Goal: Task Accomplishment & Management: Complete application form

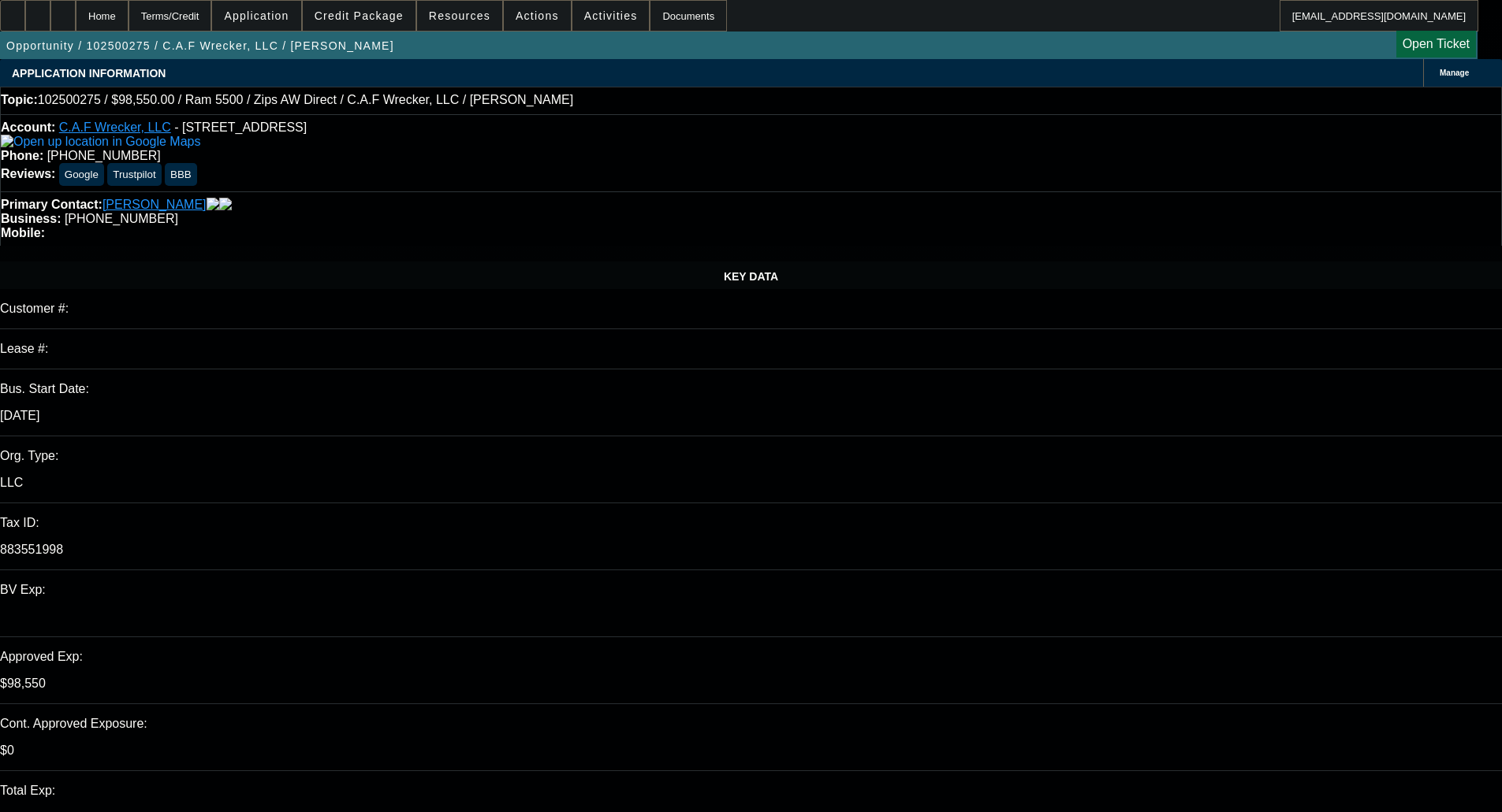
select select "0"
select select "6"
select select "0"
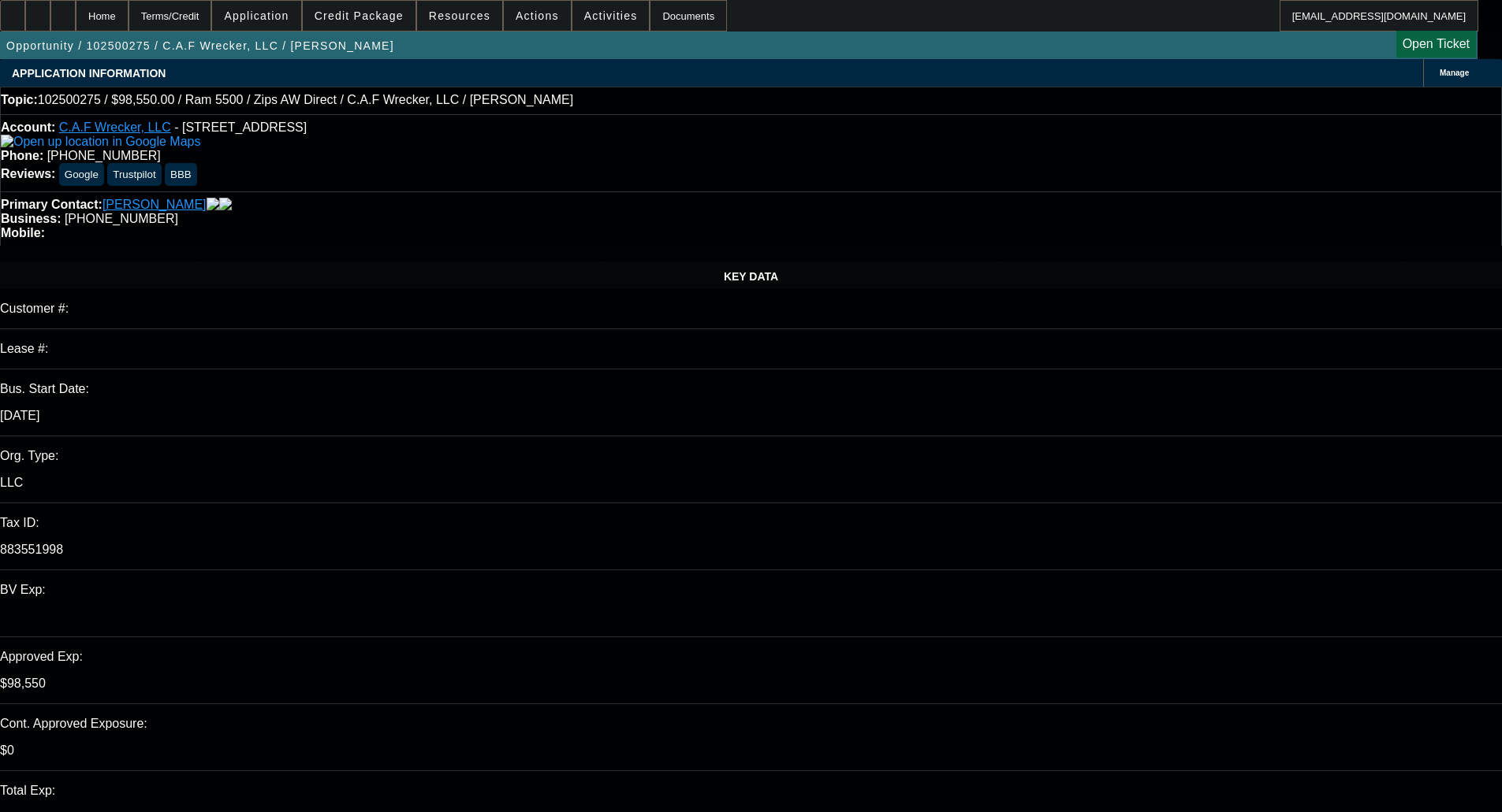
select select "2"
select select "0"
select select "6"
select select "0.1"
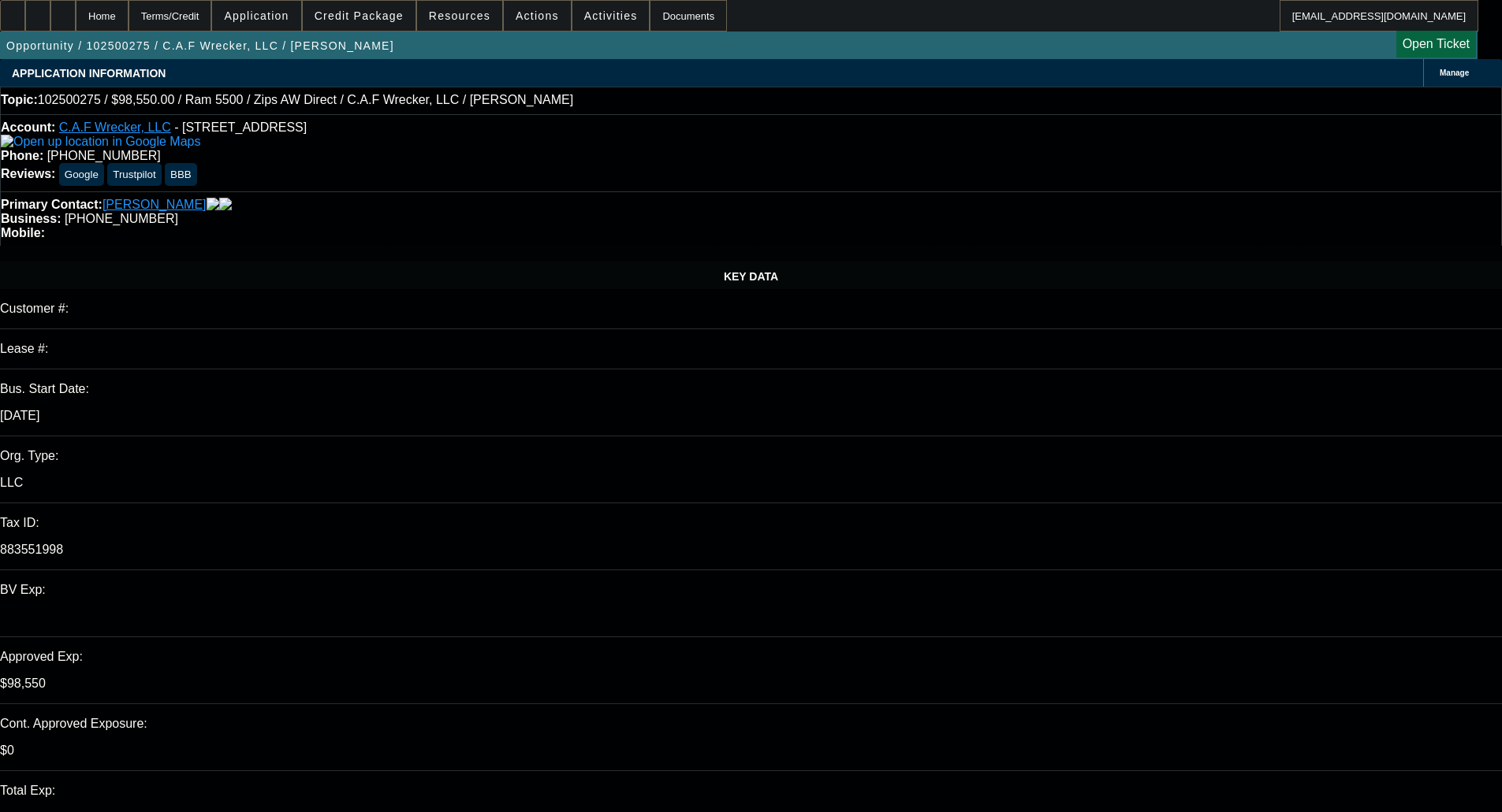
select select "2"
select select "0"
select select "6"
select select "0.1"
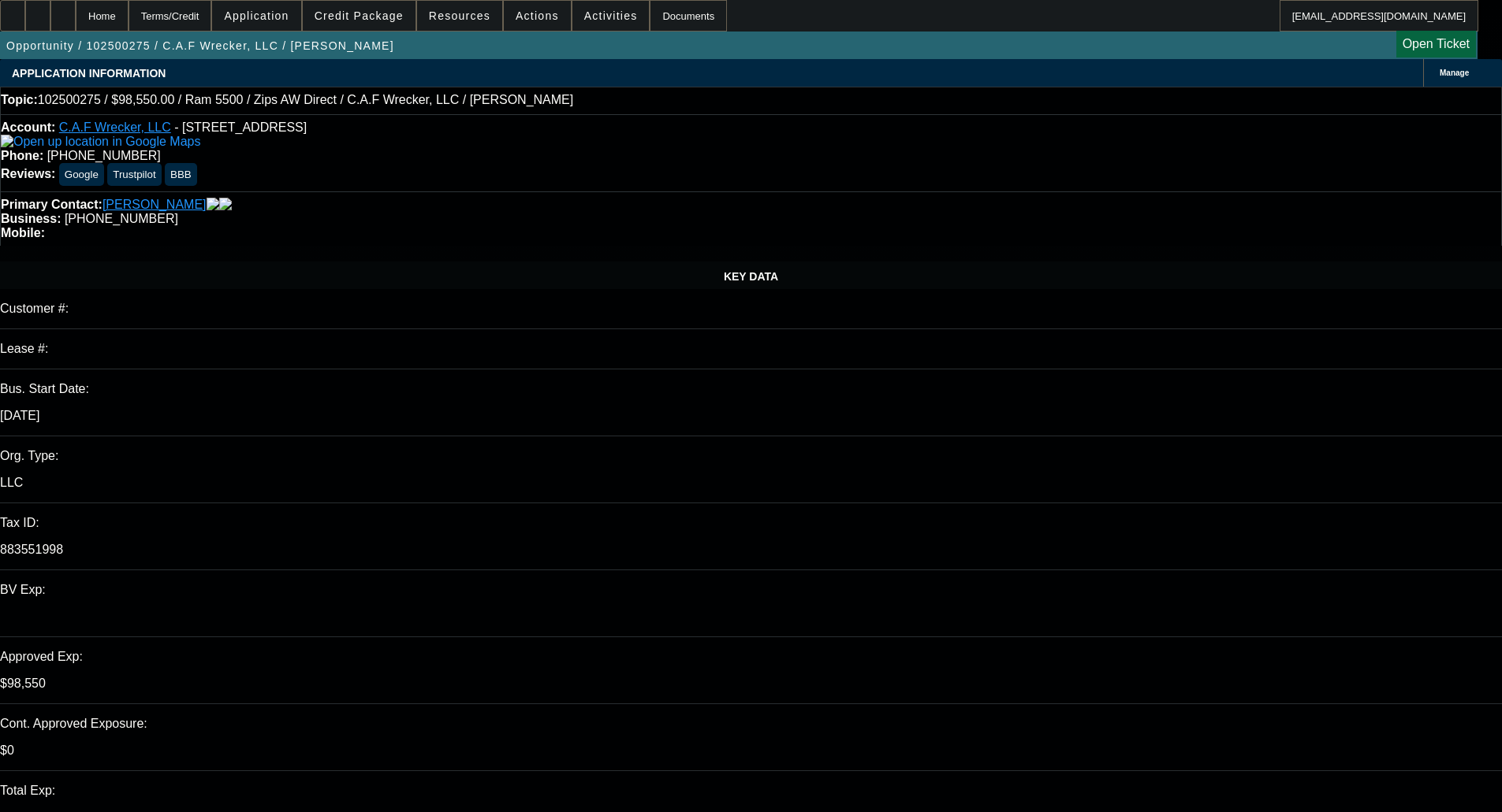
select select "2"
select select "0"
select select "6"
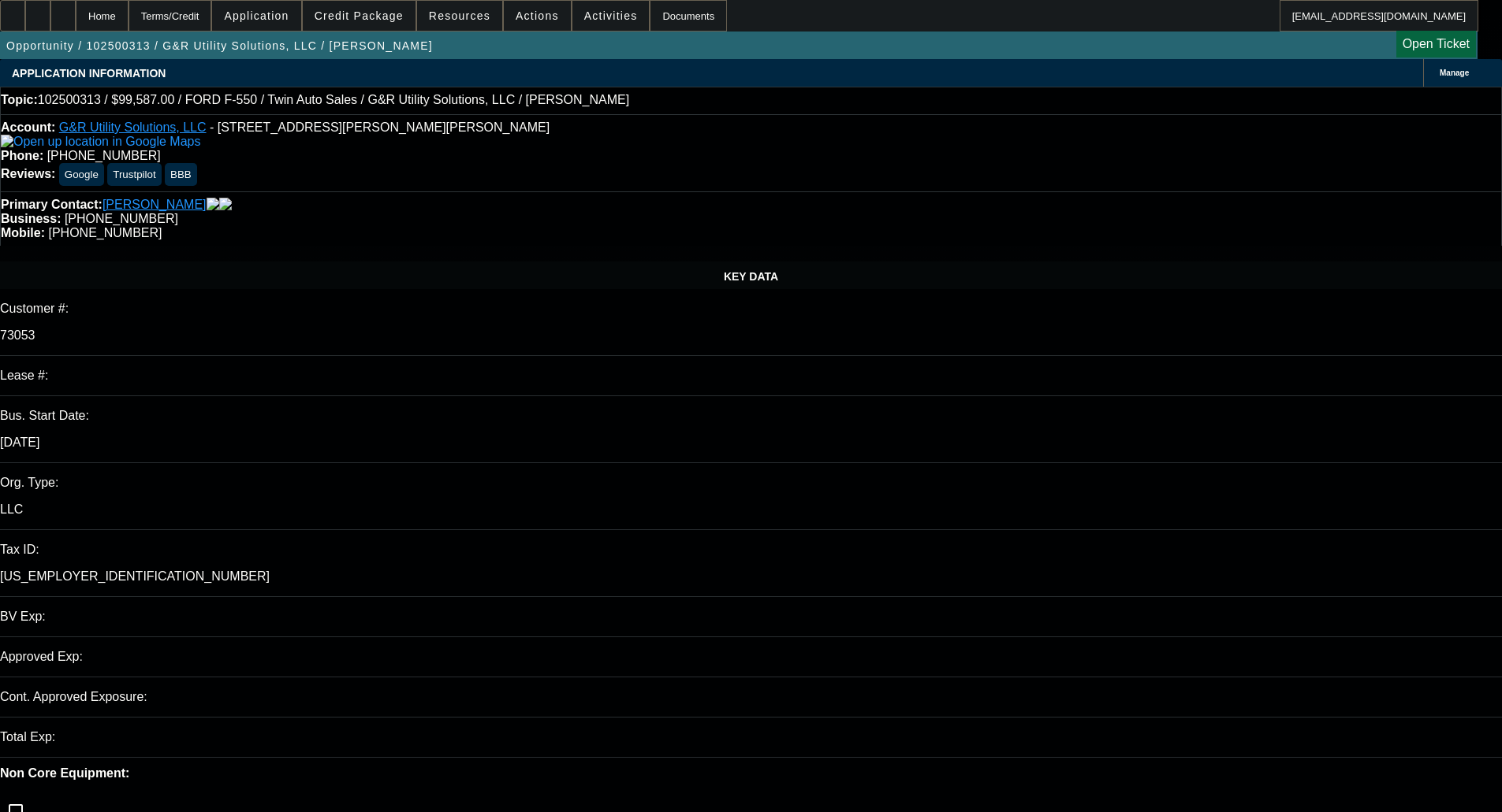
select select "0"
select select "2"
select select "0"
select select "6"
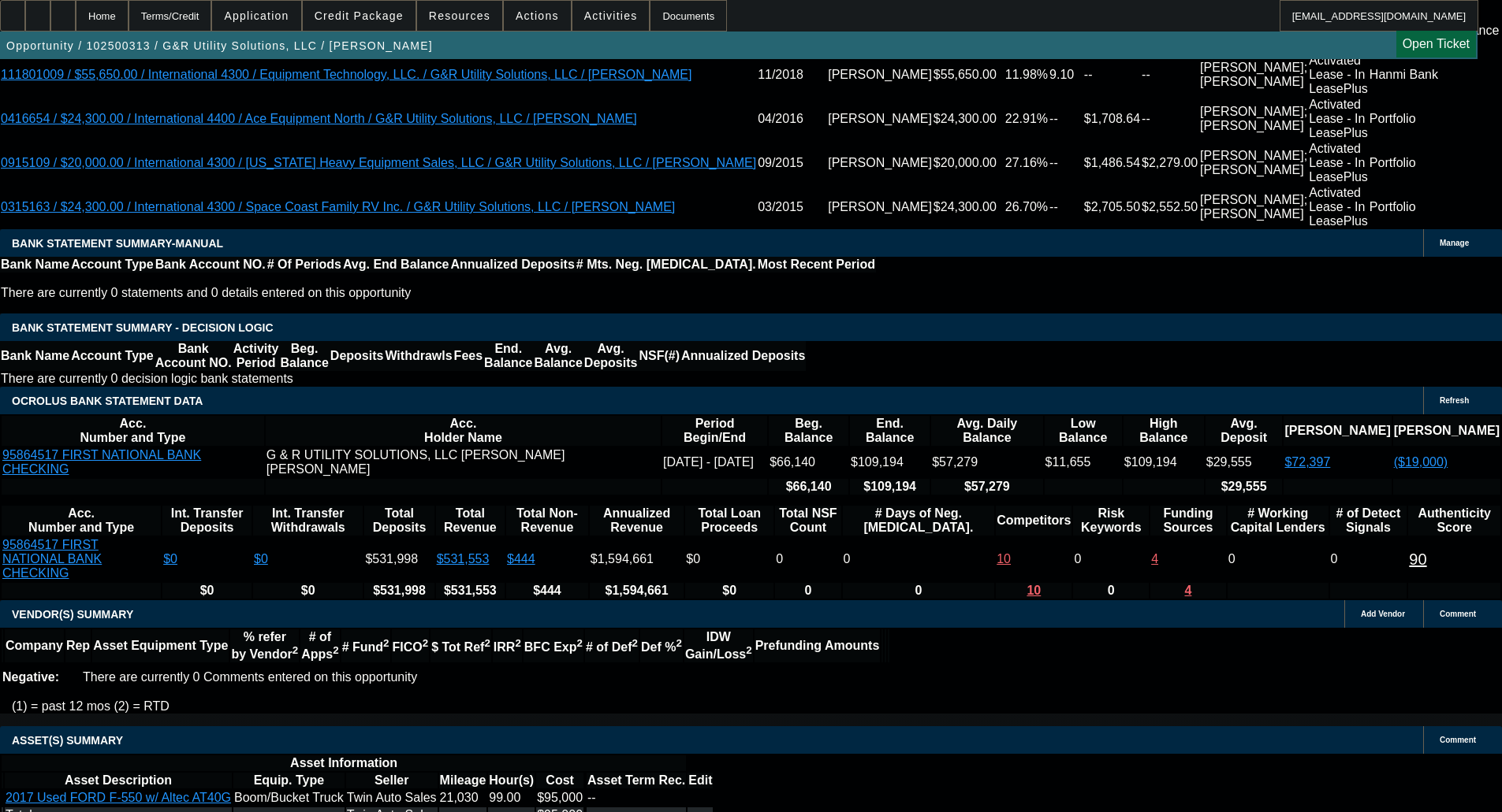
scroll to position [3053, 0]
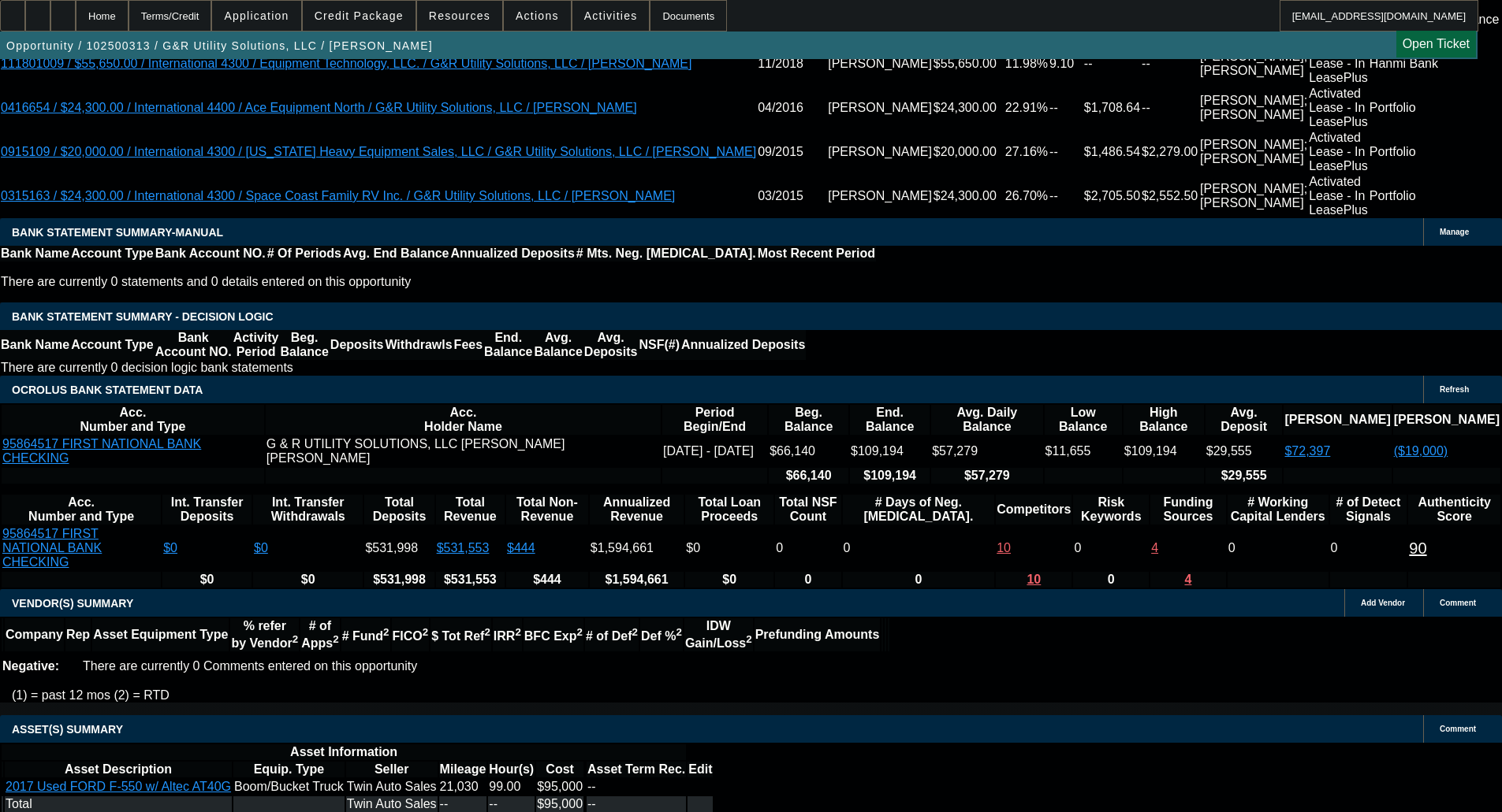
select select "6"
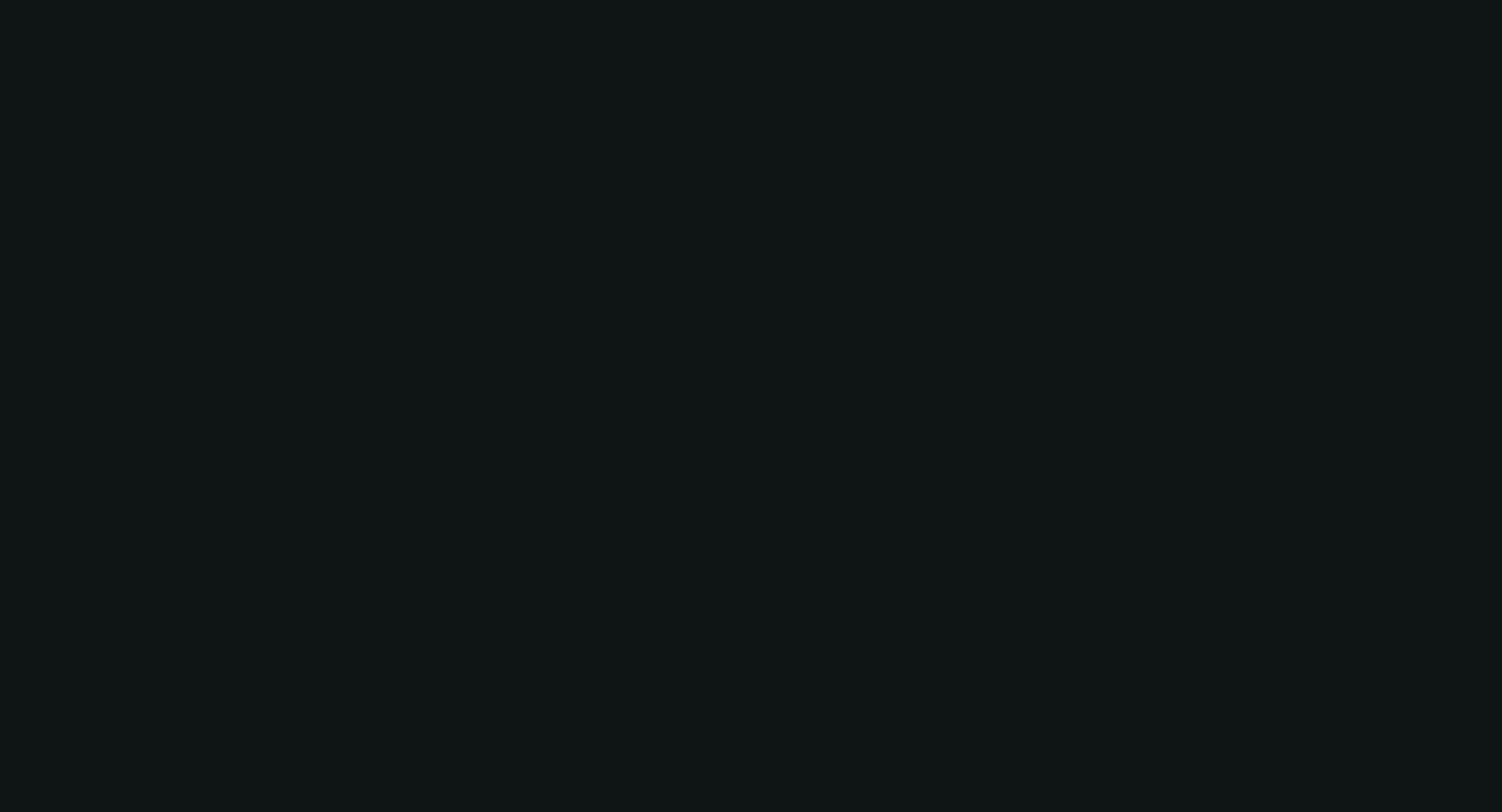
scroll to position [0, 0]
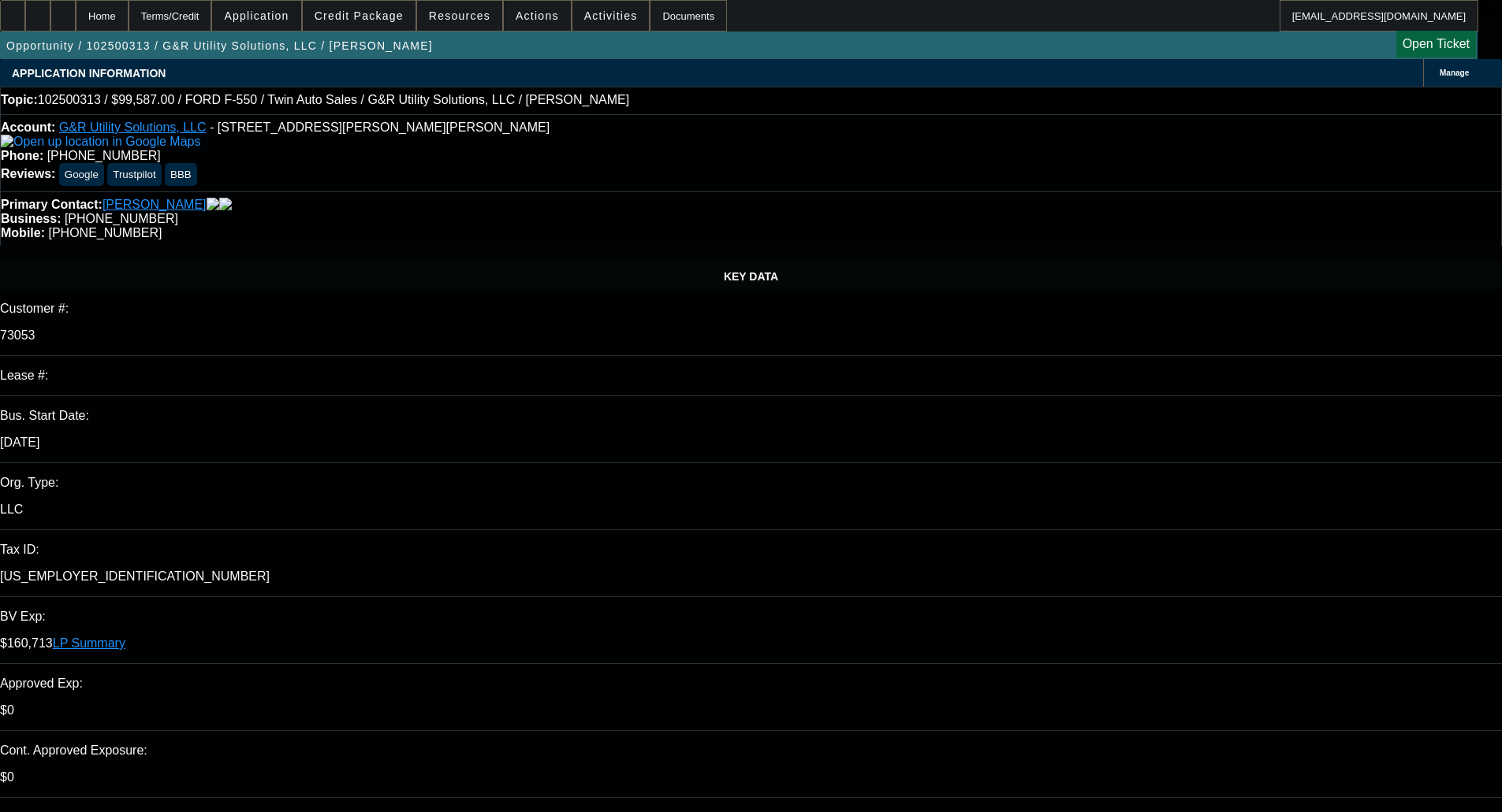
type input "04:26"
type input "07:33"
click at [1441, 454] on span "P.M." at bounding box center [1439, 452] width 26 height 19
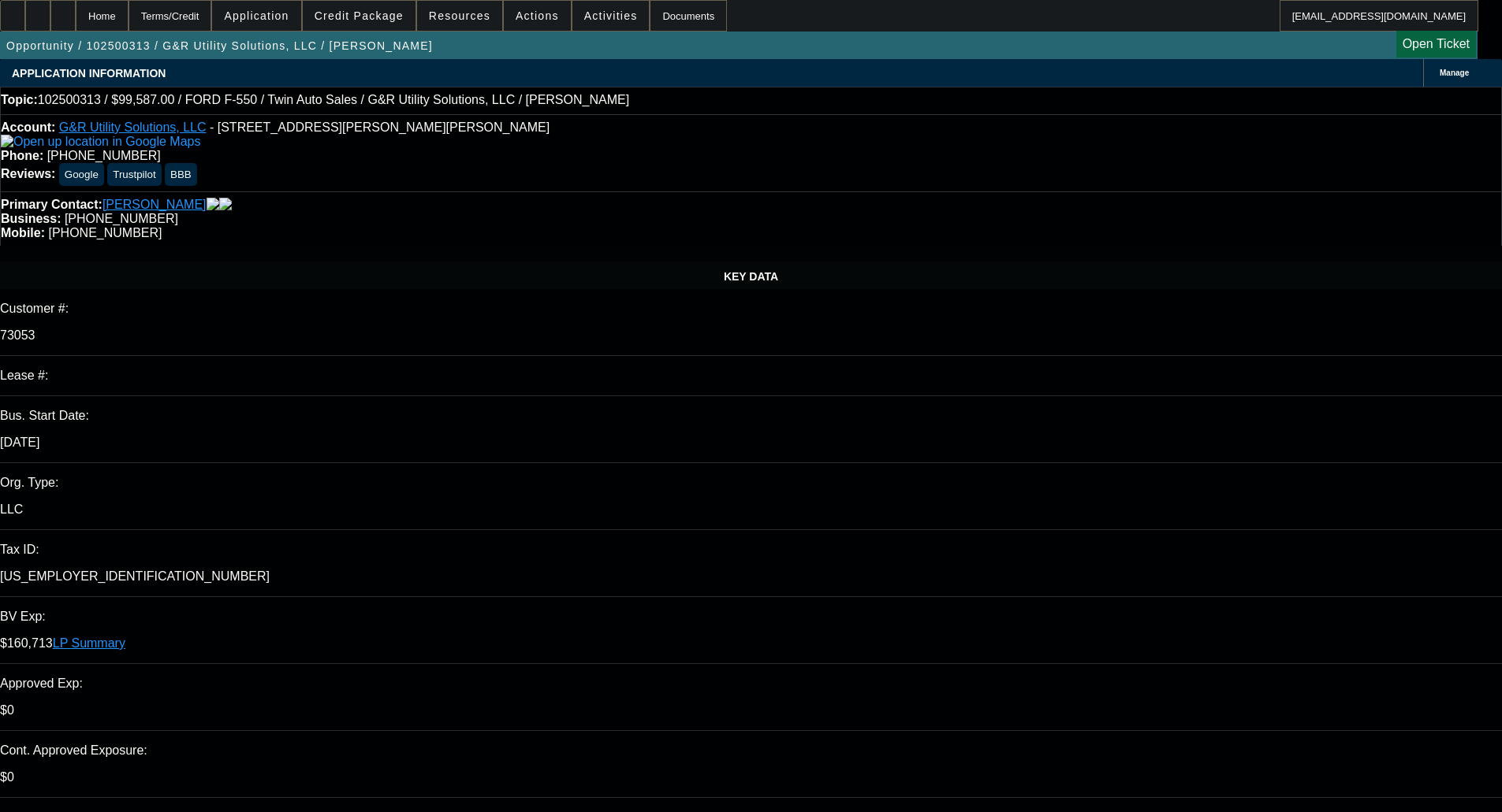
click at [1095, 559] on span "13" at bounding box center [1091, 550] width 29 height 29
type input "[DATE]"
paste textarea "Experian Credit Report is Locked"
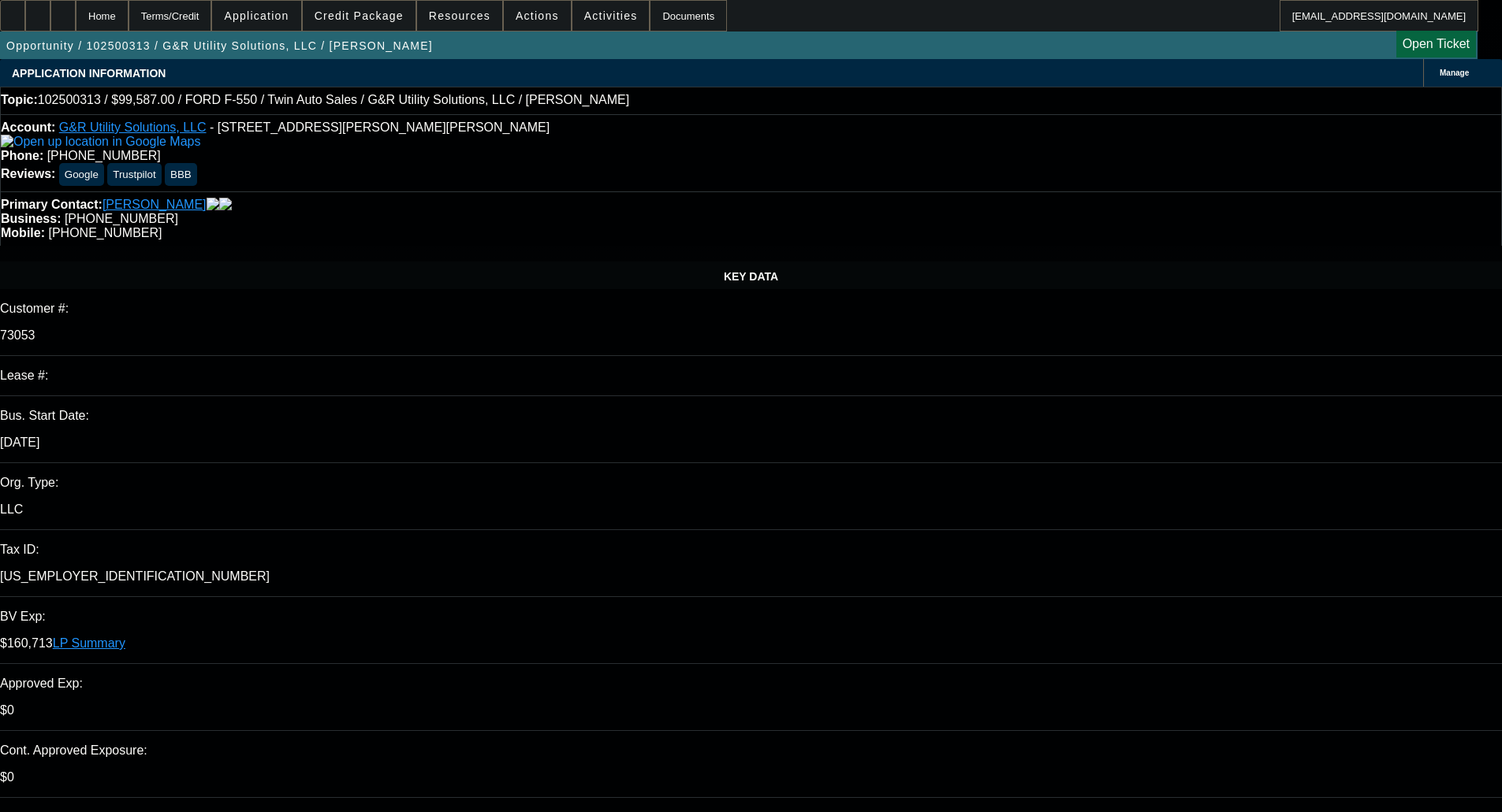
type textarea "PER CPEF - "Experian Credit Report is Locked ""
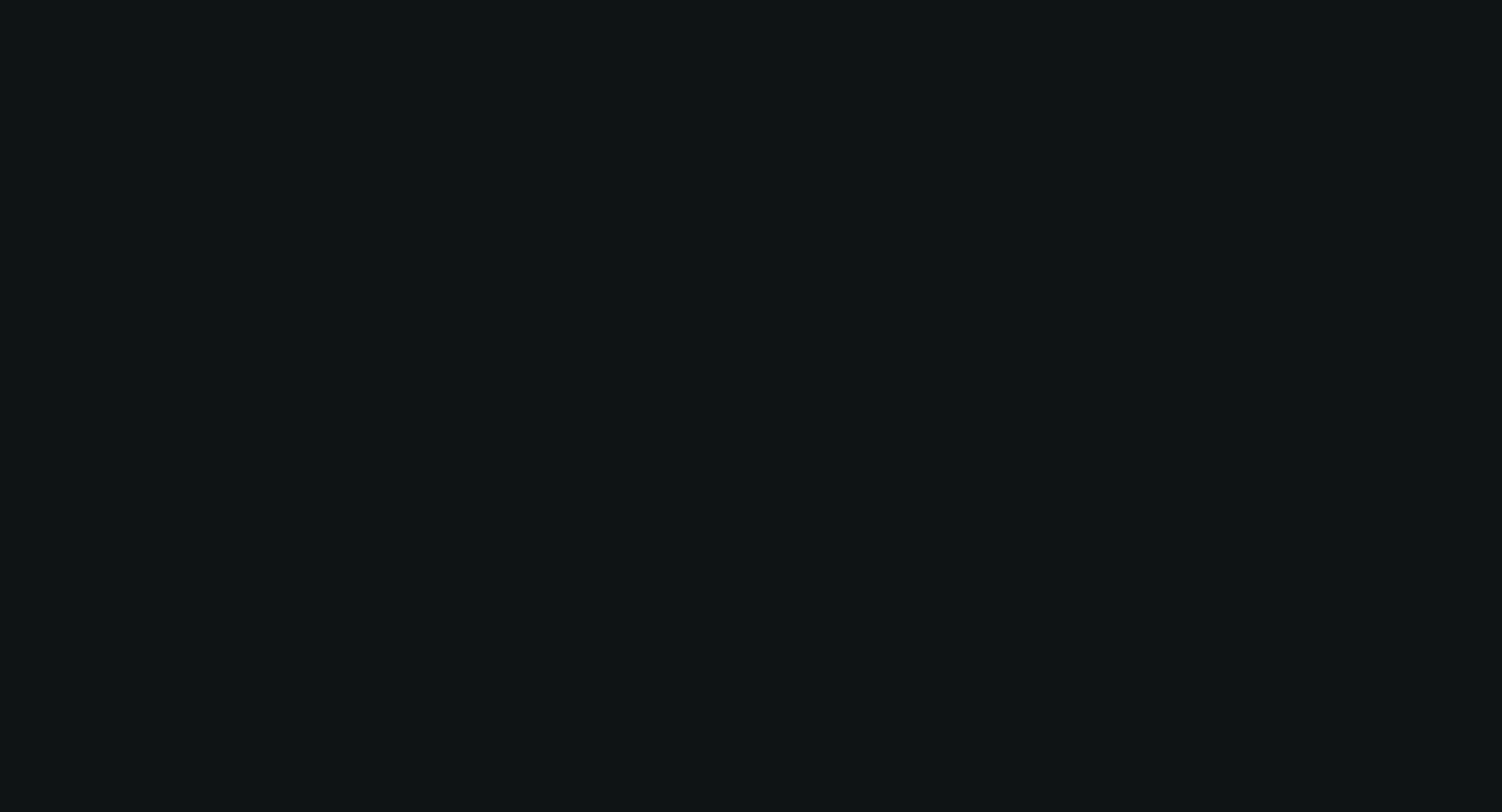
select select "0"
select select "2"
select select "0"
select select "6"
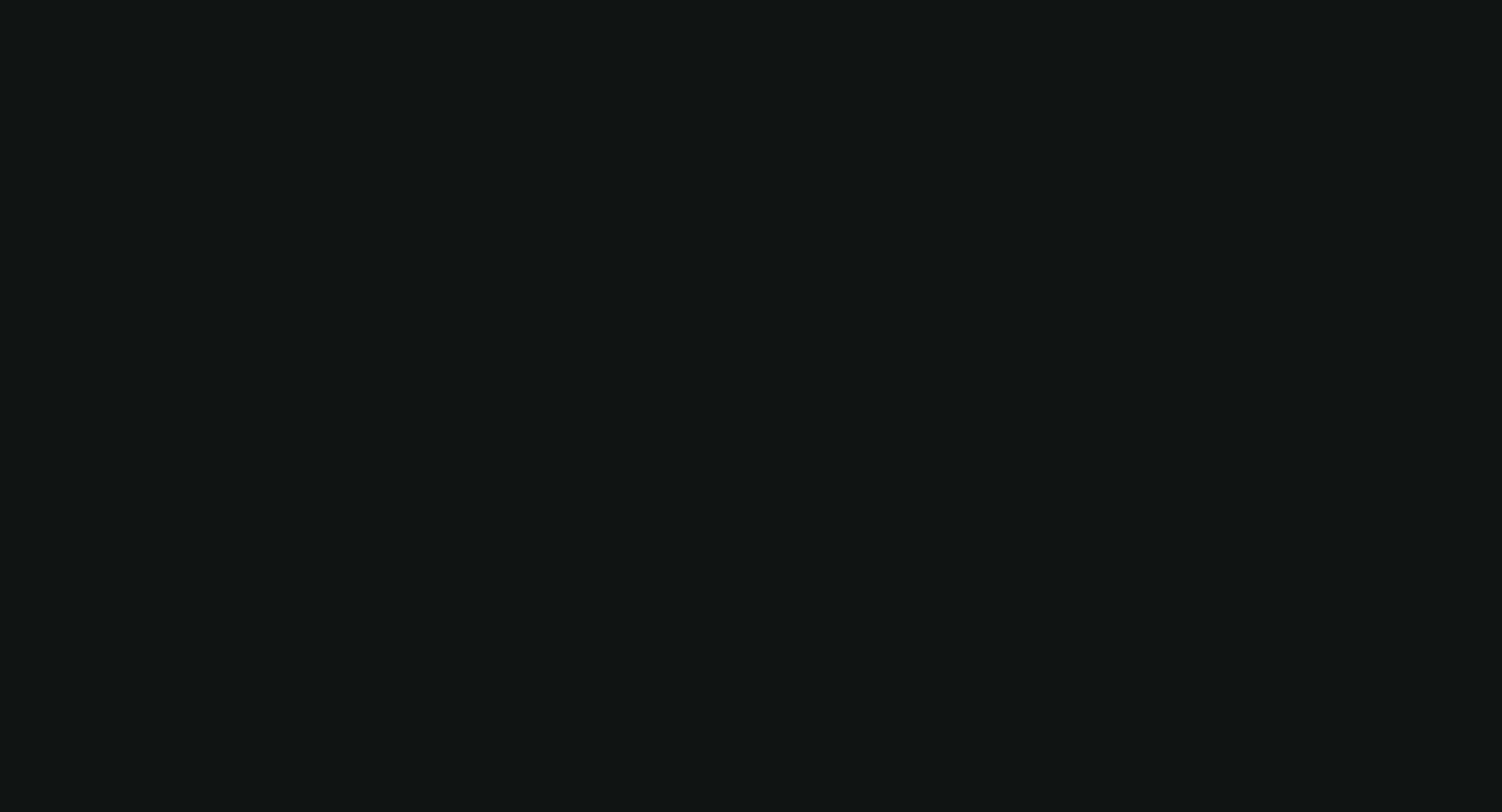
select select "0"
select select "2"
select select "0"
select select "6"
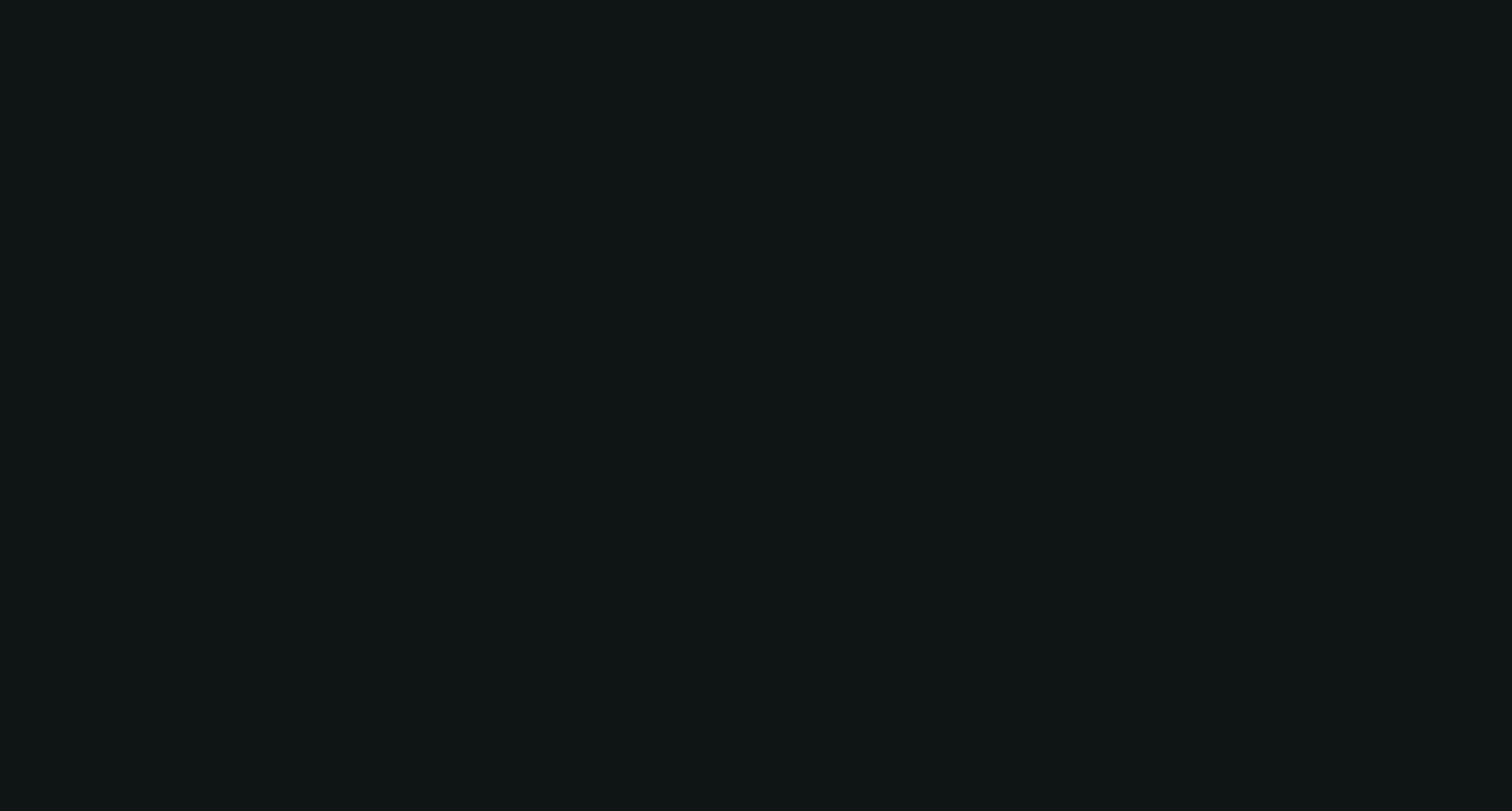
select select "0"
select select "2"
select select "0"
select select "6"
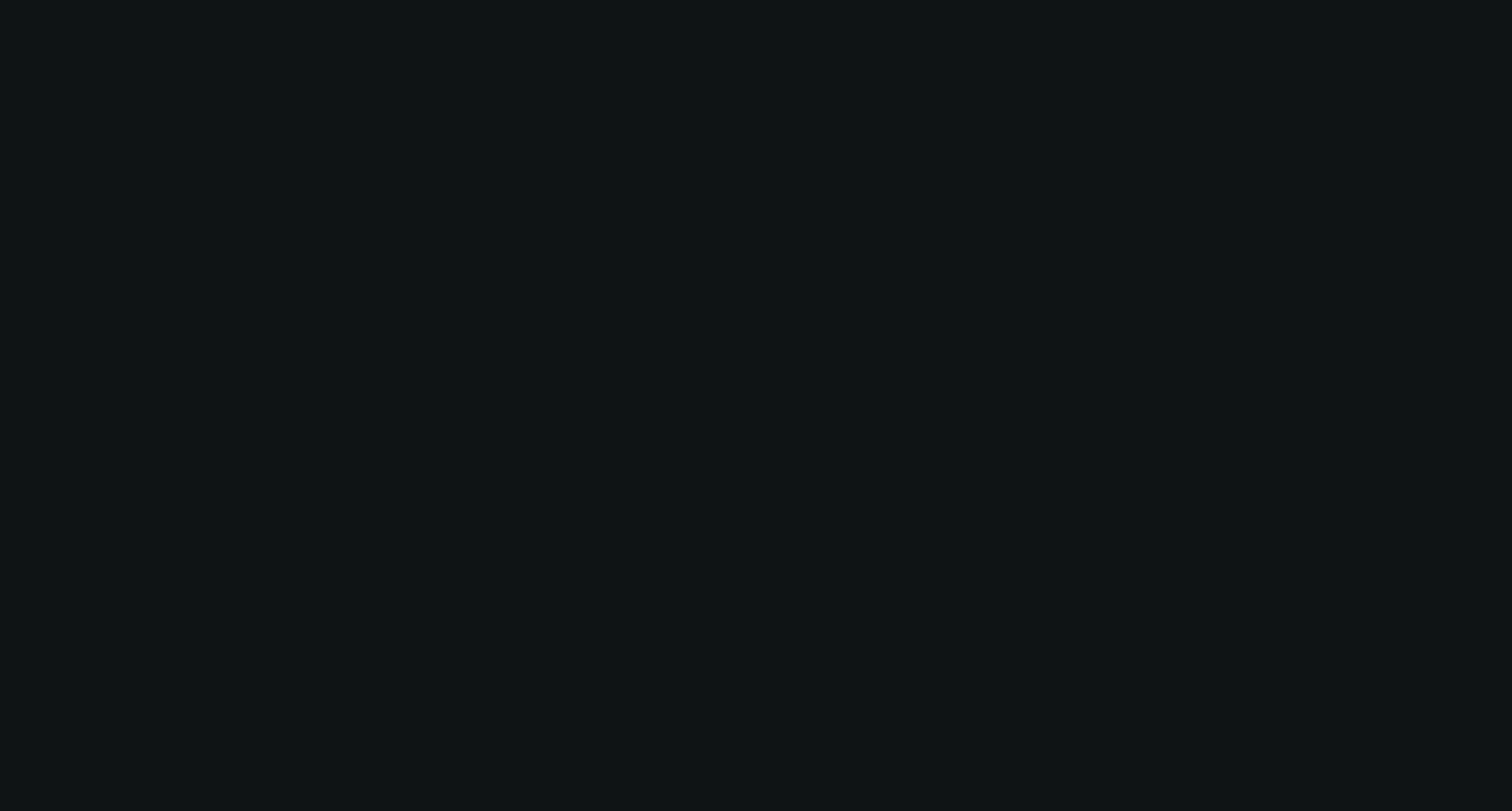
select select "0"
select select "2"
select select "0"
select select "6"
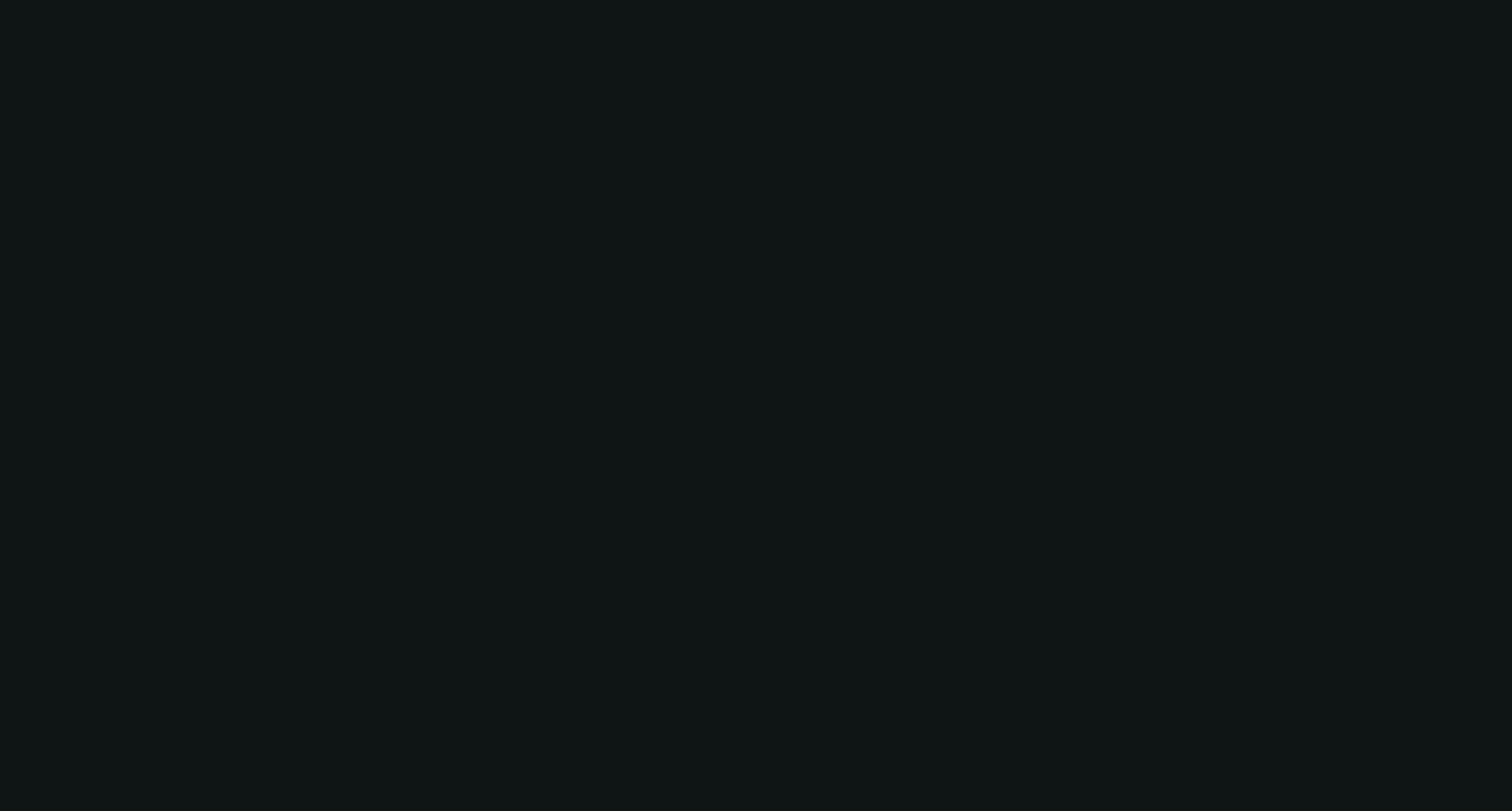
select select "2"
select select "0"
select select "6"
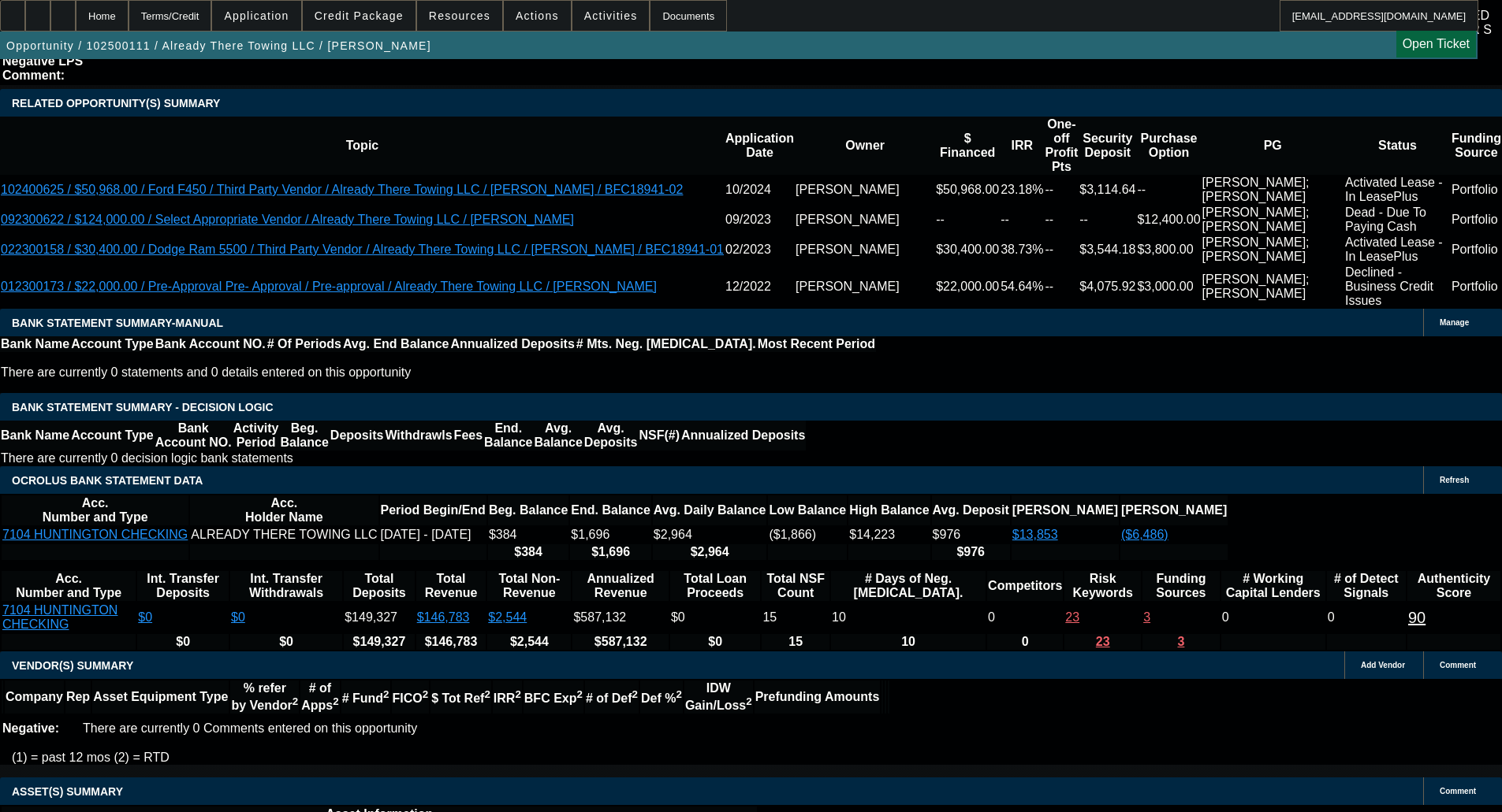
scroll to position [3141, 0]
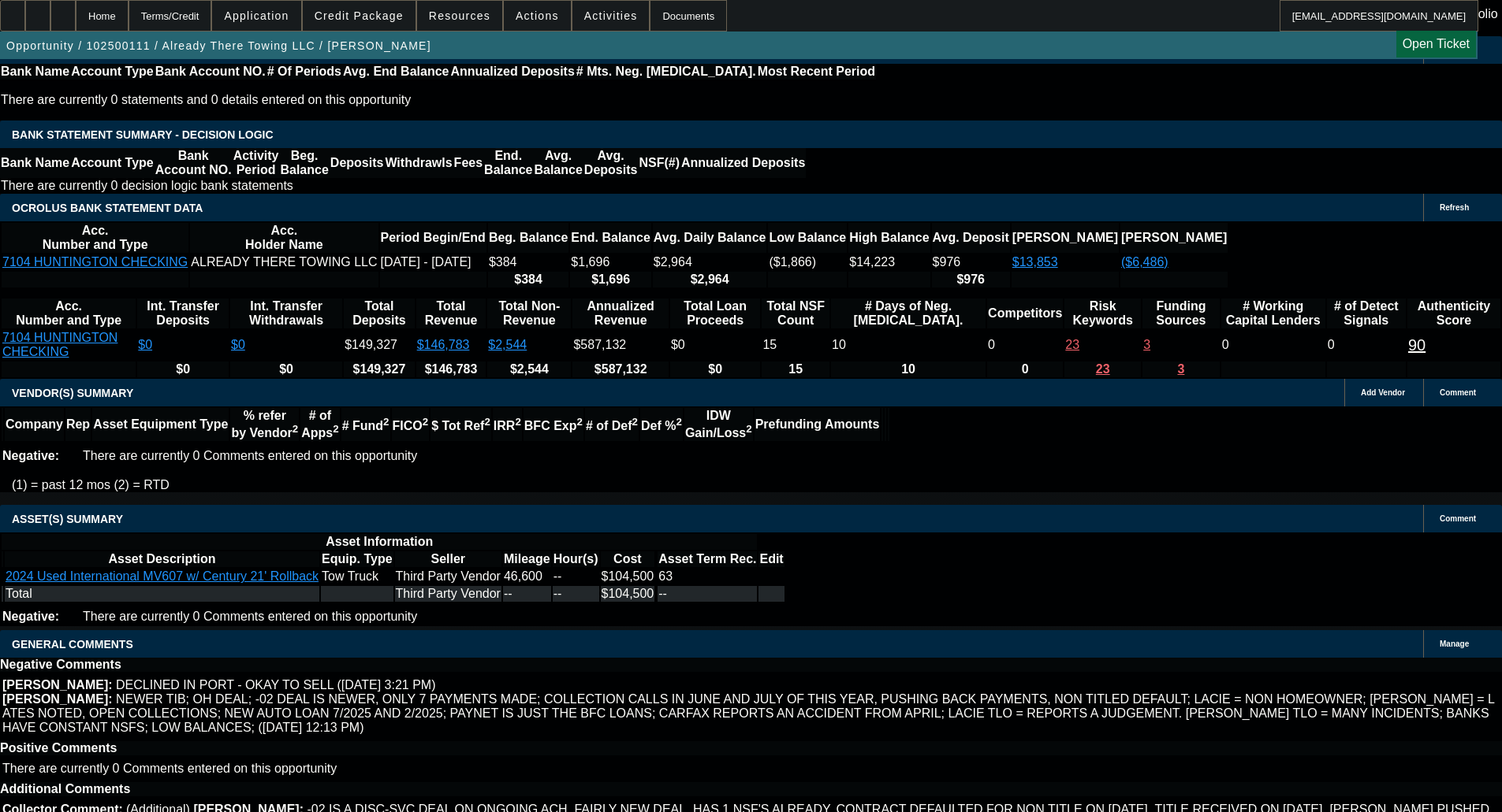
select select "4"
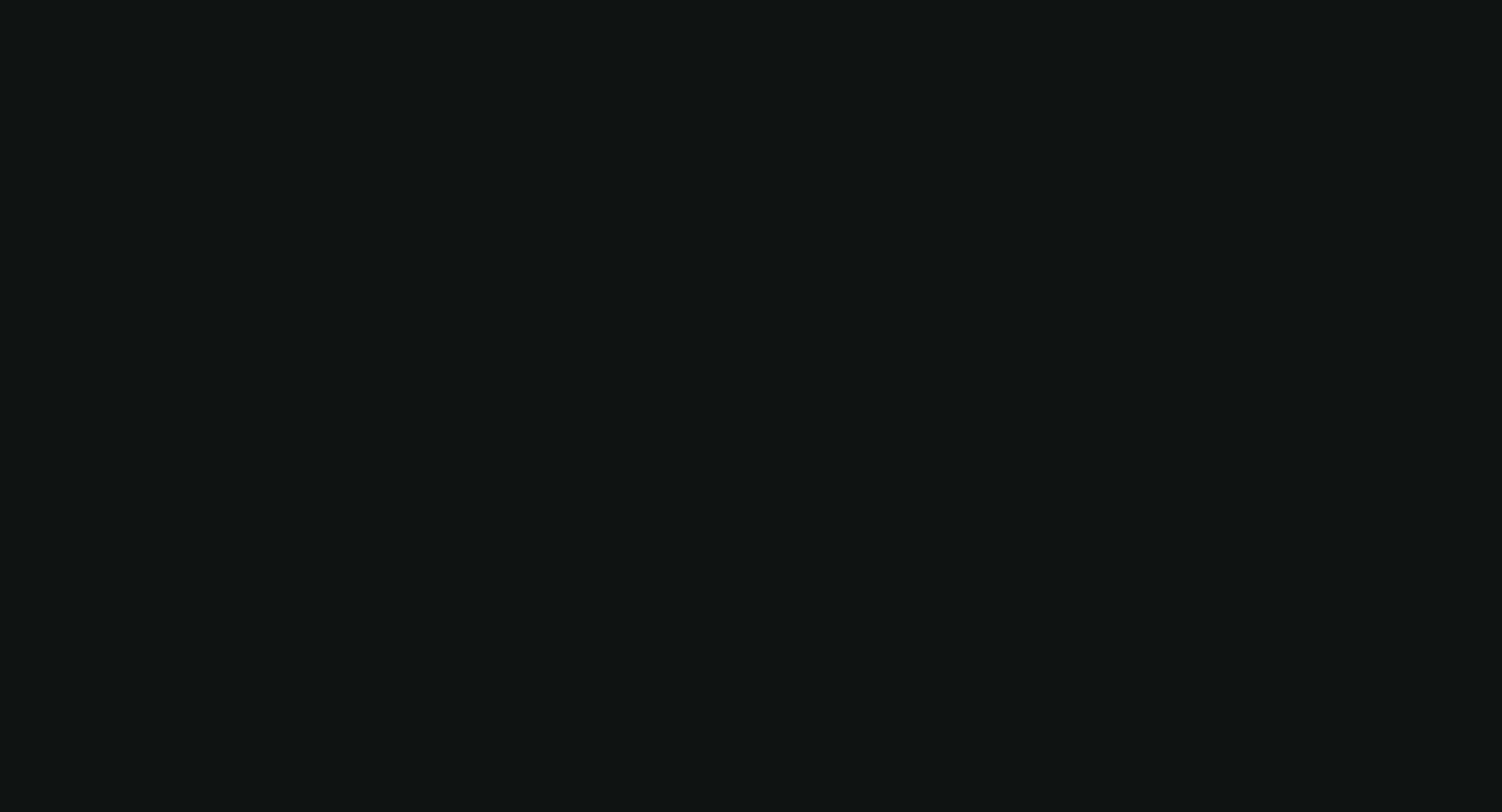
scroll to position [0, 0]
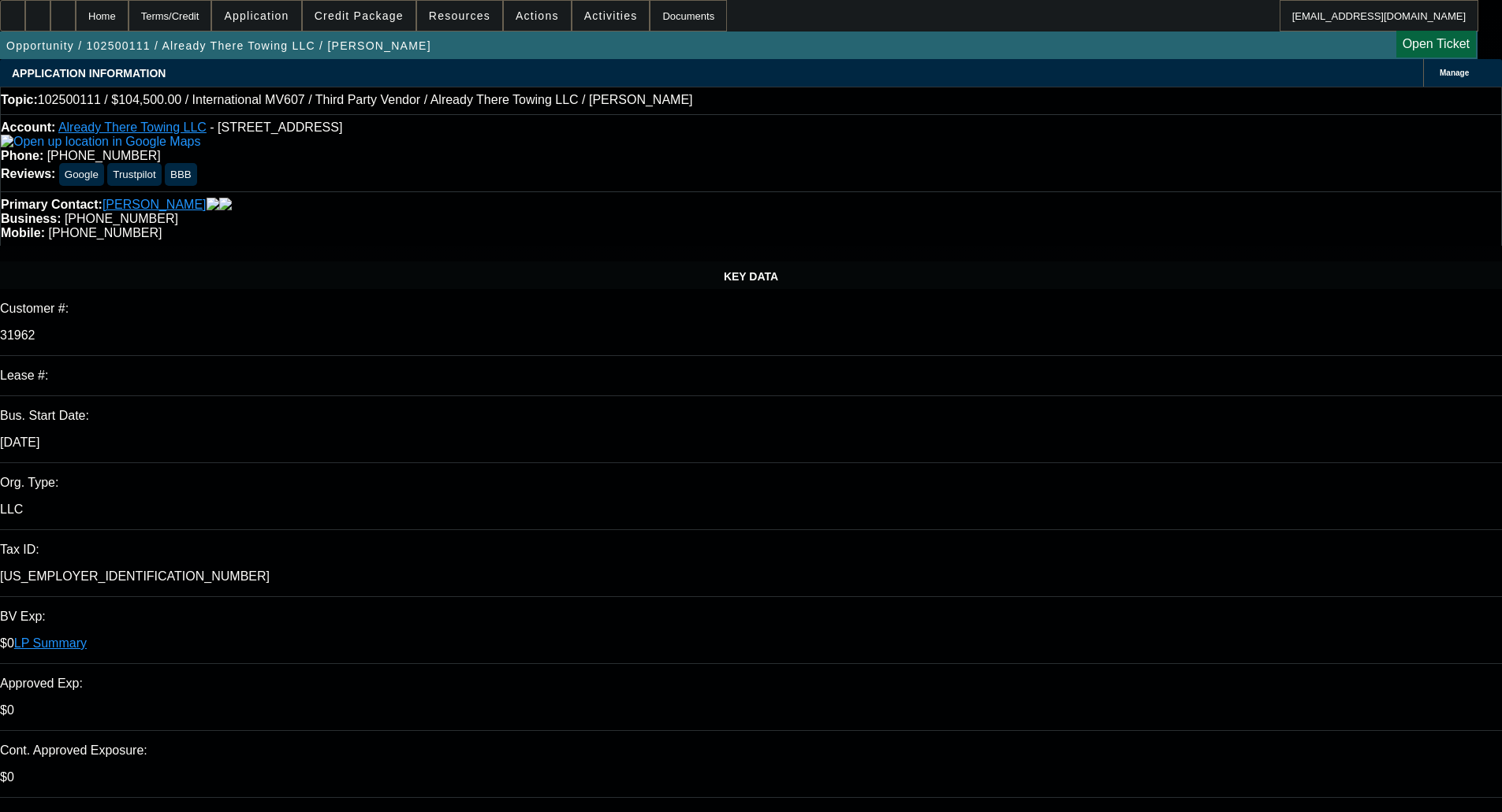
type input "03:28"
type input "08:08"
click at [1099, 617] on span "13" at bounding box center [1091, 613] width 29 height 29
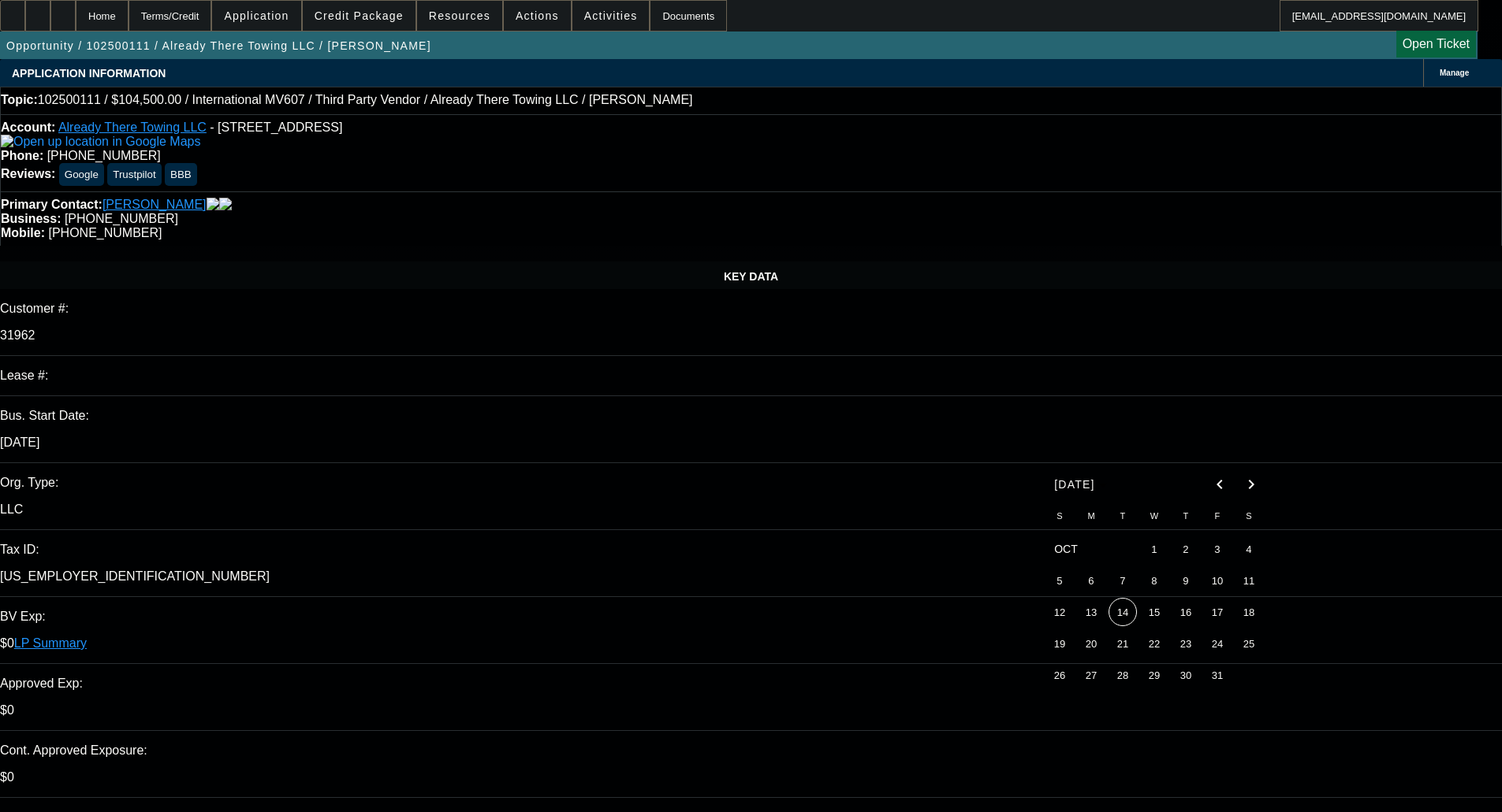
type input "[DATE]"
paste textarea "Unfortunately, this application for Already There Towing LLC is not eligible fo…"
type textarea "DECLINED BY CPEF - "Unfortunately, this application for Already There Towing LL…"
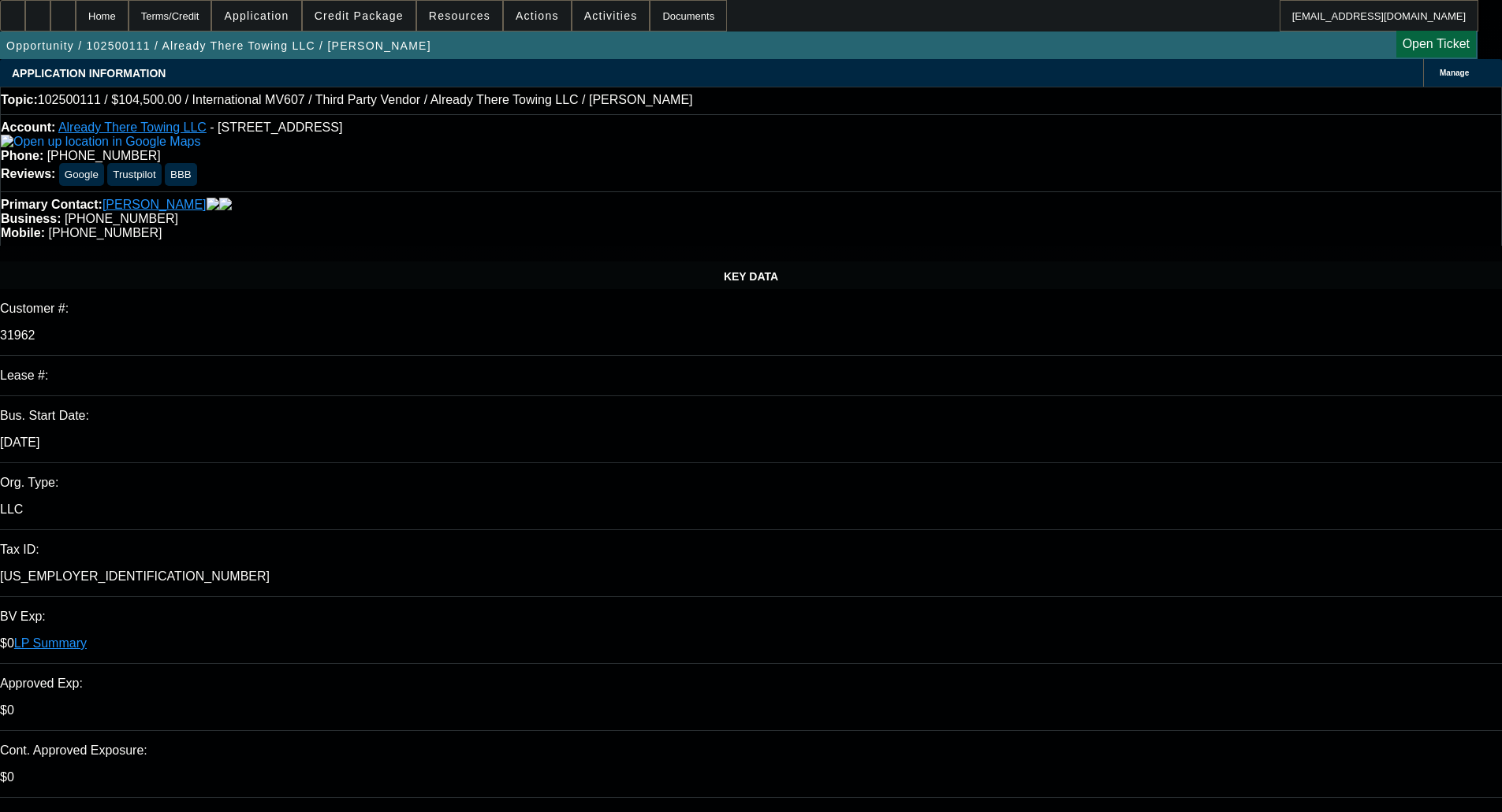
select select "0"
select select "2"
select select "0"
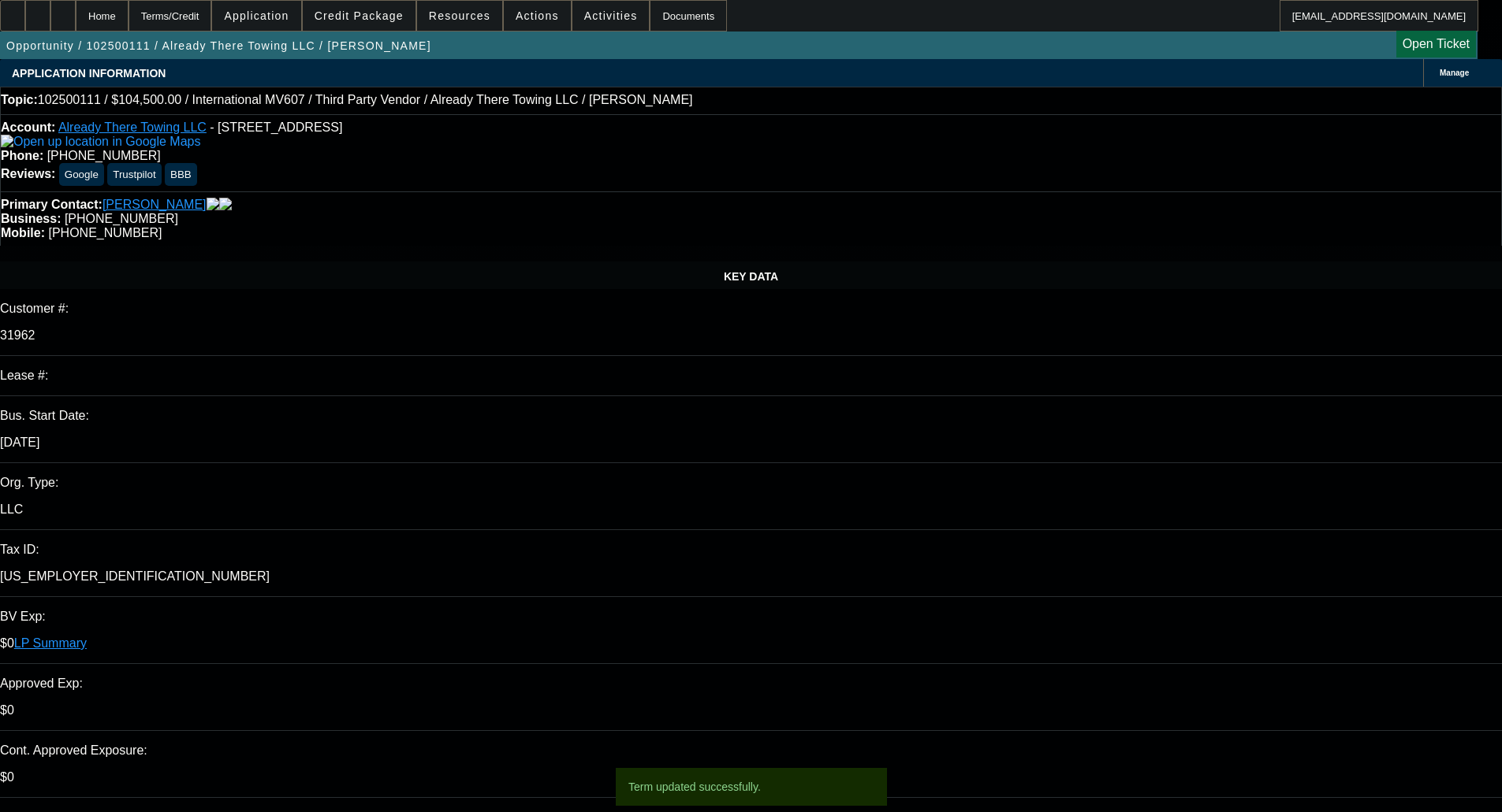
select select "6"
select select "0"
select select "2"
select select "0"
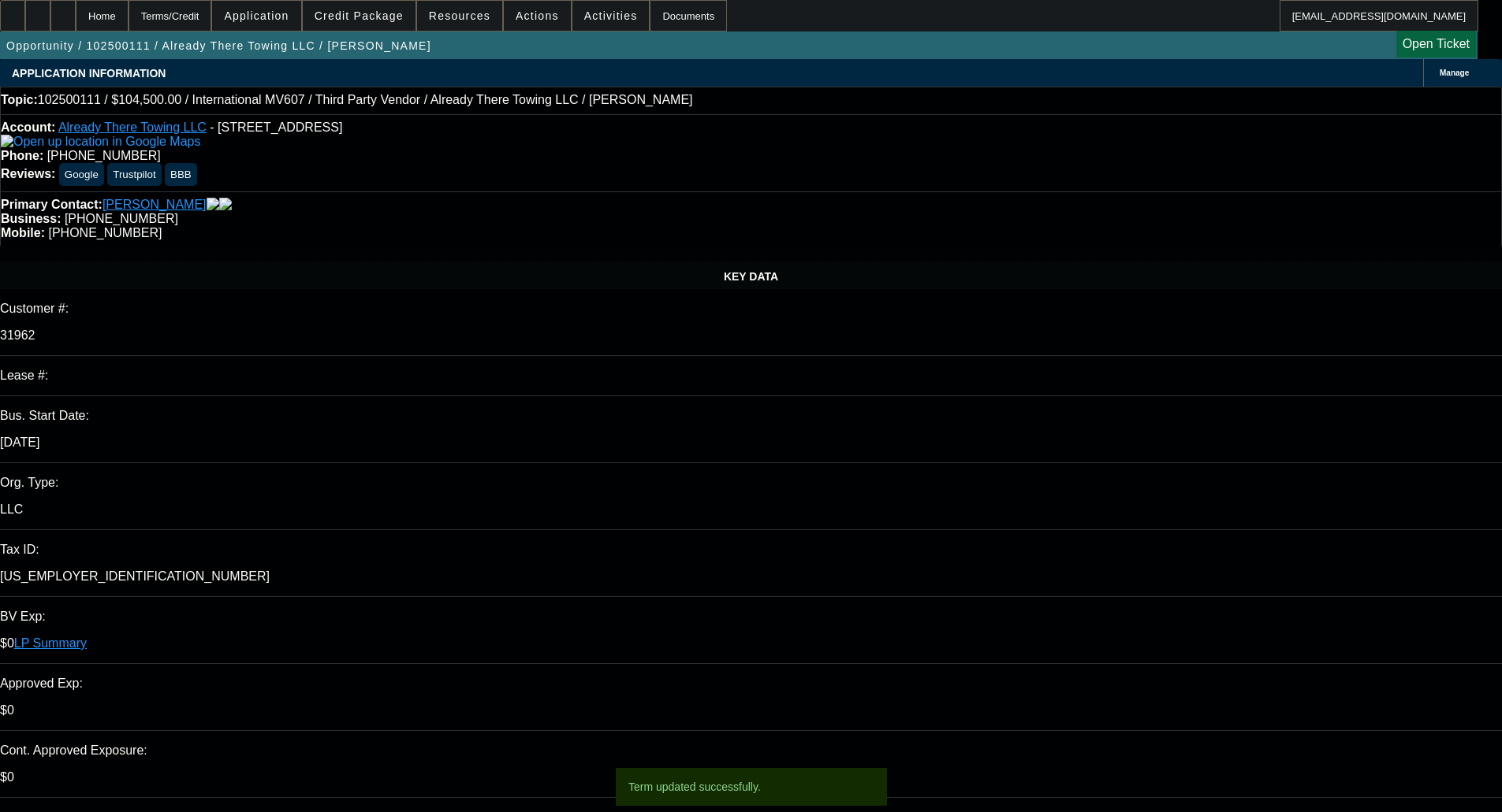
select select "6"
select select "2"
select select "0"
select select "6"
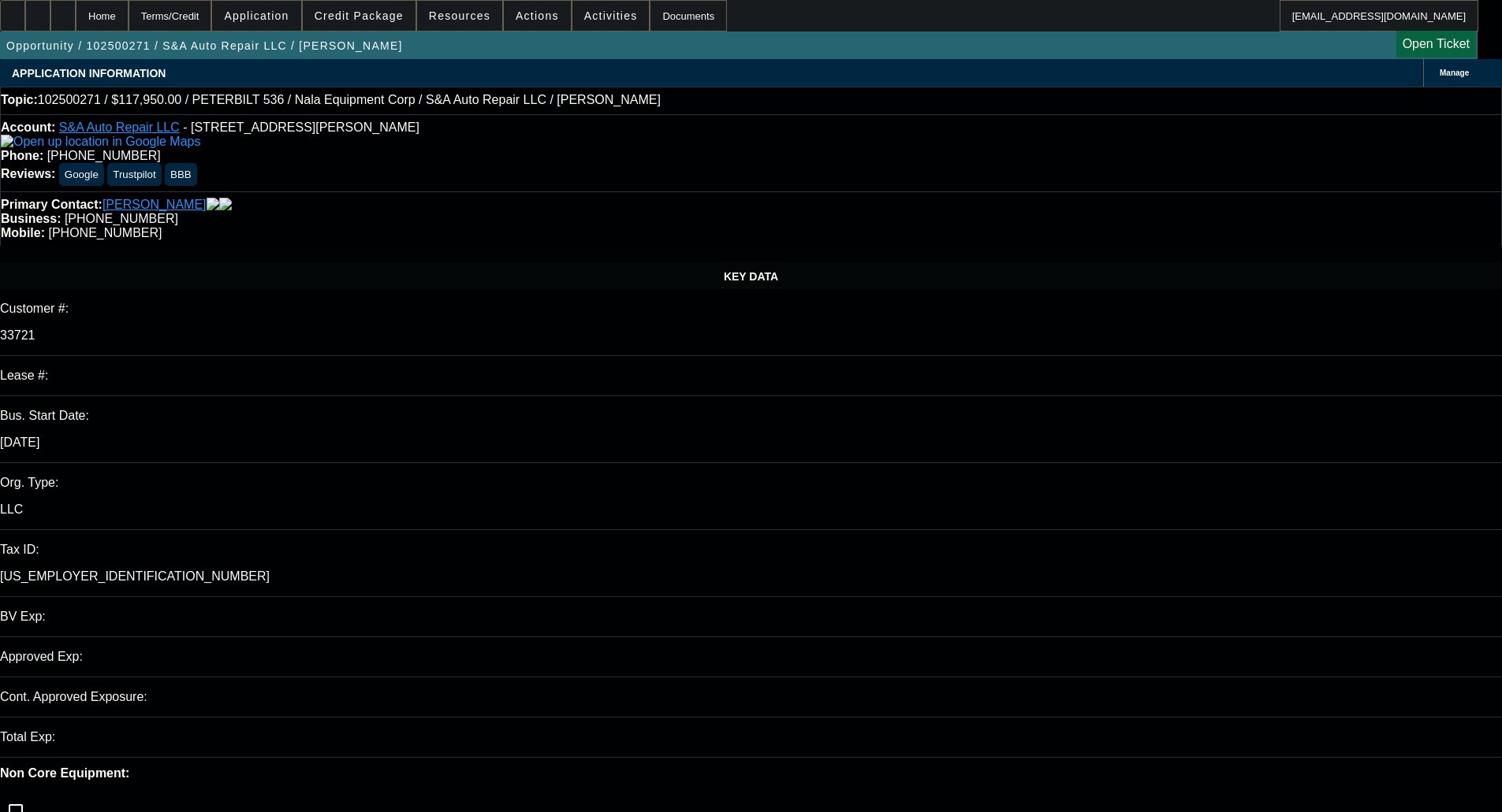
select select "0"
select select "2"
select select "0"
select select "6"
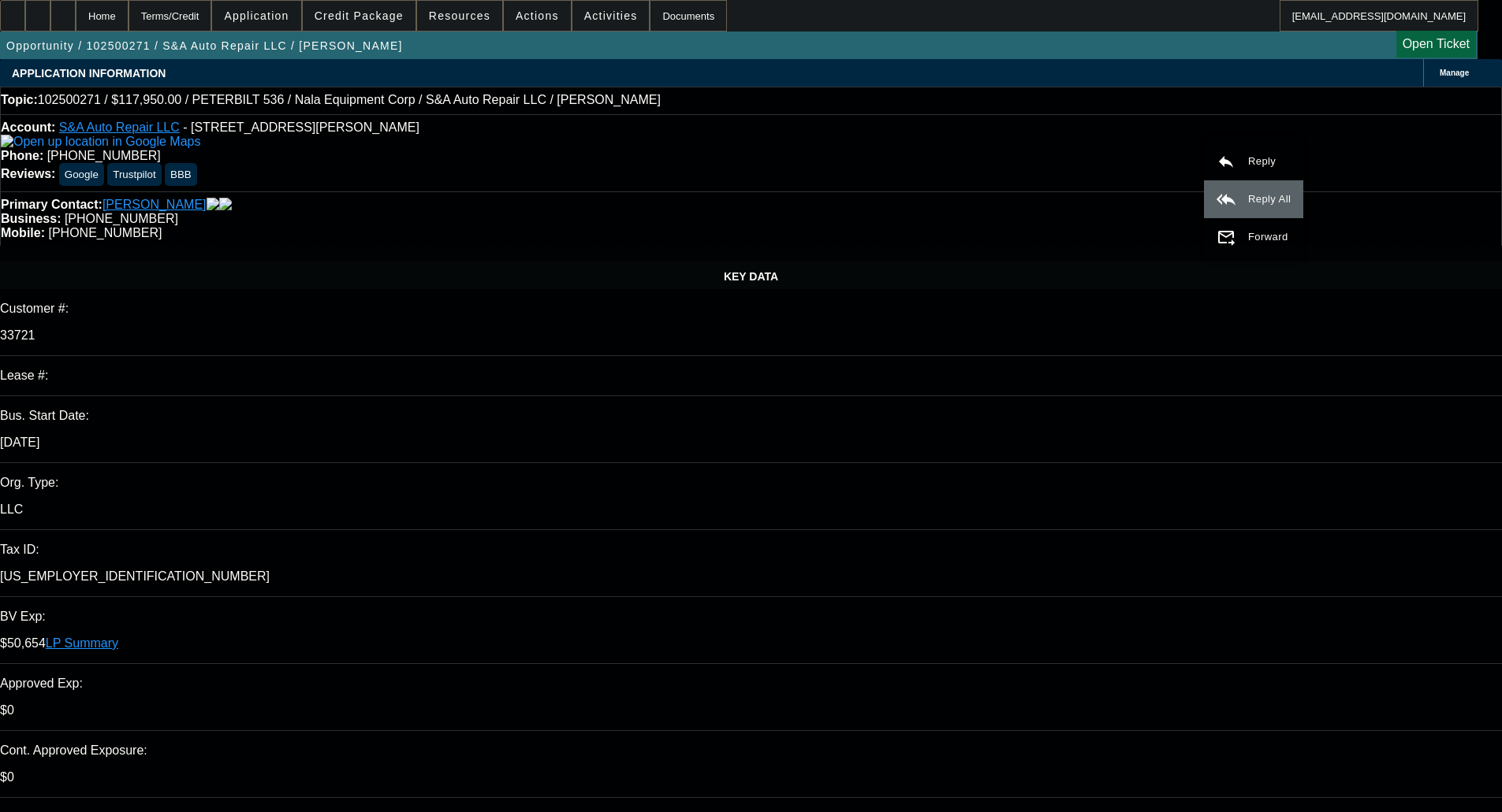
click at [1271, 195] on span "Reply All" at bounding box center [1269, 199] width 42 height 12
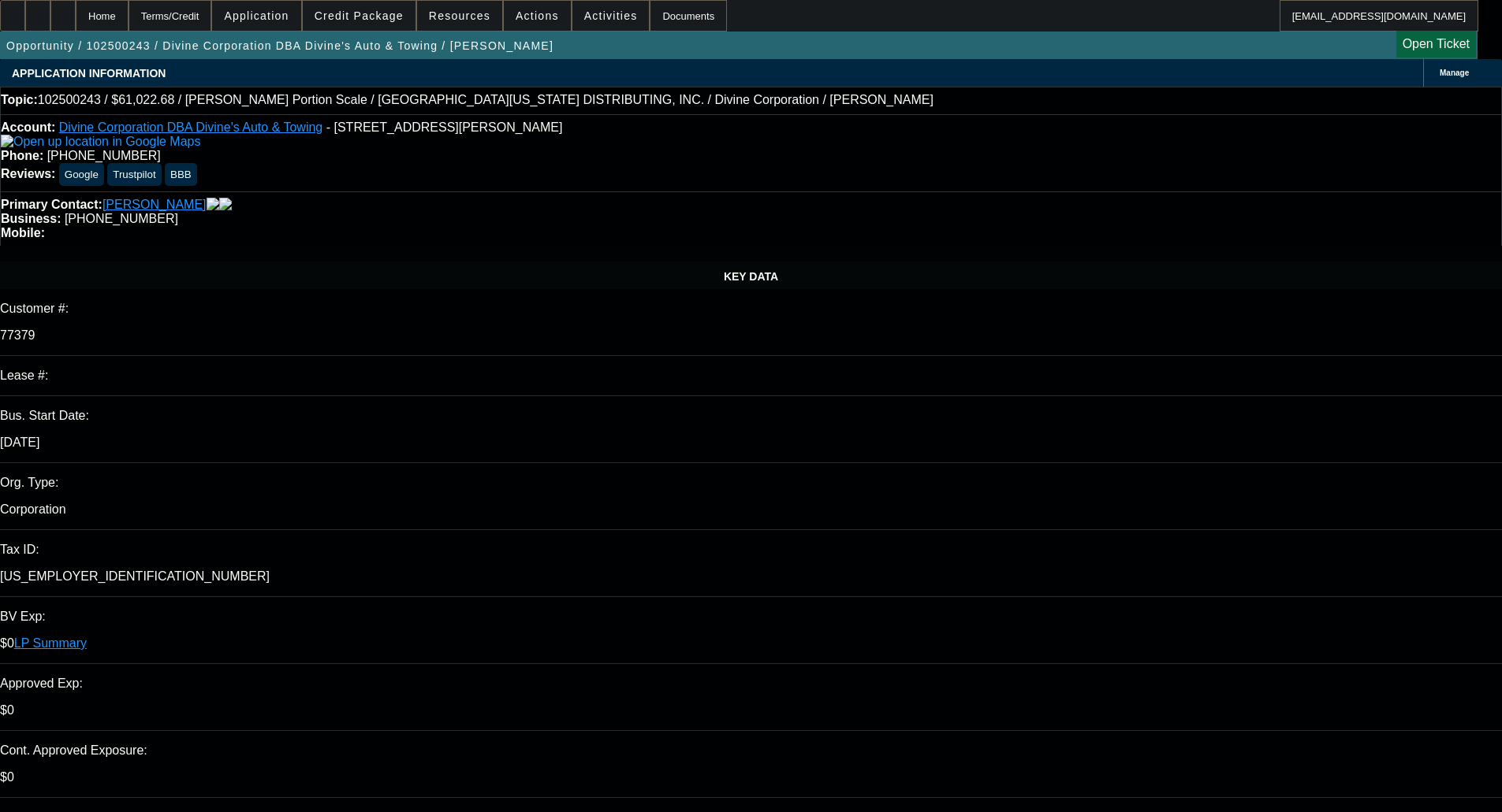
select select "0"
select select "3"
select select "0"
select select "6"
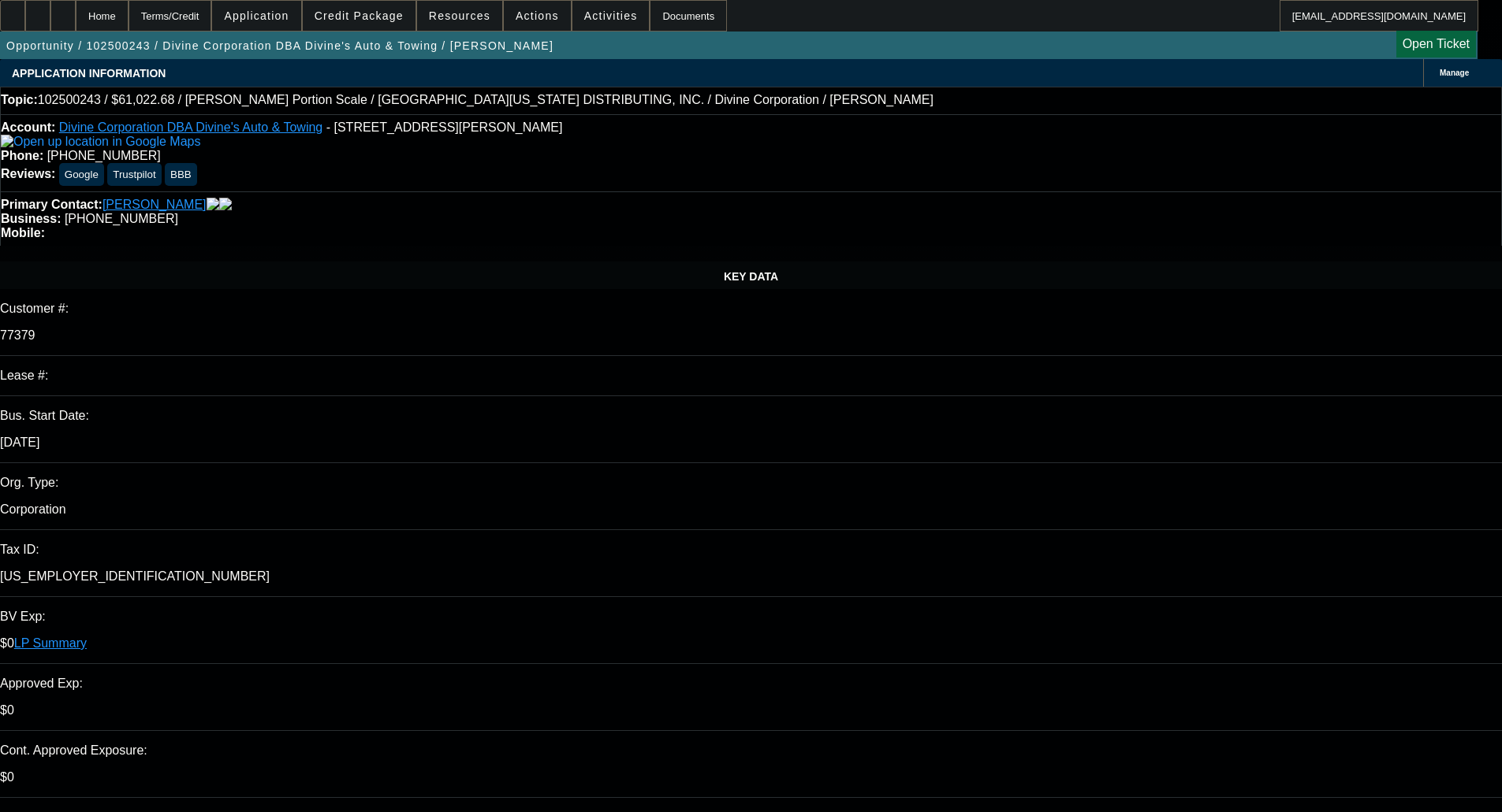
select select "0"
select select "3"
select select "0"
select select "6"
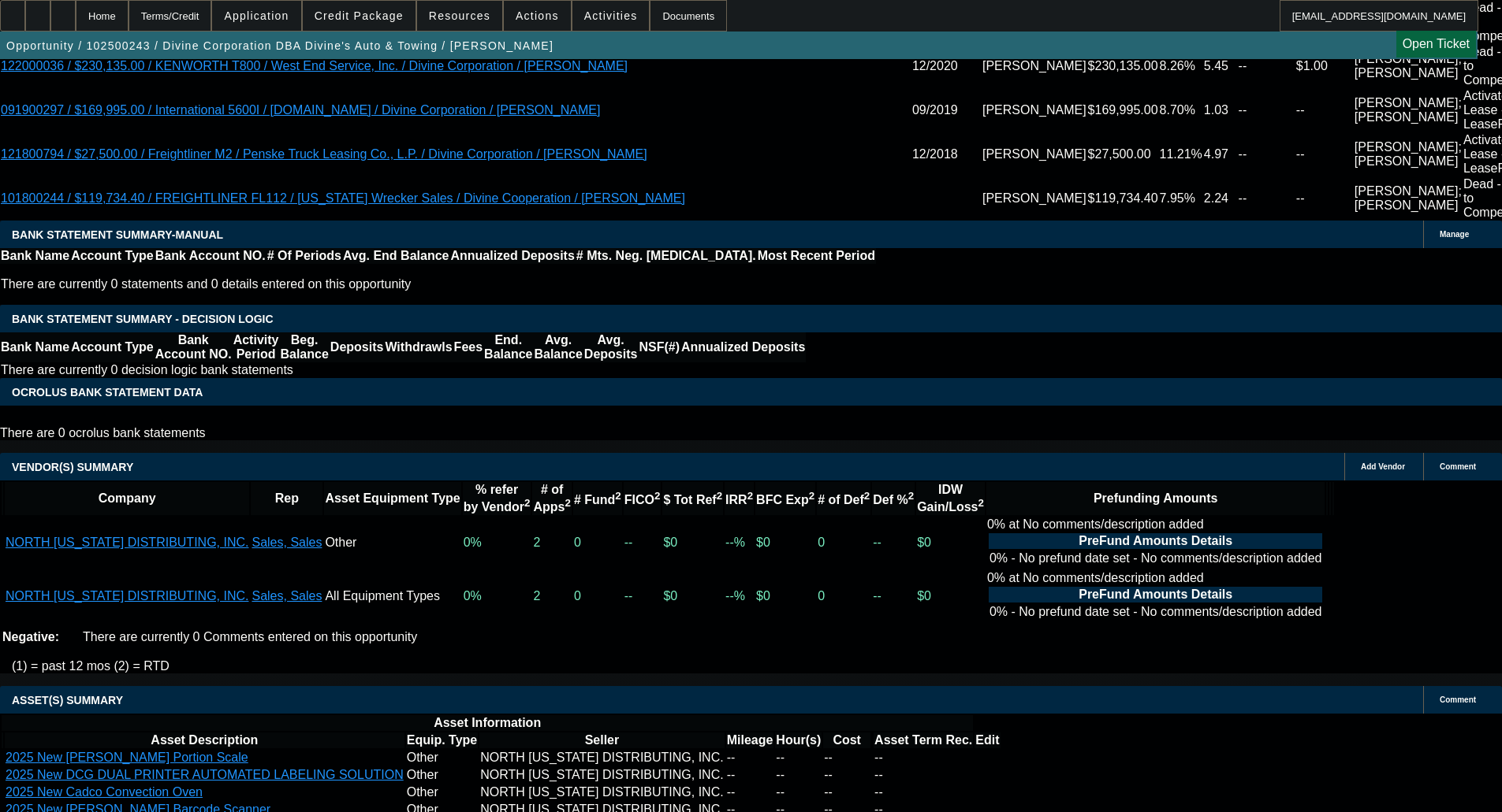
scroll to position [2978, 0]
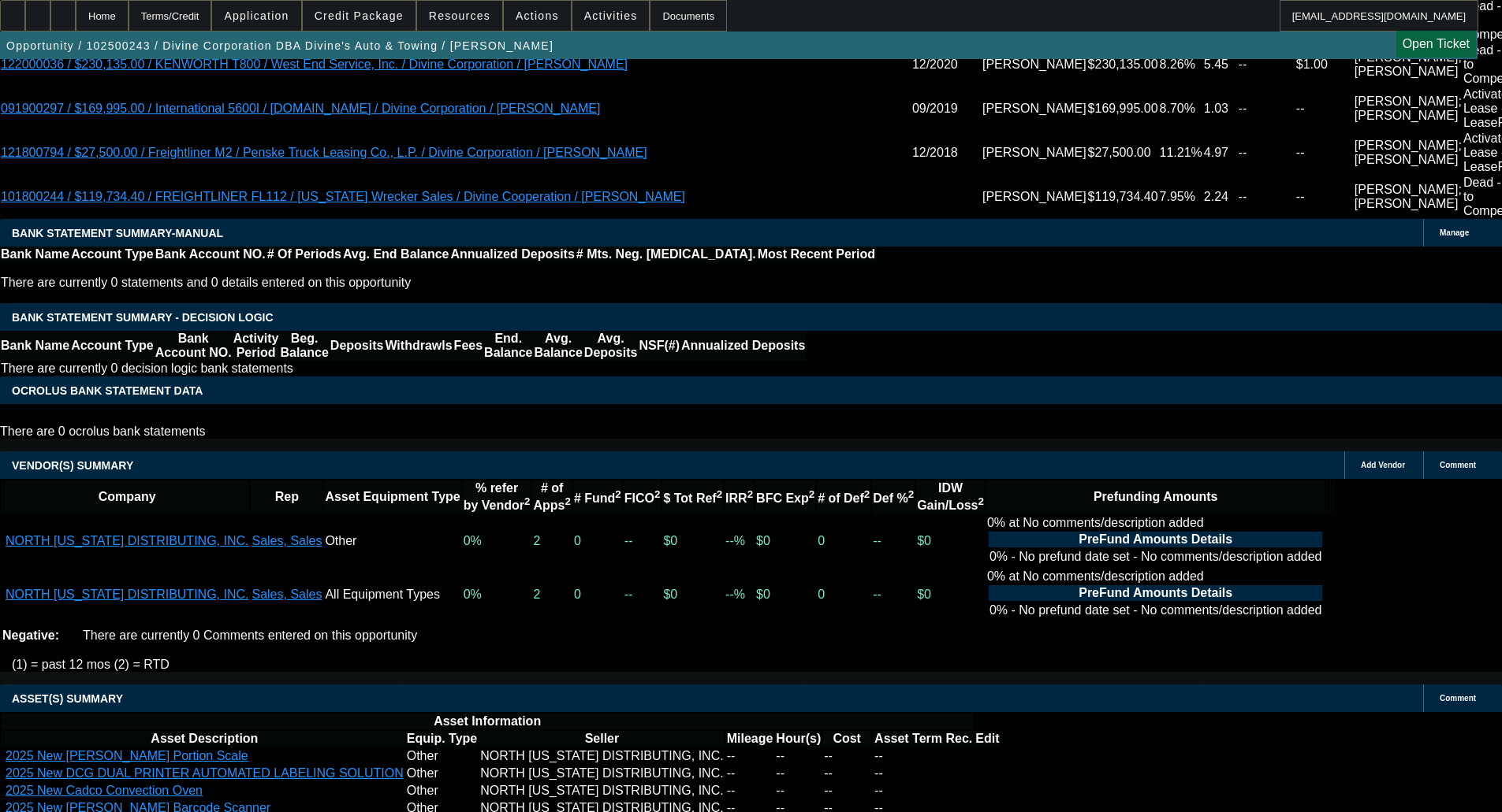
scroll to position [2415, 0]
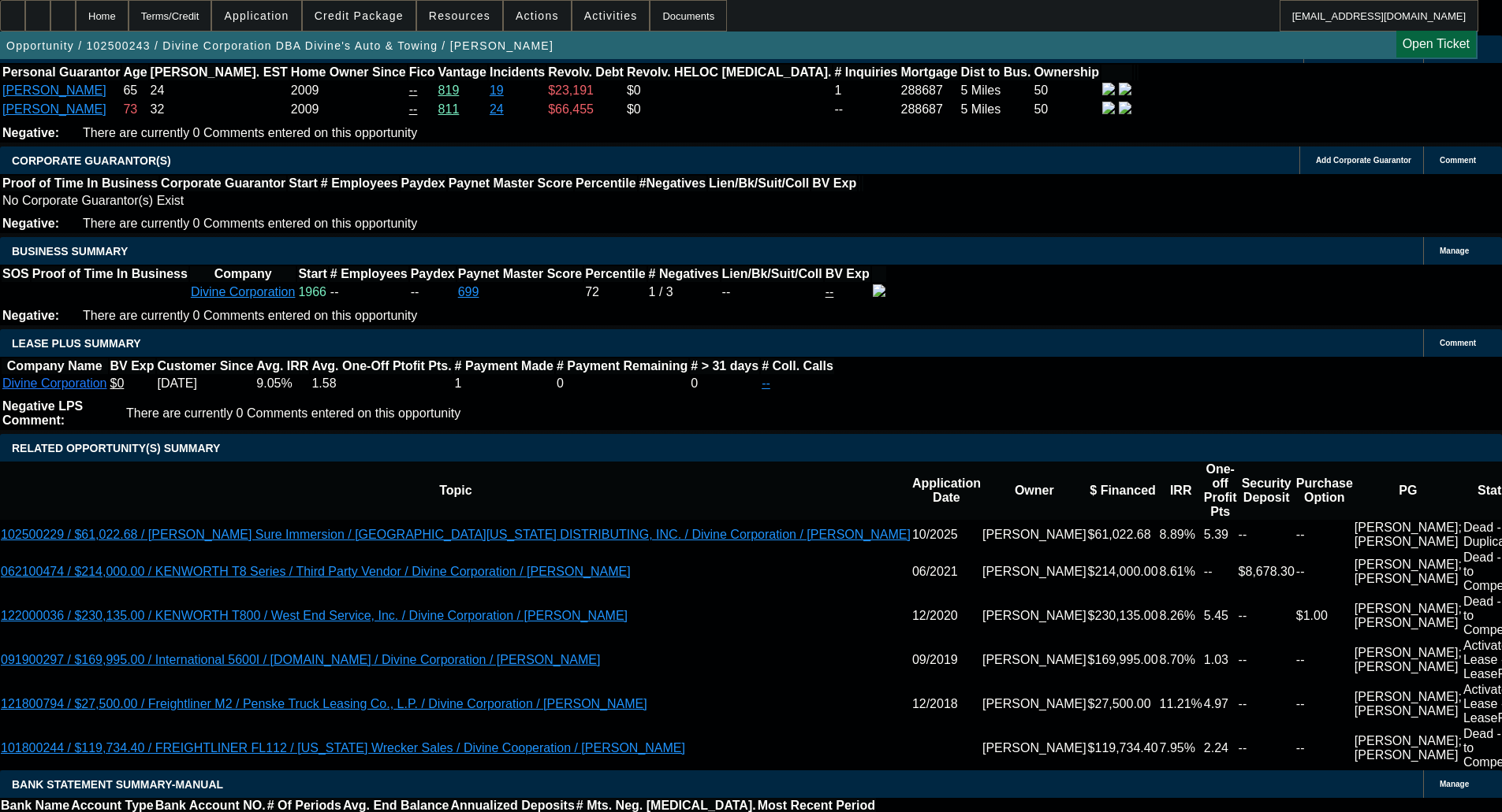
click at [397, 14] on span "Credit Package" at bounding box center [359, 16] width 89 height 13
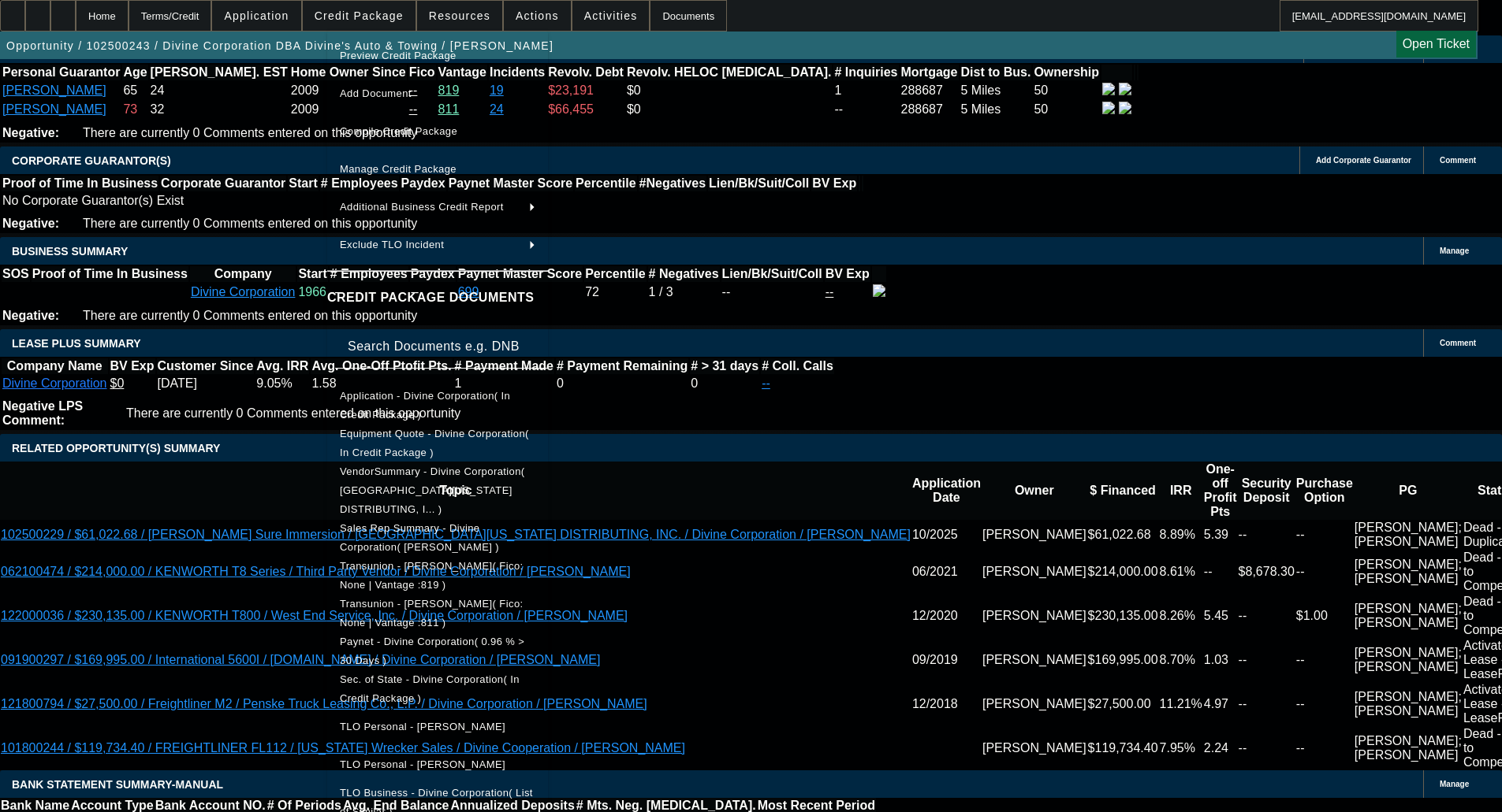
click at [462, 434] on span "Equipment Quote - Divine Corporation( In Credit Package )" at bounding box center [434, 443] width 189 height 31
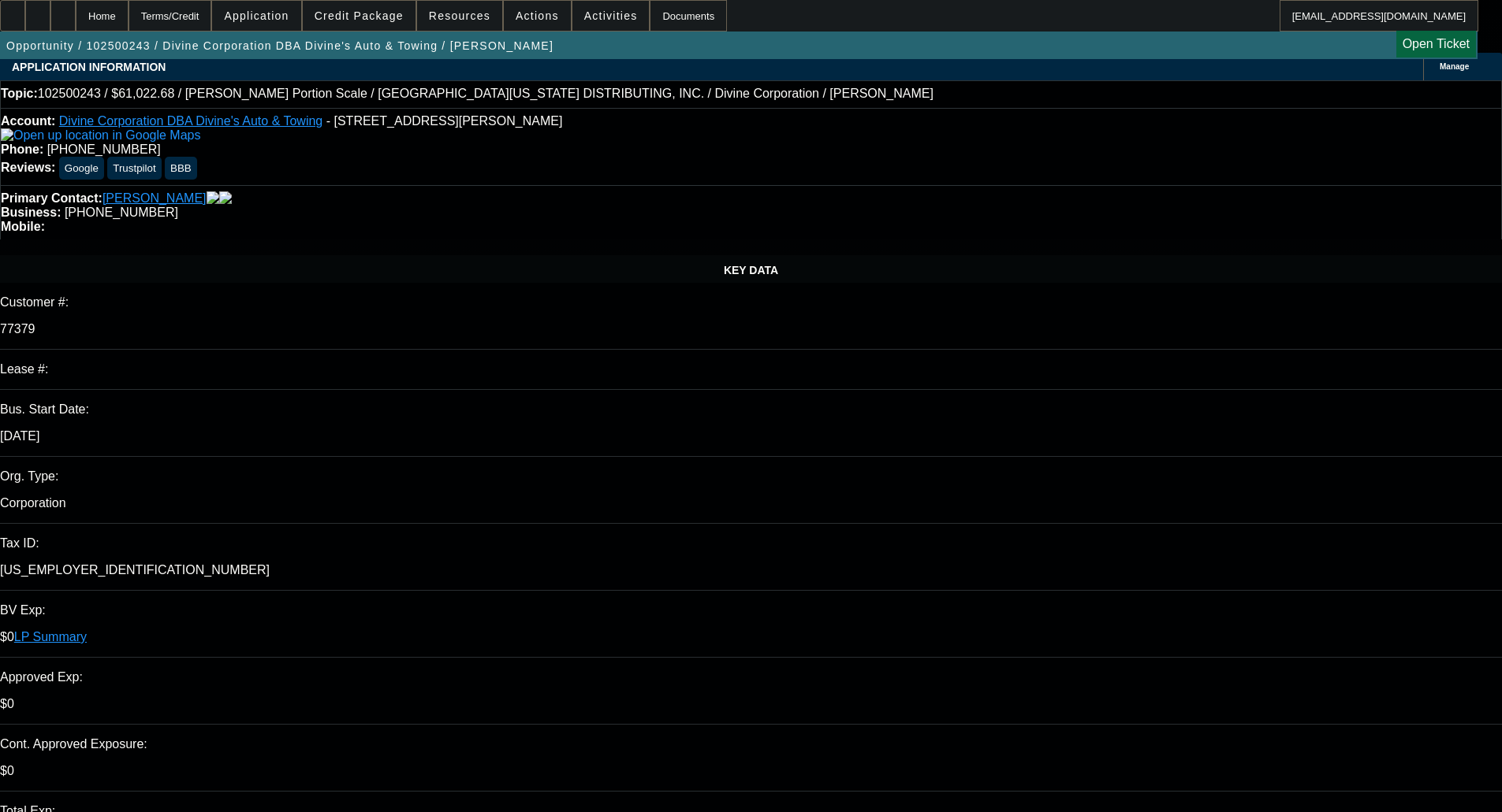
scroll to position [0, 0]
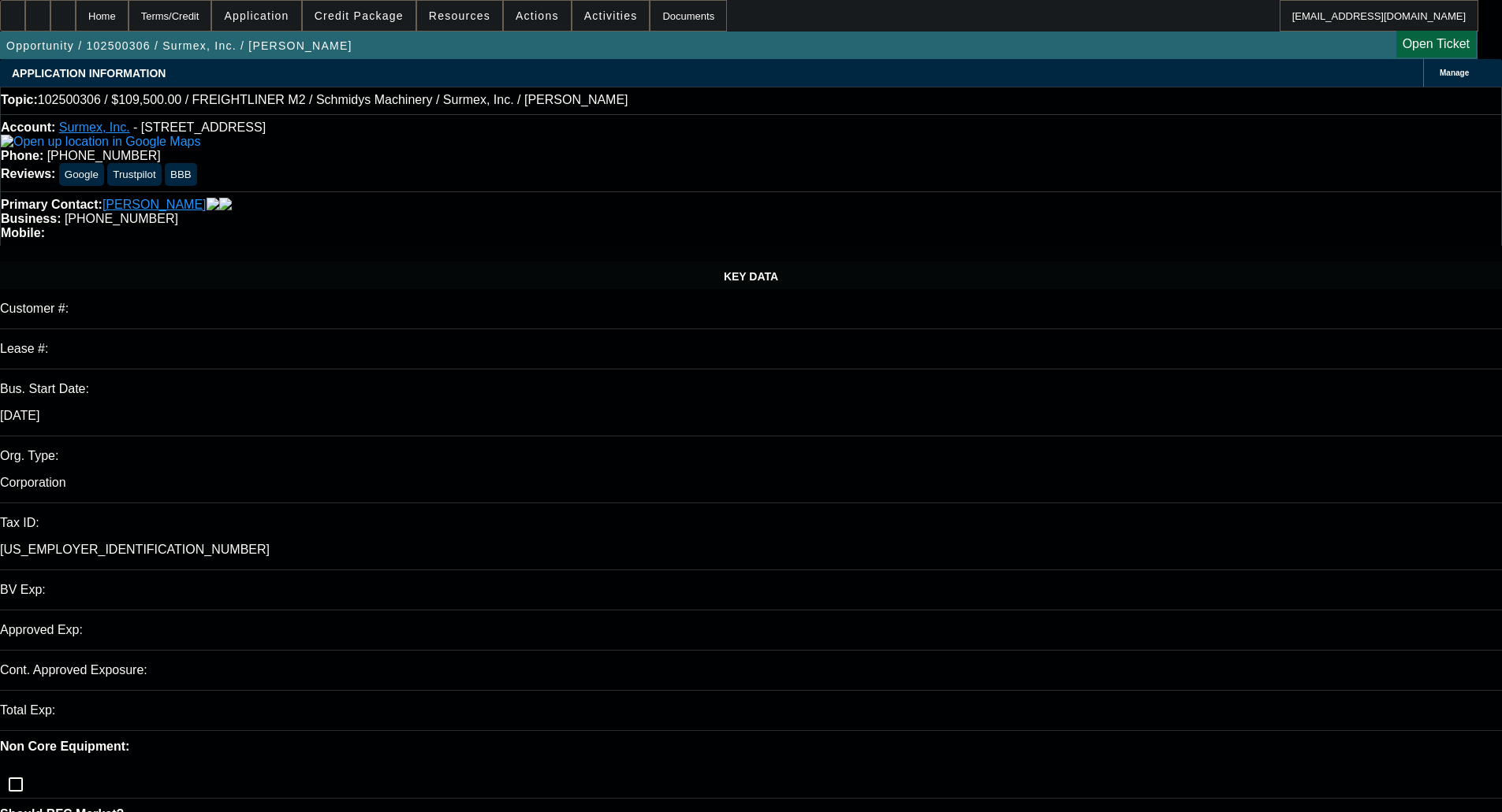
select select "0"
select select "0.1"
select select "4"
click at [476, 160] on div "Account: Surmex, Inc. - [STREET_ADDRESS] Phone: [PHONE_NUMBER] Reviews: Google …" at bounding box center [751, 152] width 1502 height 77
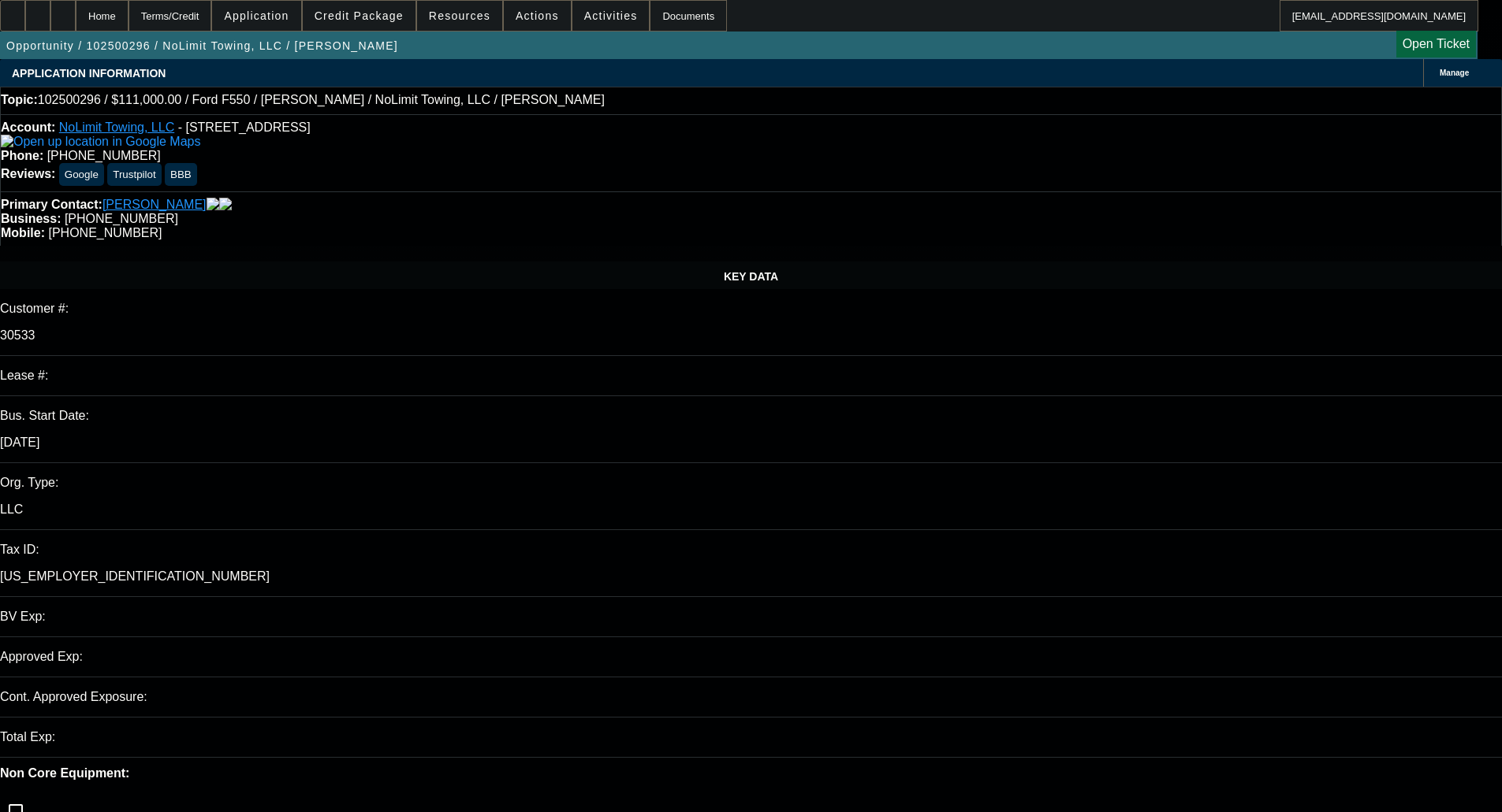
select select "0"
select select "2"
select select "0"
select select "6"
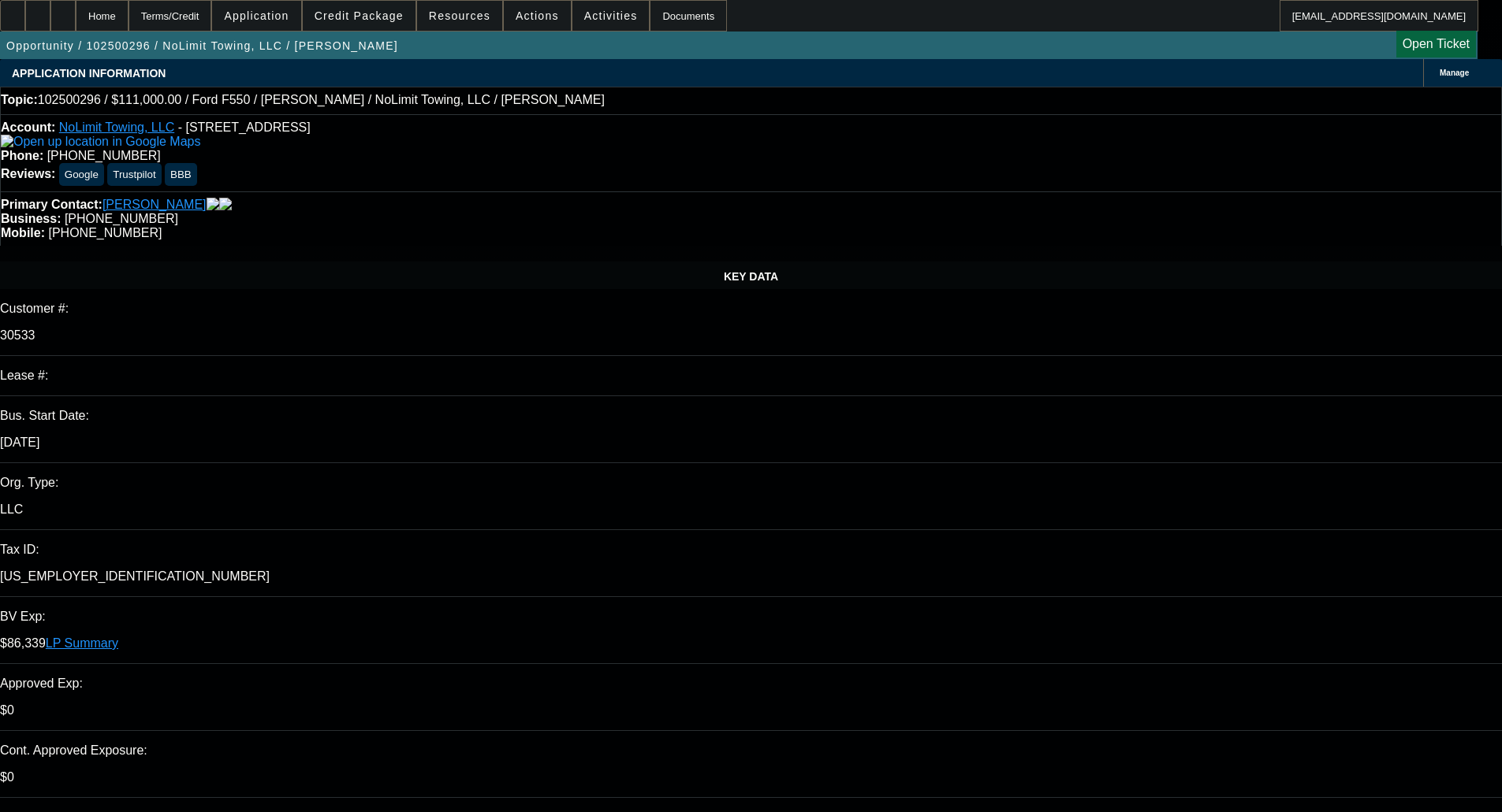
click at [397, 11] on span "Credit Package" at bounding box center [359, 16] width 89 height 13
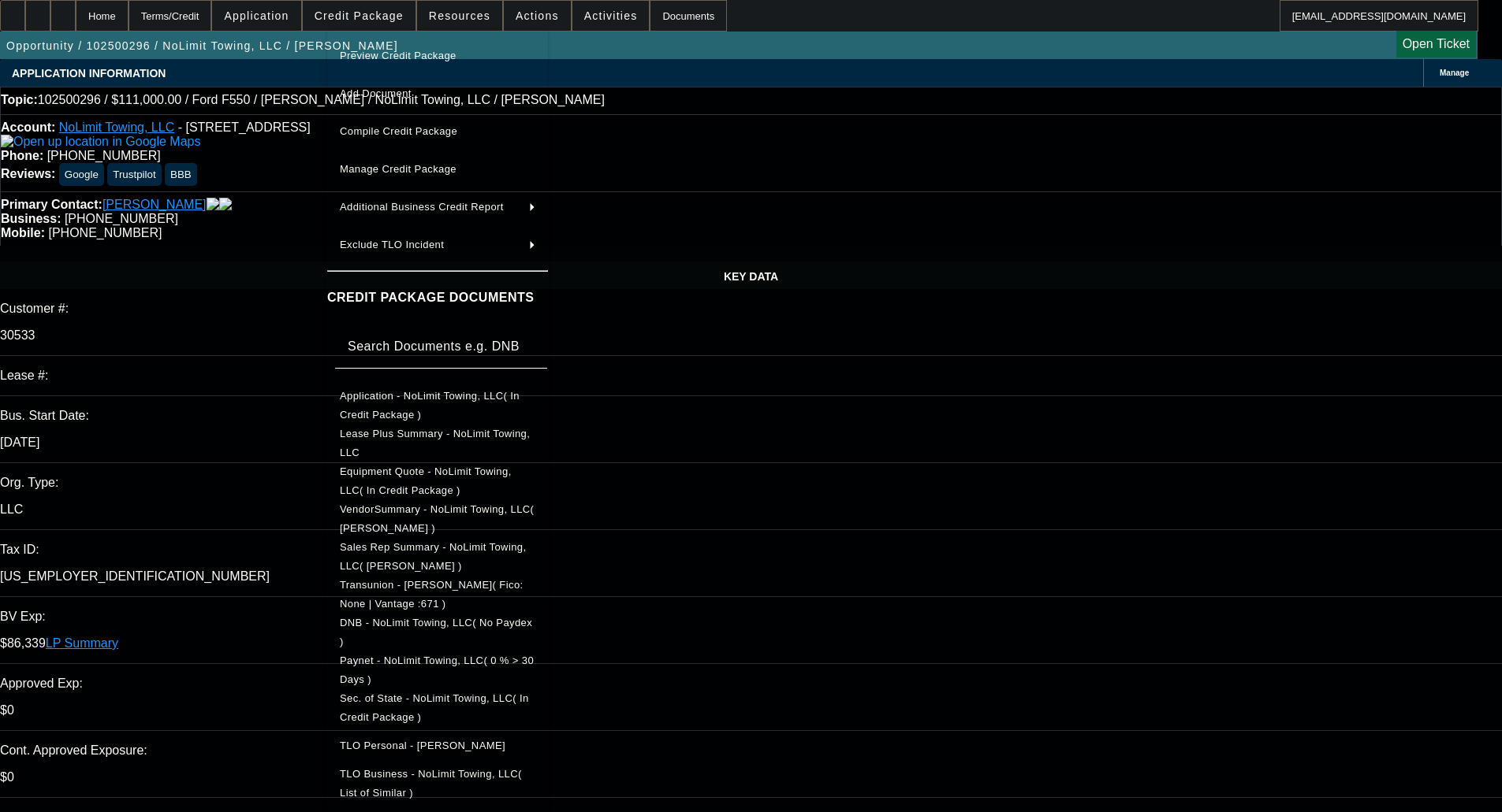
click at [377, 40] on button "Preview Credit Package" at bounding box center [437, 55] width 221 height 37
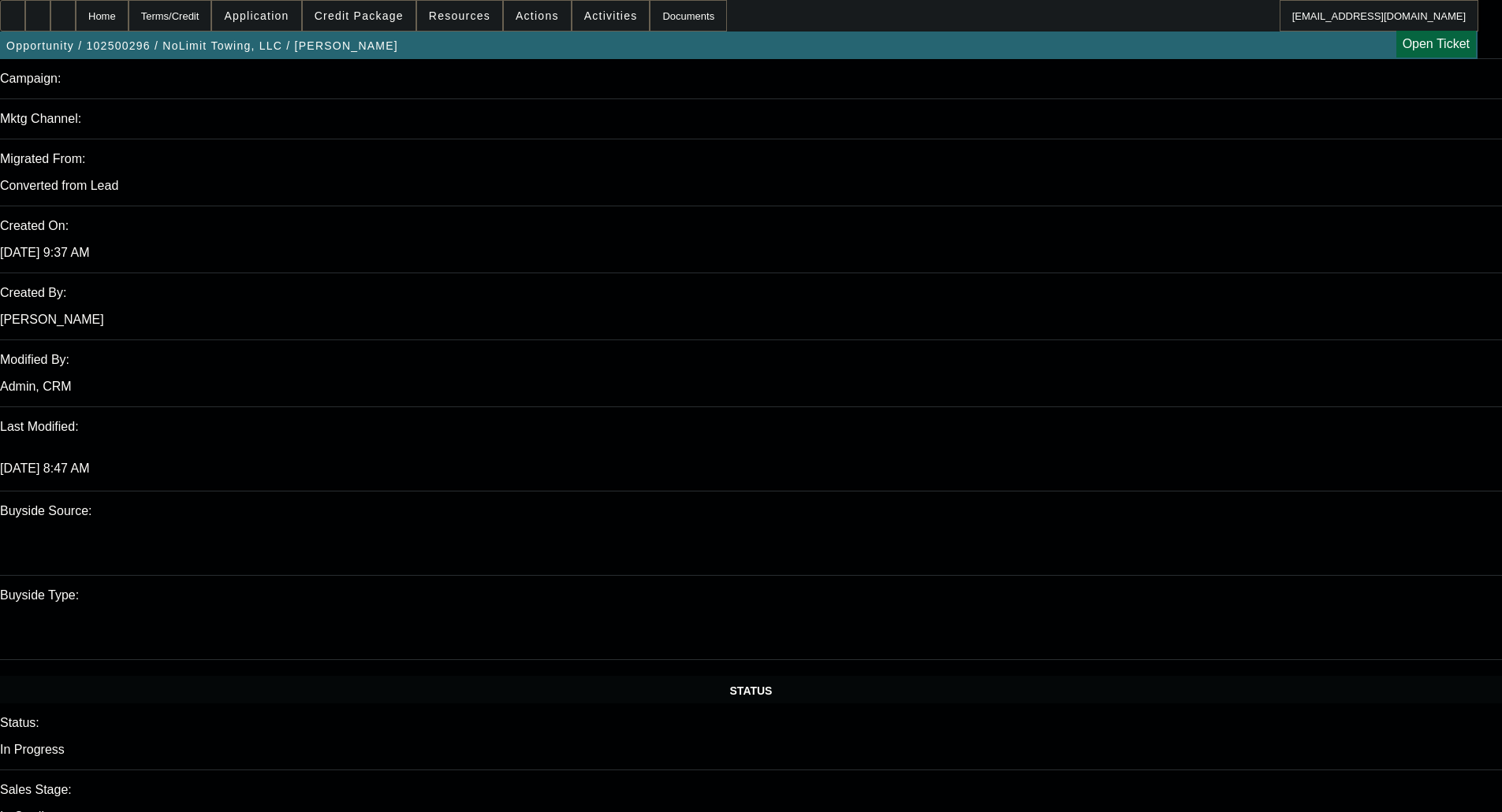
scroll to position [1182, 0]
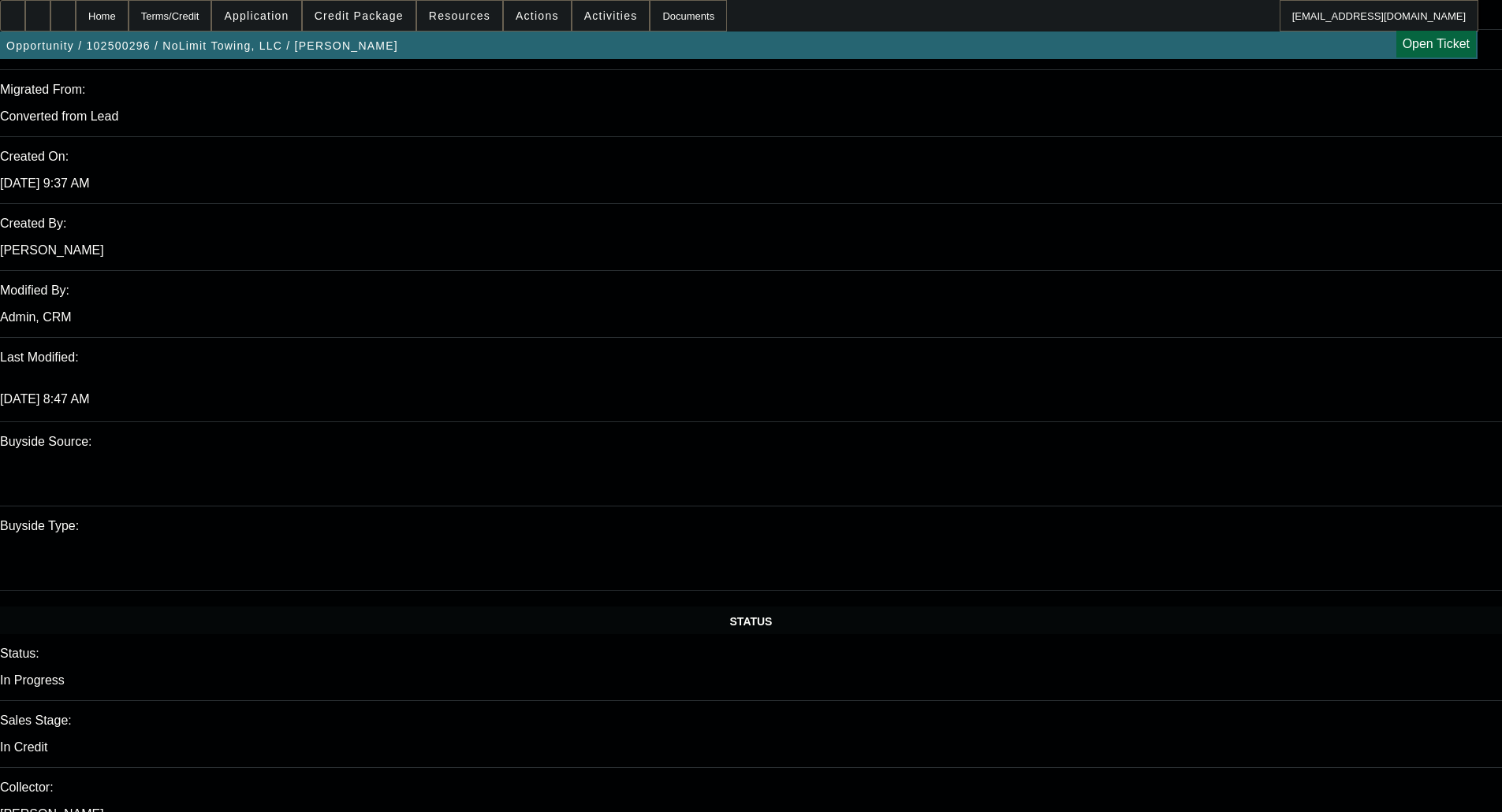
scroll to position [1733, 0]
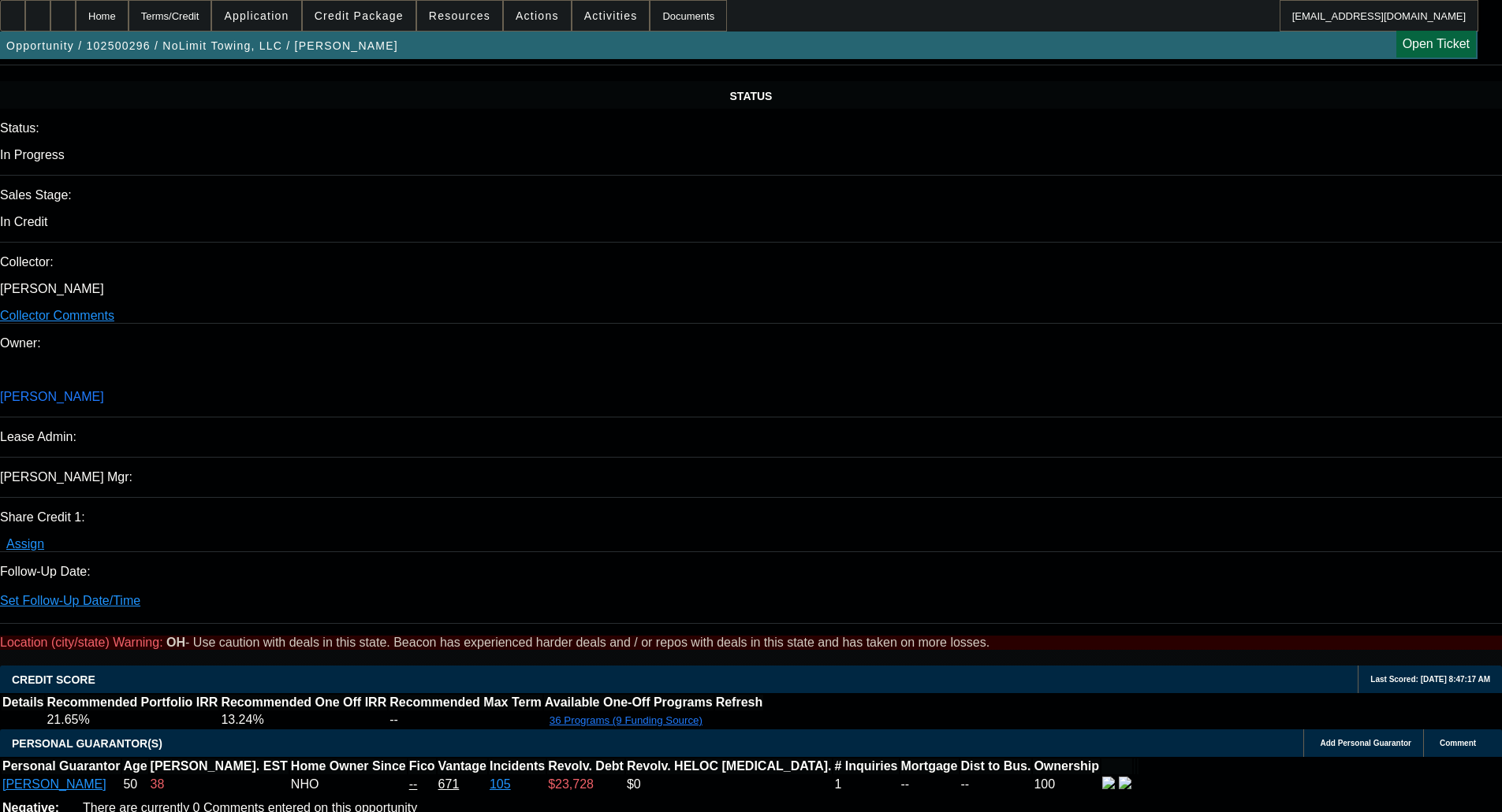
type textarea "i"
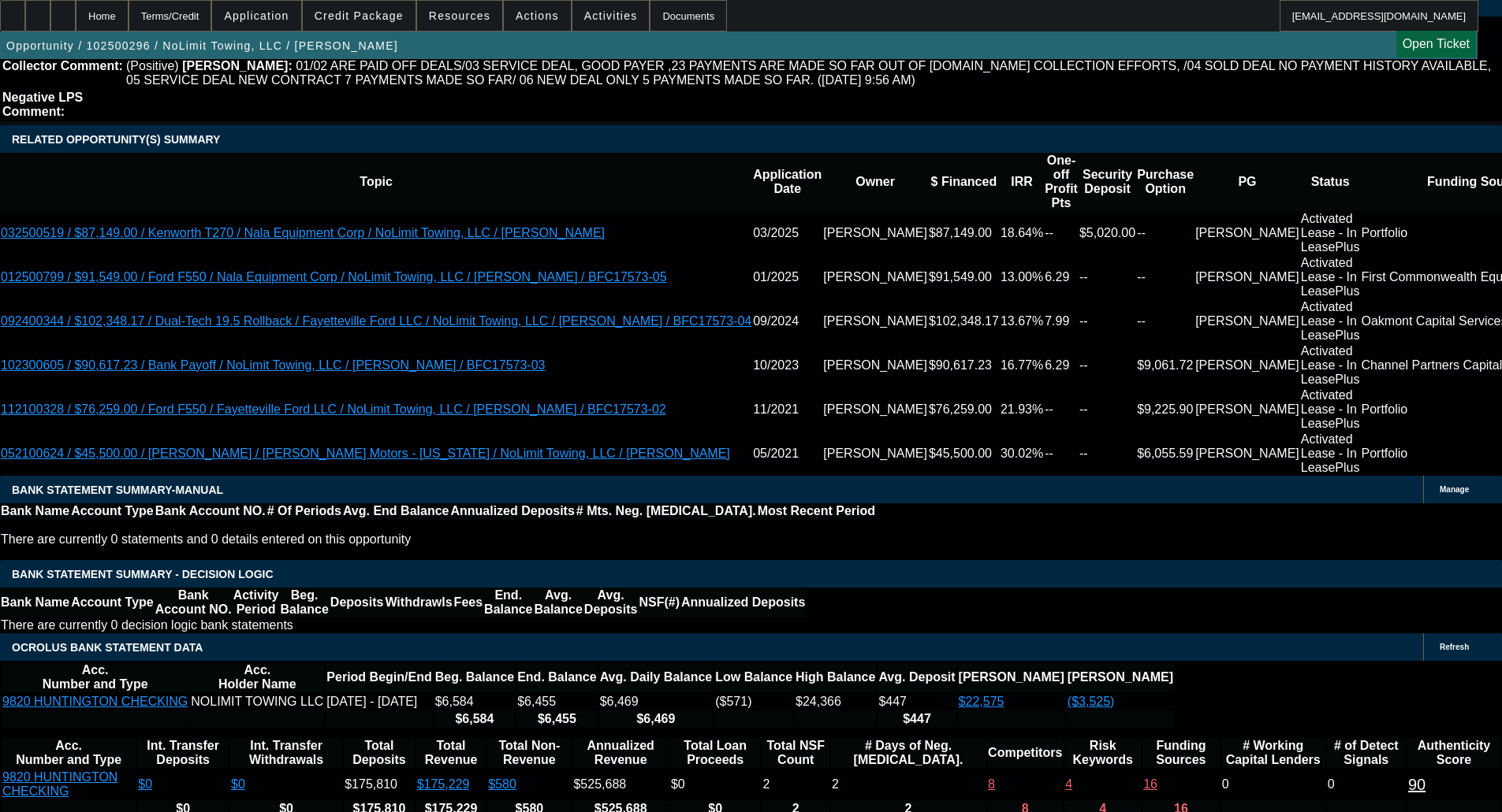
scroll to position [2757, 0]
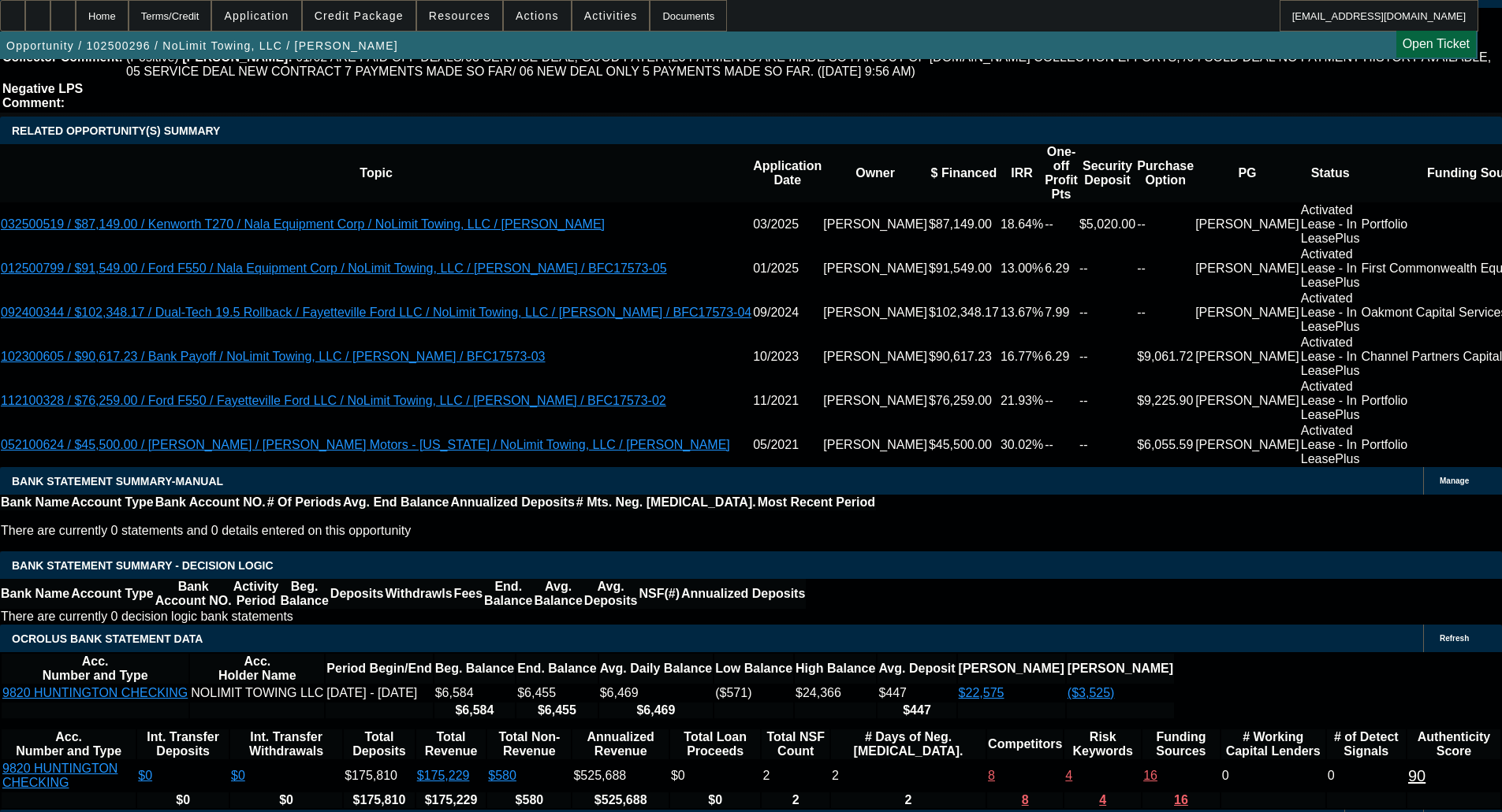
type textarea "ISSUES ON TLO; NEG BANKS W/ NSF'S; - OKAY TO SELL"
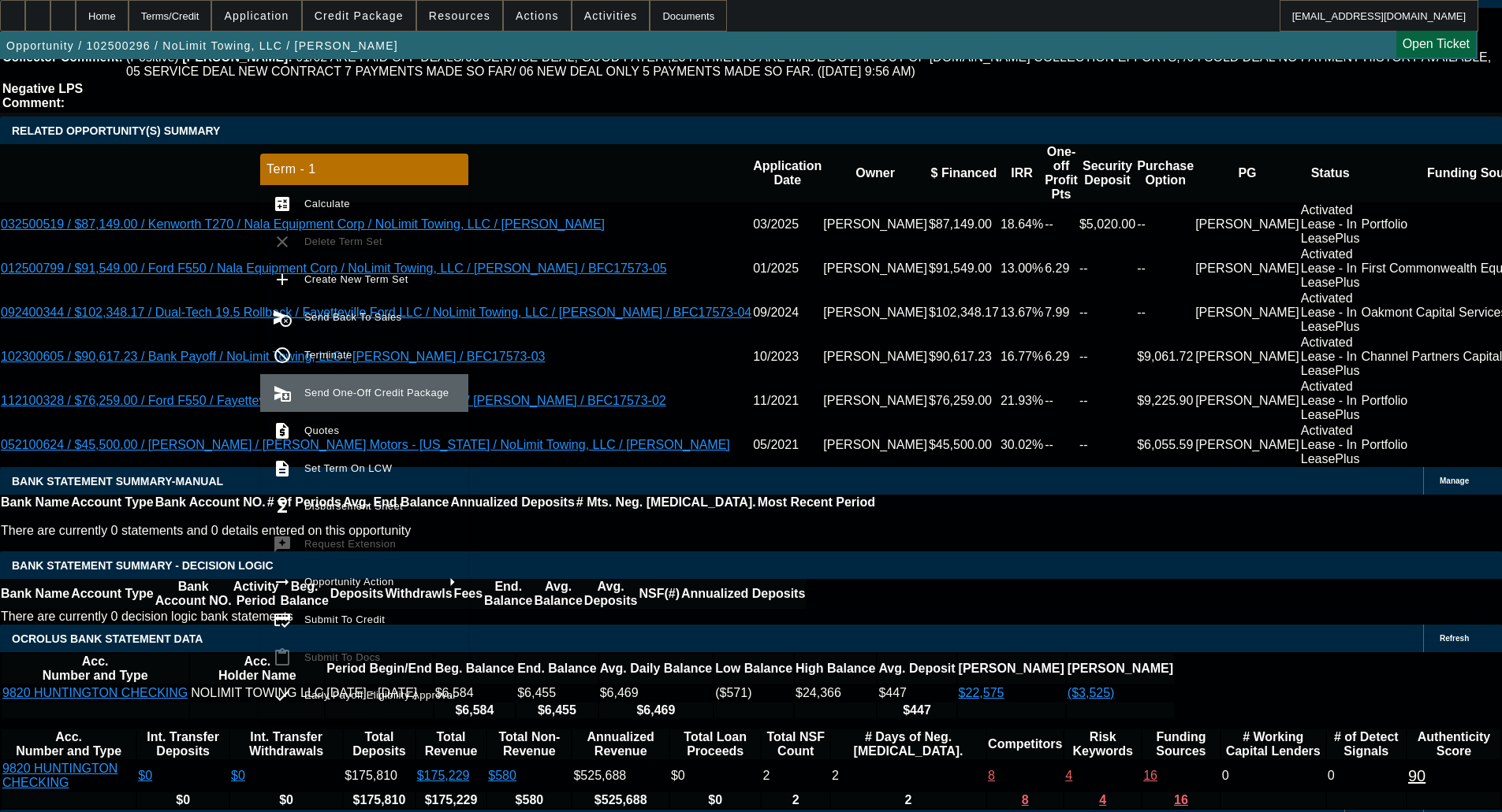
click at [345, 388] on span "Send One-Off Credit Package" at bounding box center [376, 392] width 144 height 12
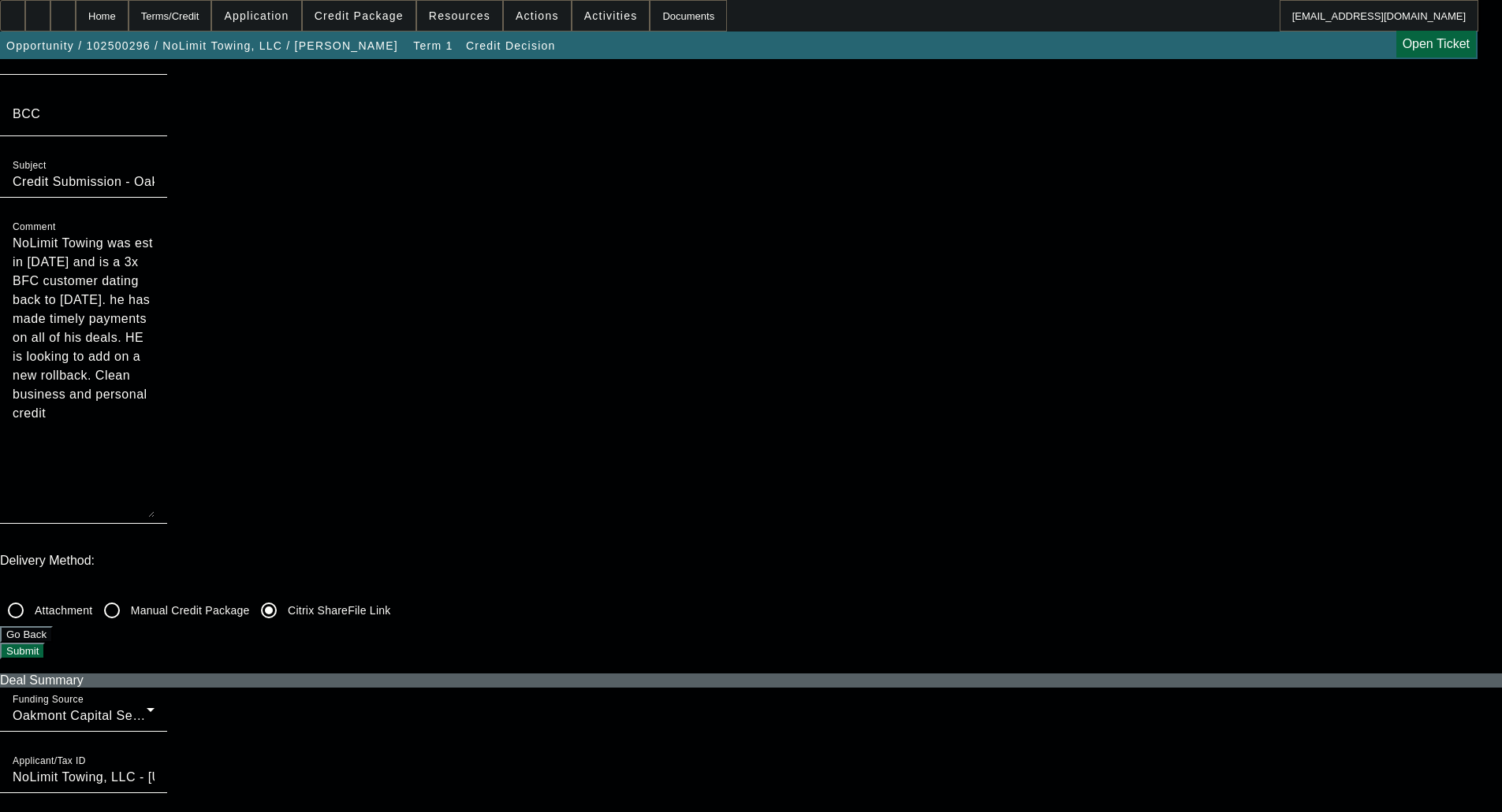
scroll to position [236, 0]
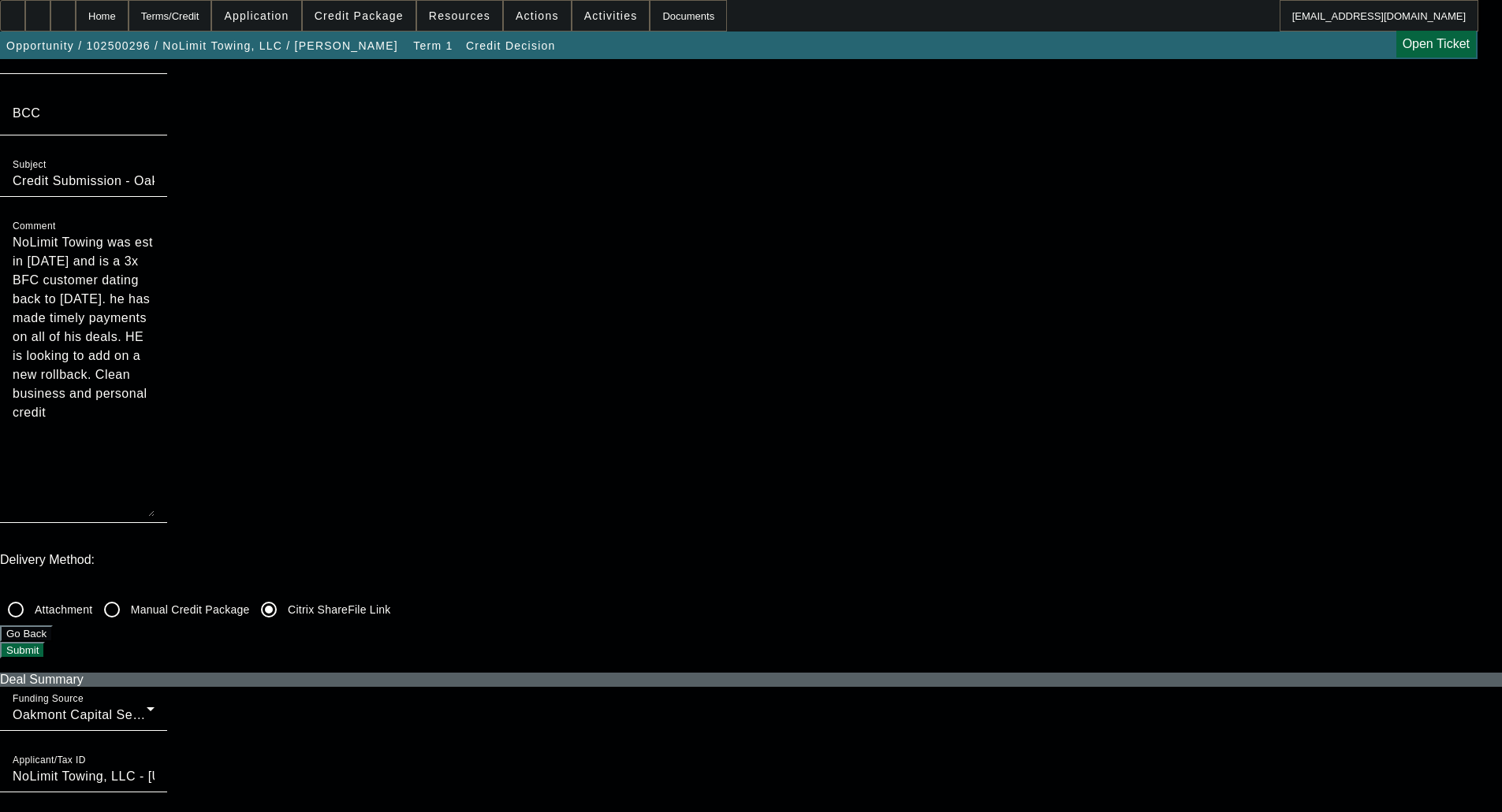
scroll to position [0, 0]
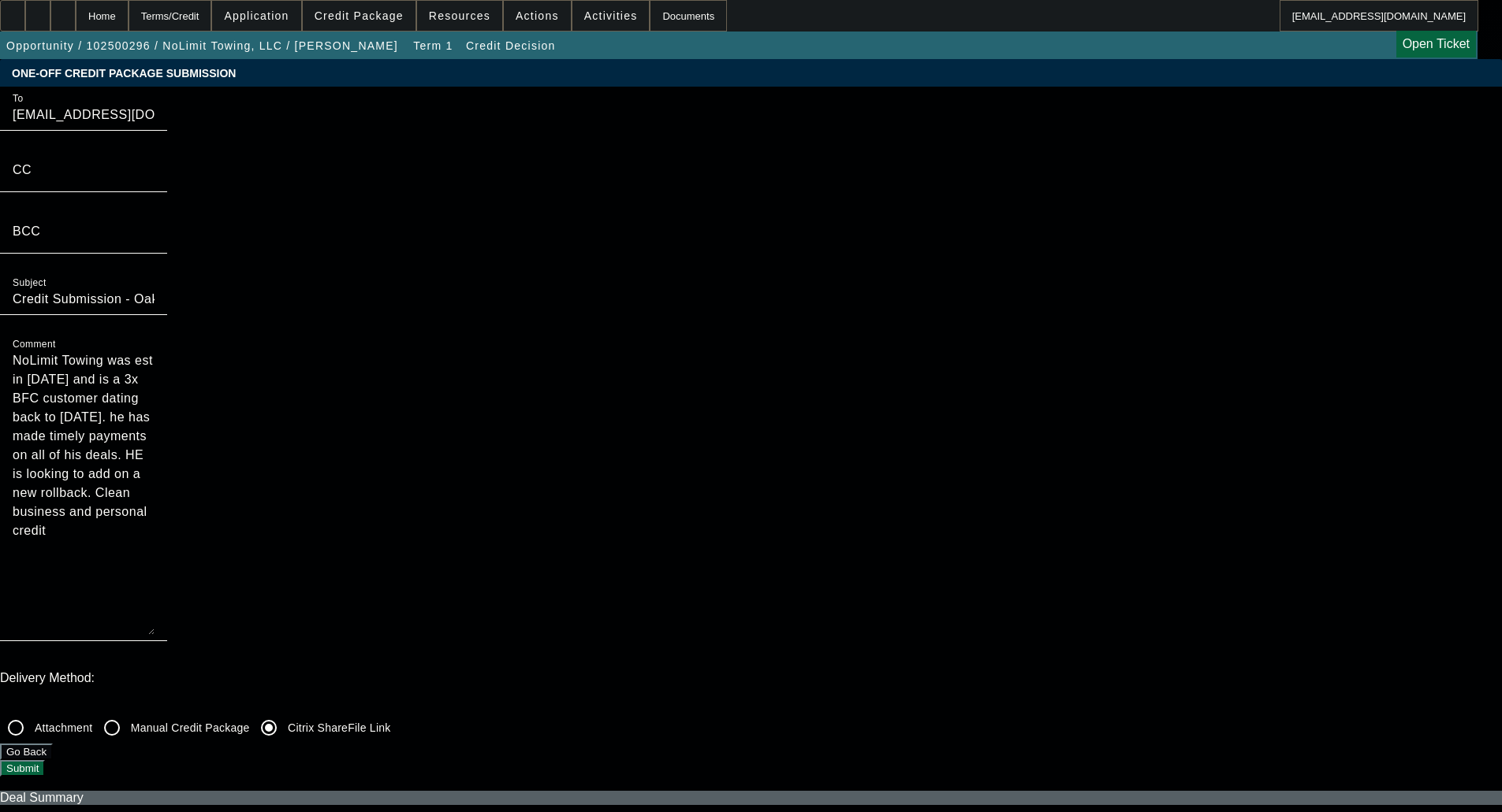
click at [45, 760] on button "Submit" at bounding box center [22, 768] width 45 height 17
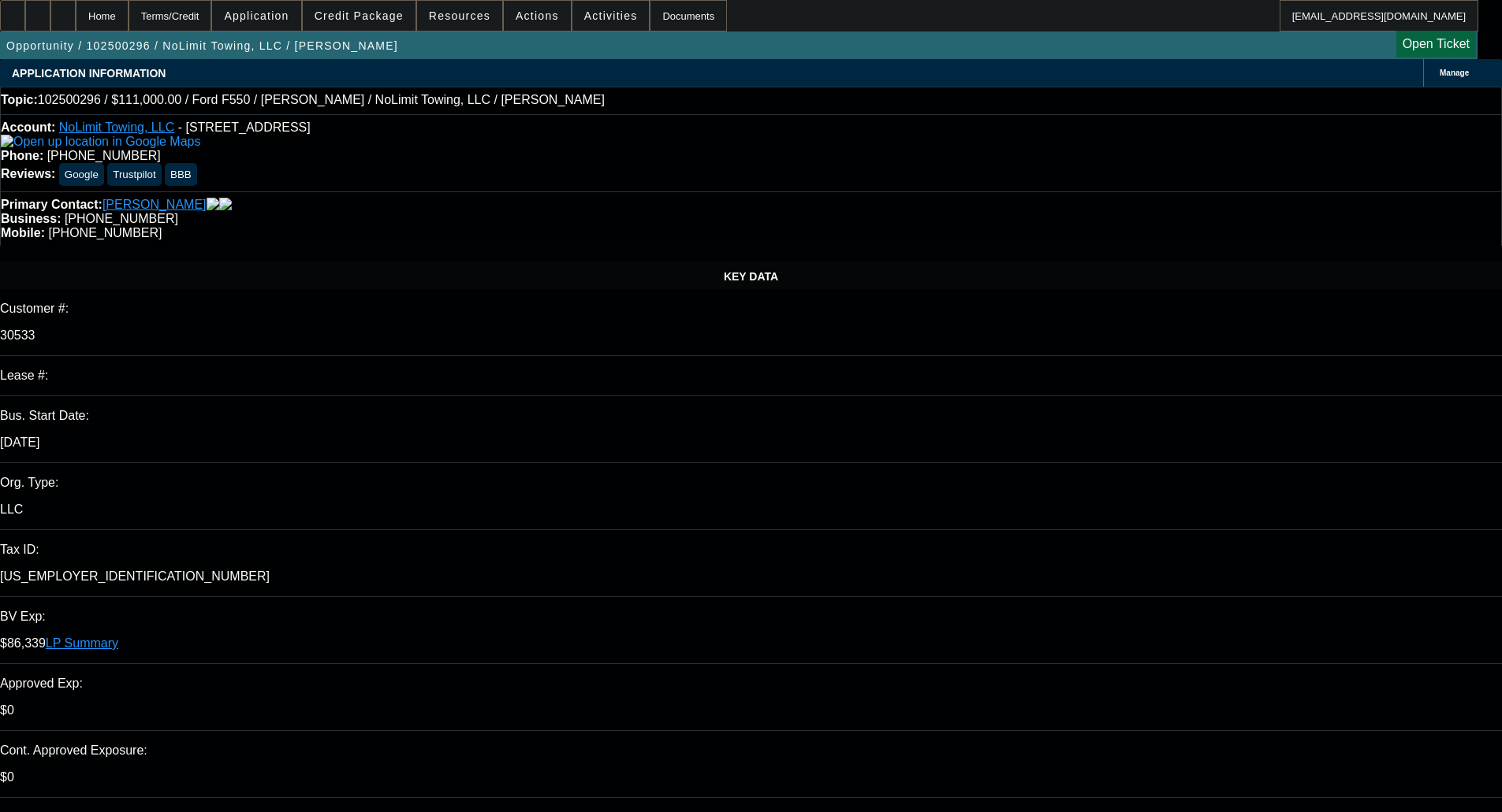
select select "0"
select select "2"
select select "0"
select select "6"
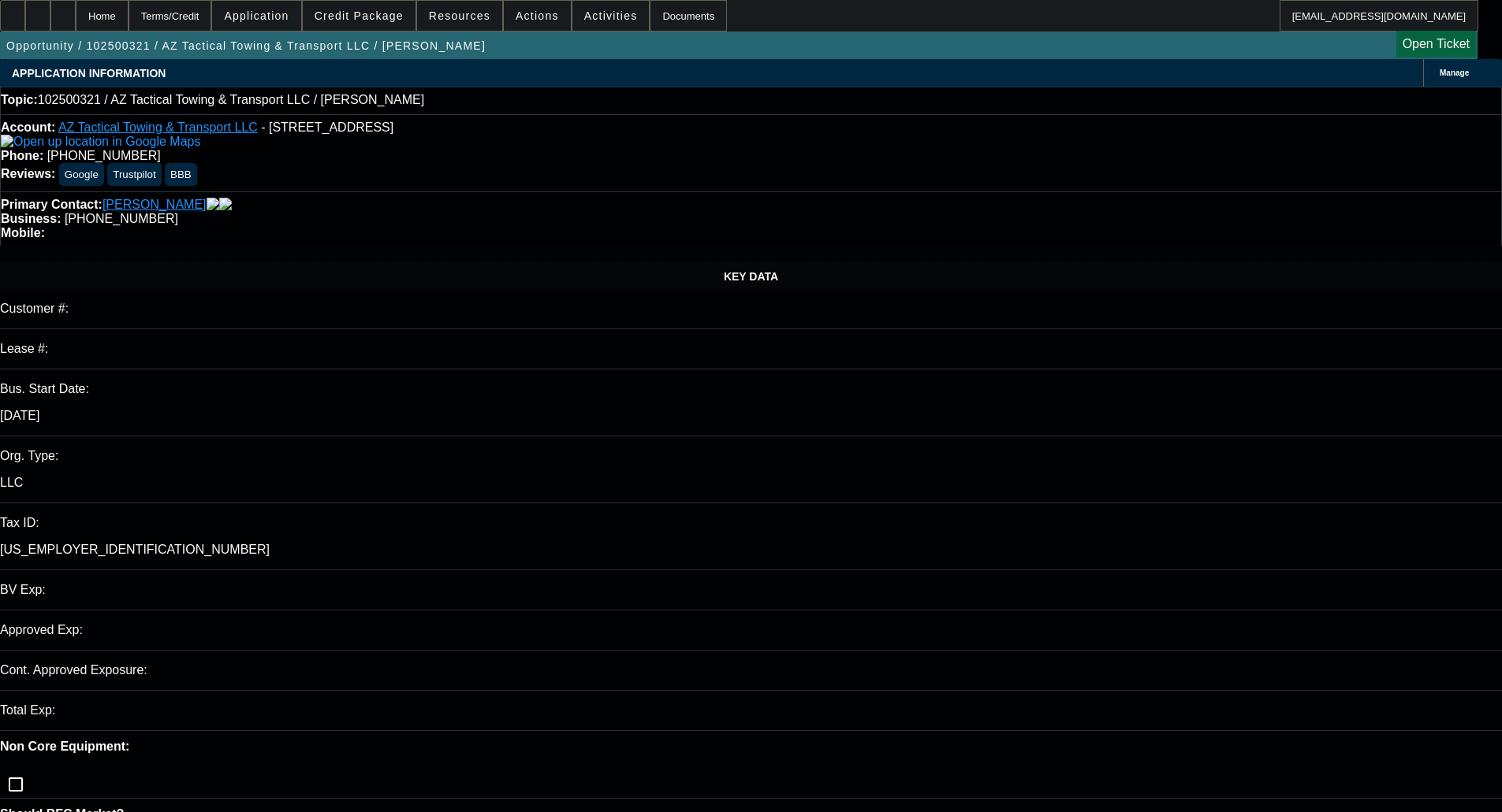
select select "0"
select select "2"
select select "0.1"
select select "4"
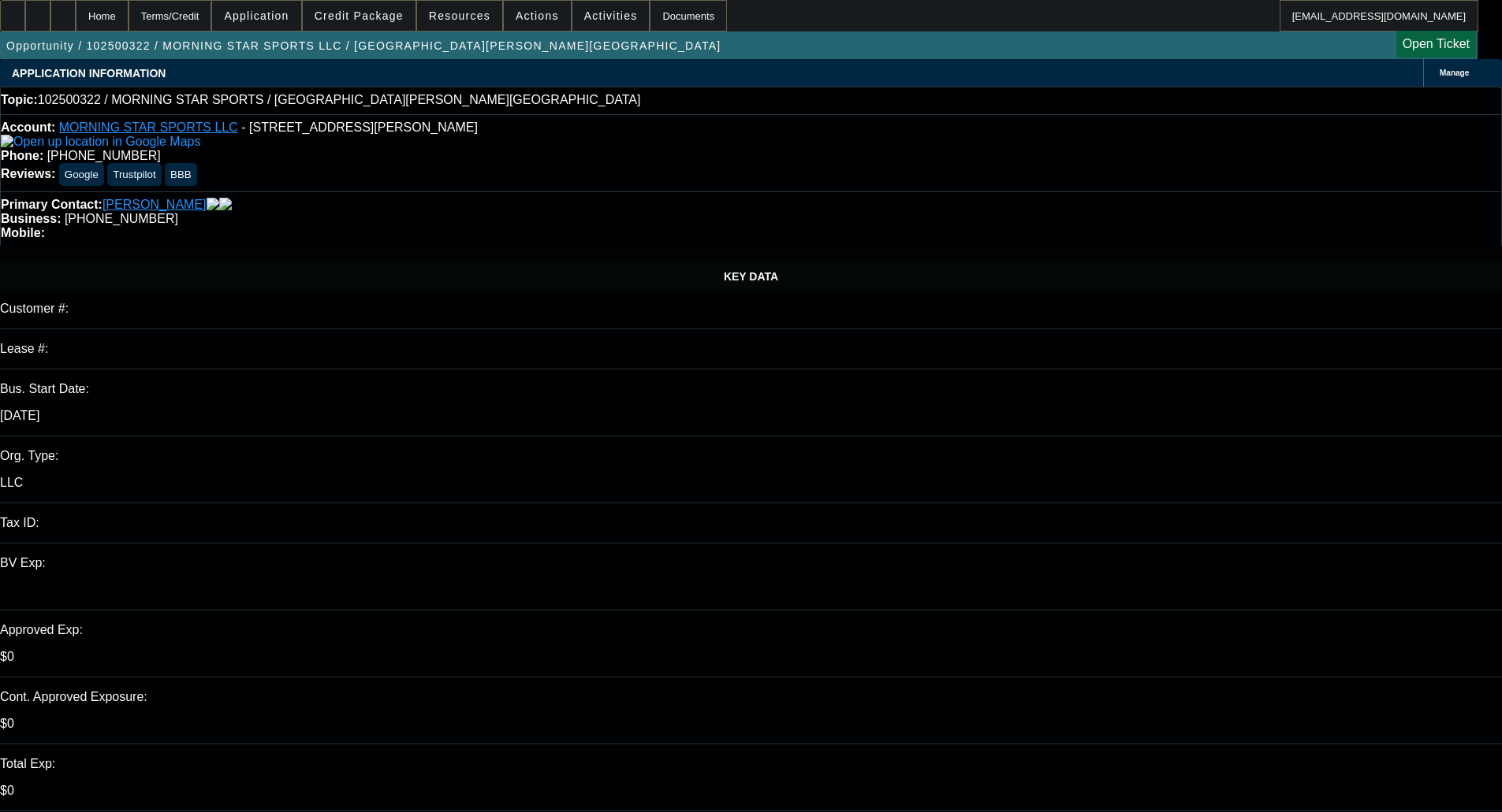
select select "0"
select select "2"
select select "0.1"
select select "4"
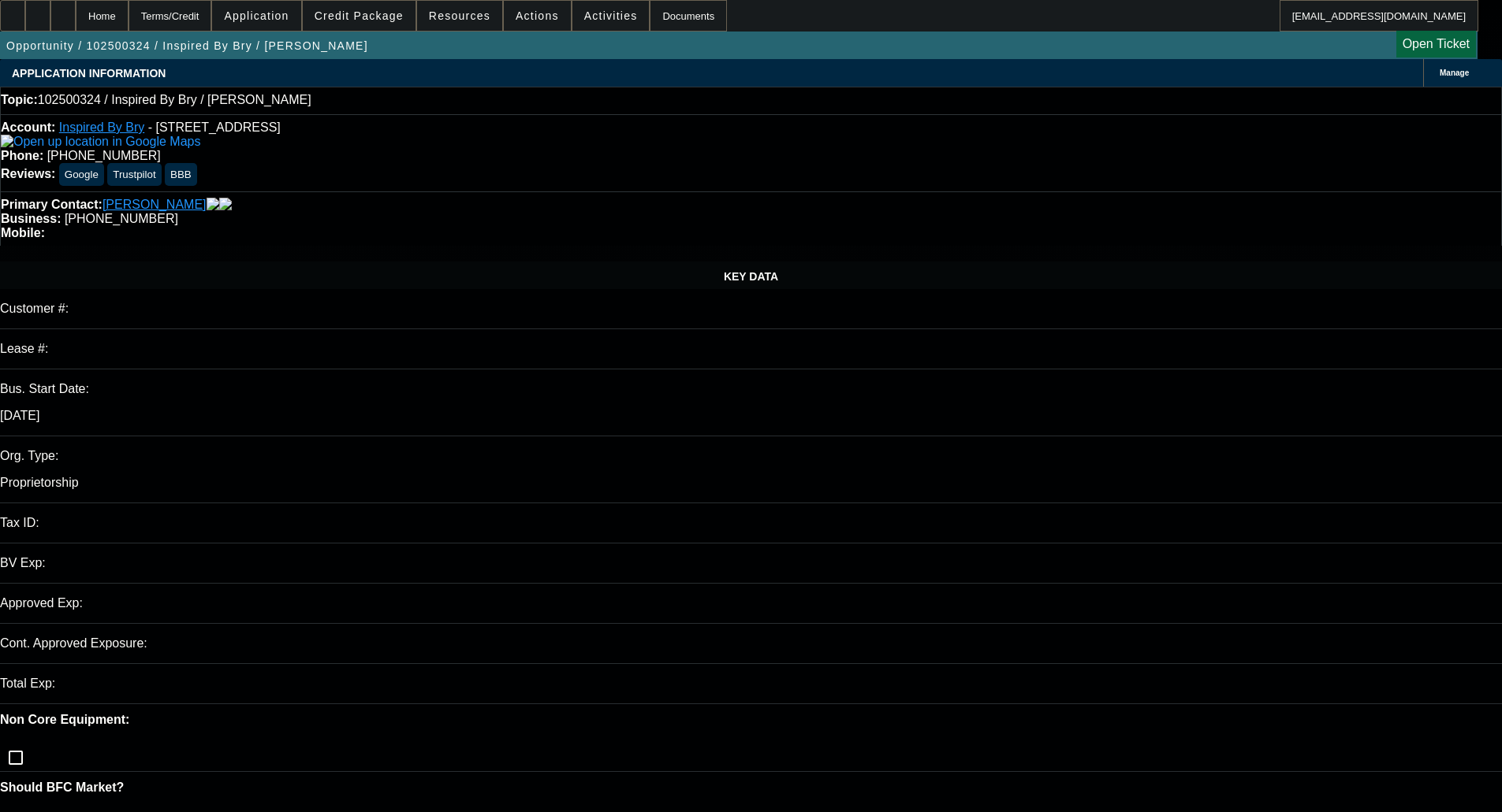
select select "0"
select select "2"
select select "0.1"
select select "4"
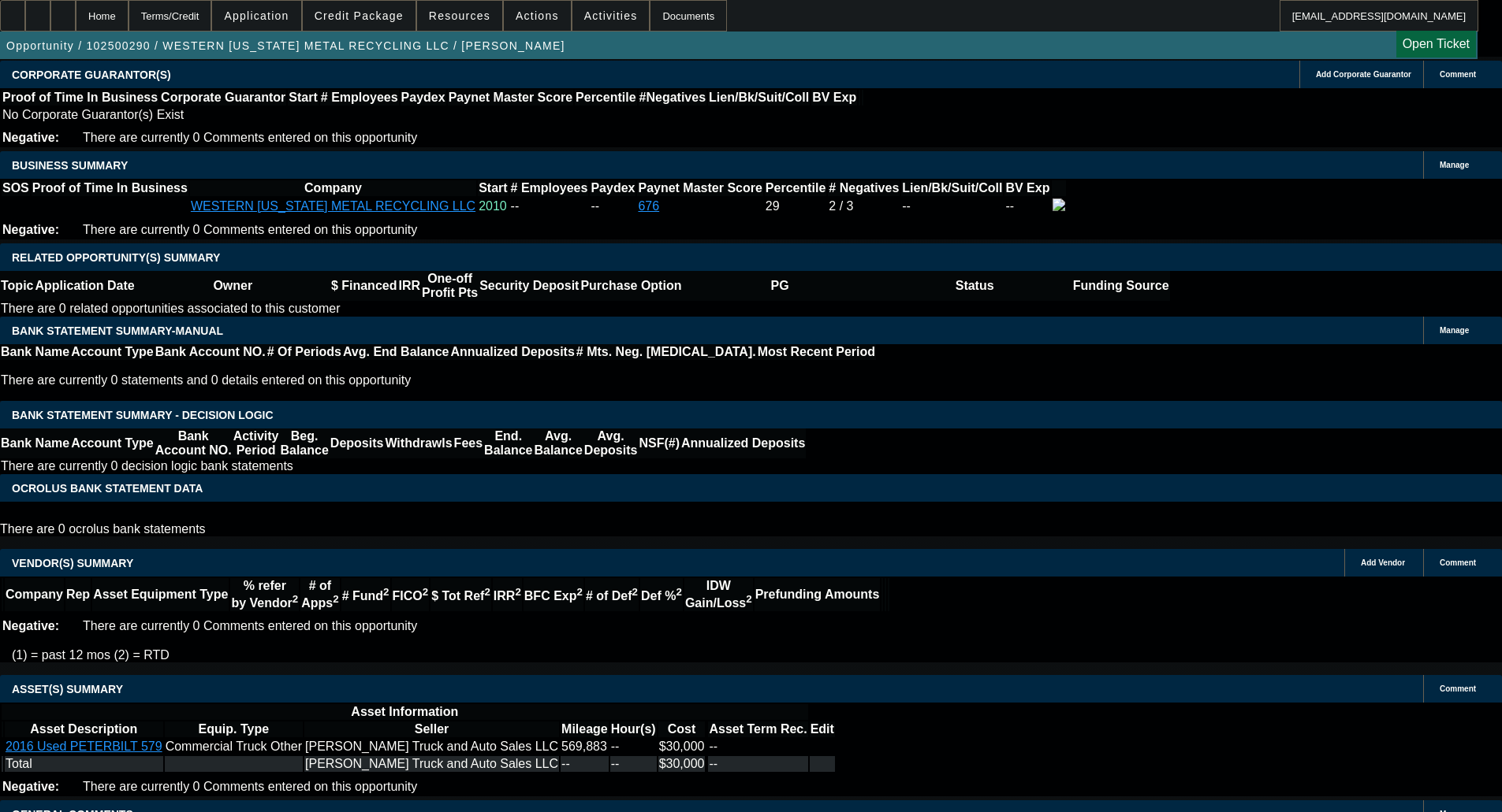
select select "0"
select select "3"
select select "0"
select select "6"
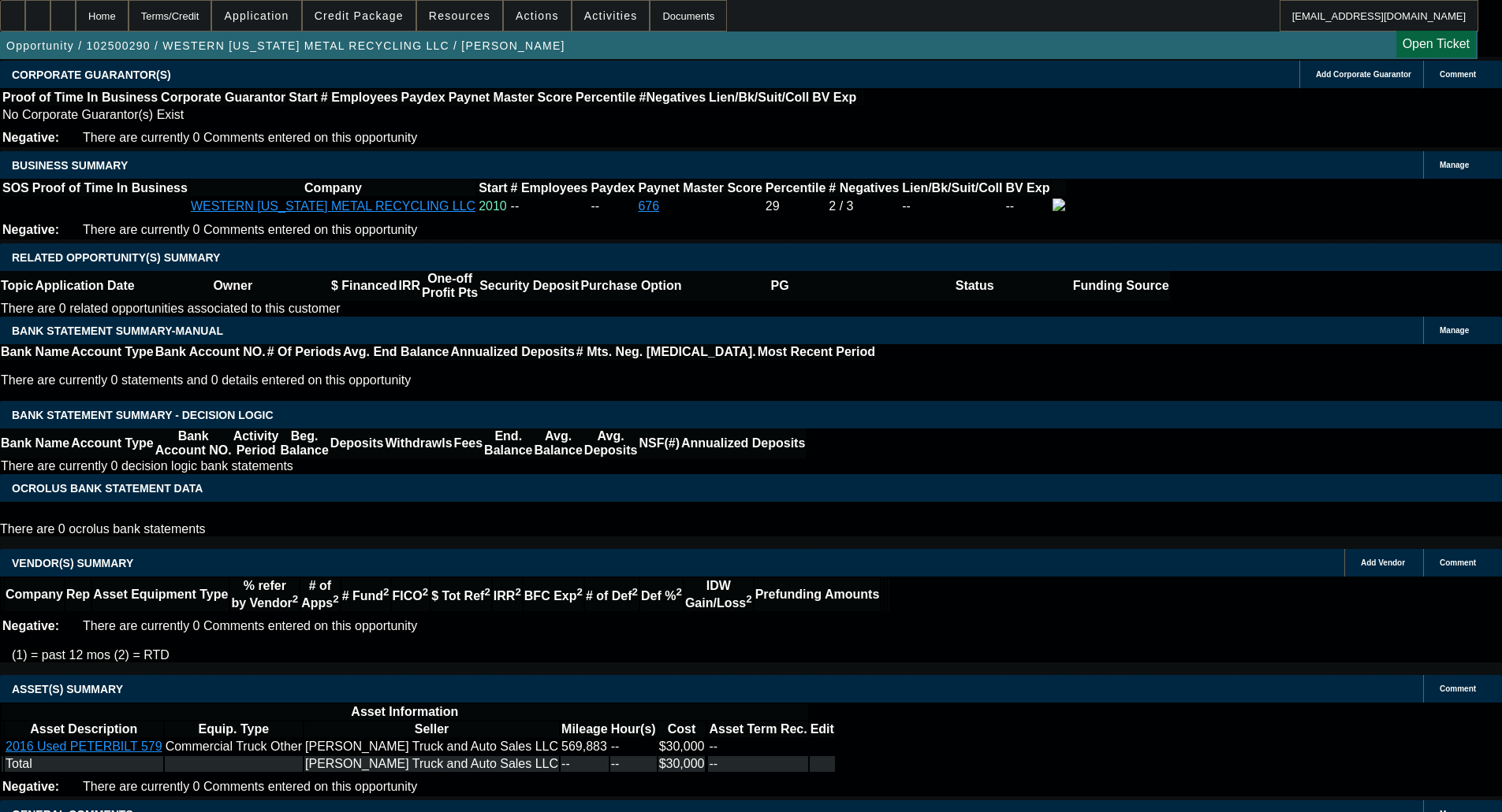
select select "0"
select select "3"
select select "0"
select select "6"
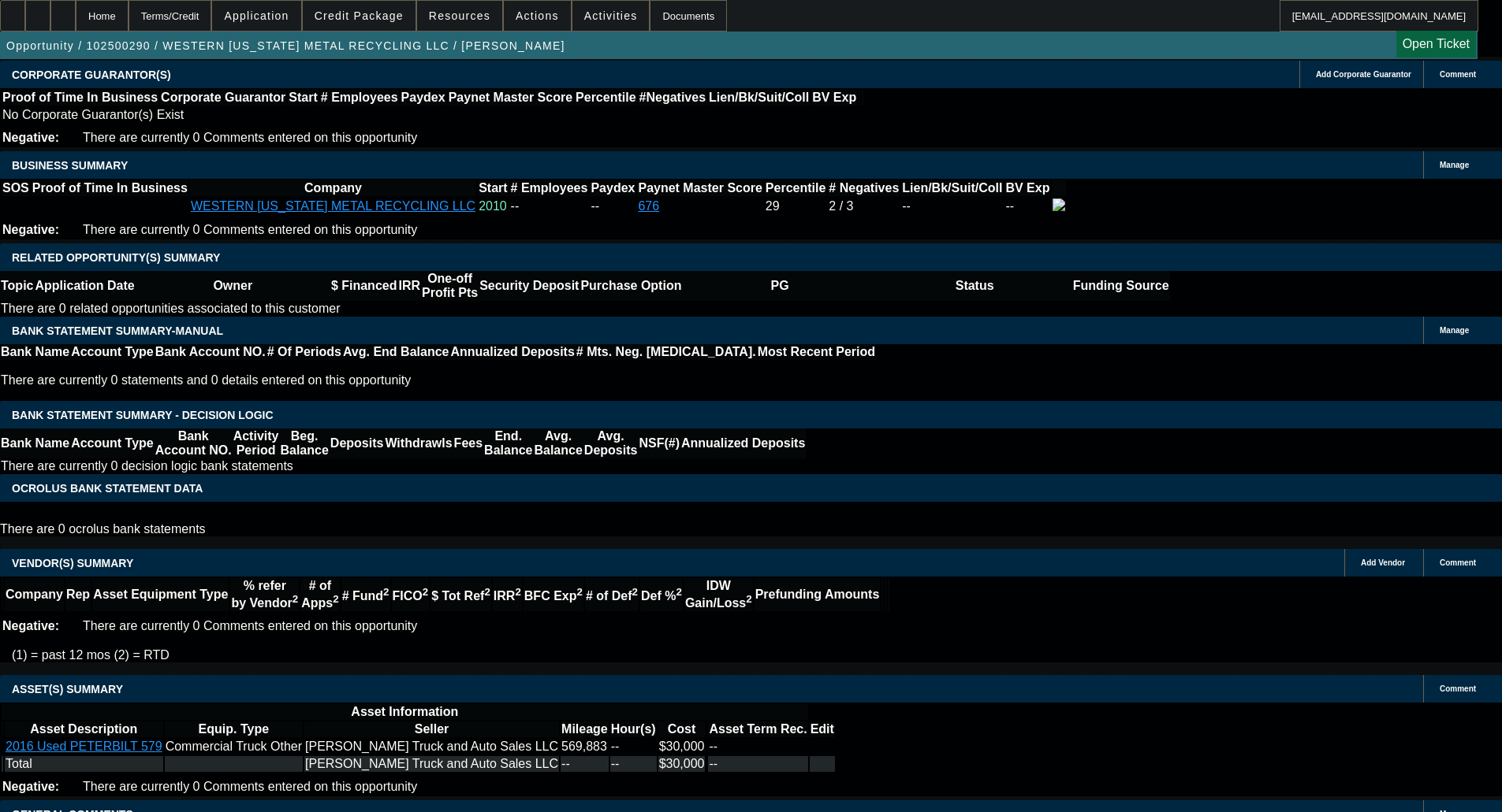
select select "0"
select select "3"
select select "0"
select select "6"
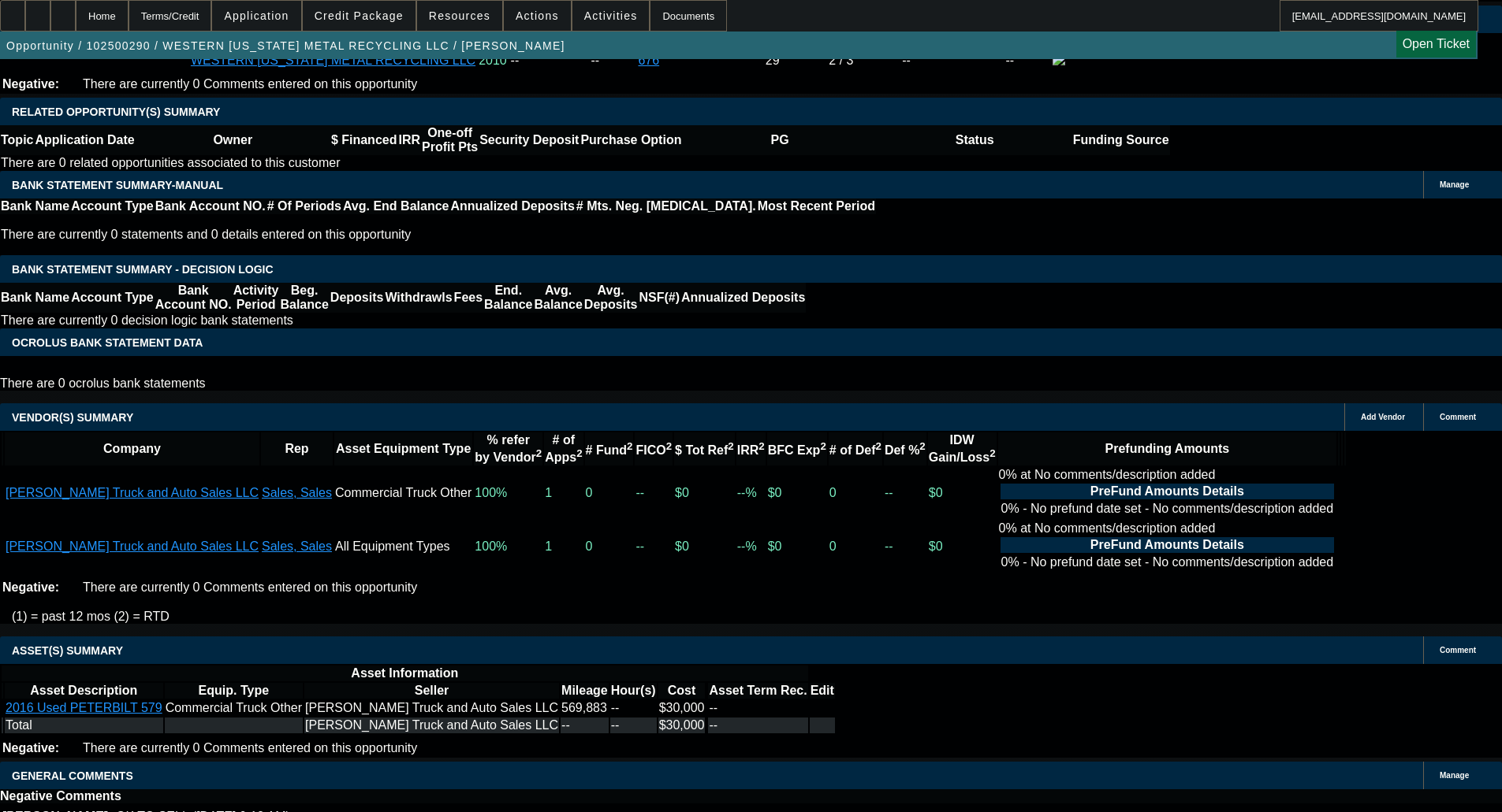
scroll to position [2609, 0]
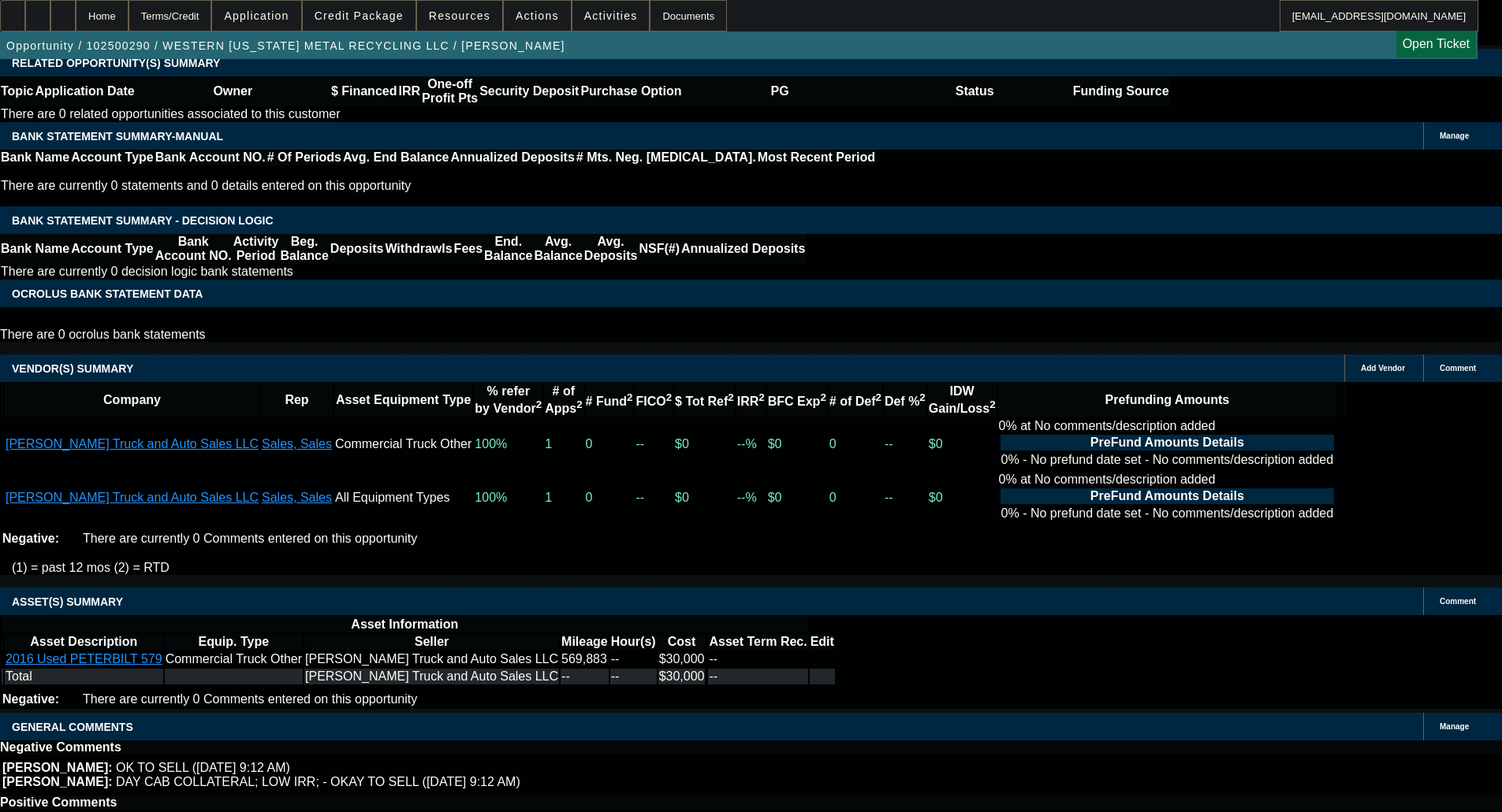
click at [356, 29] on span at bounding box center [358, 15] width 113 height 37
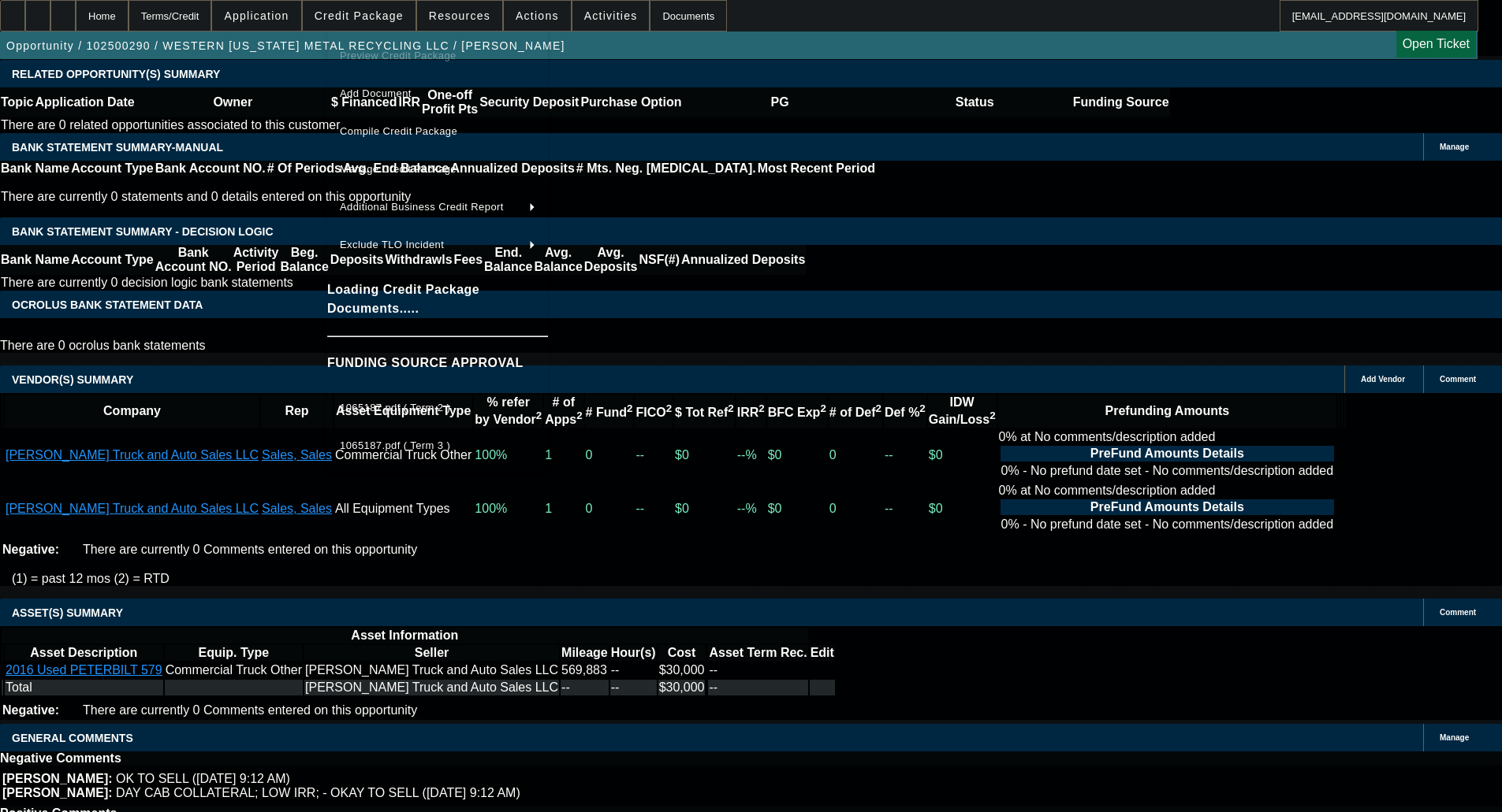
click at [142, 298] on div at bounding box center [751, 406] width 1502 height 812
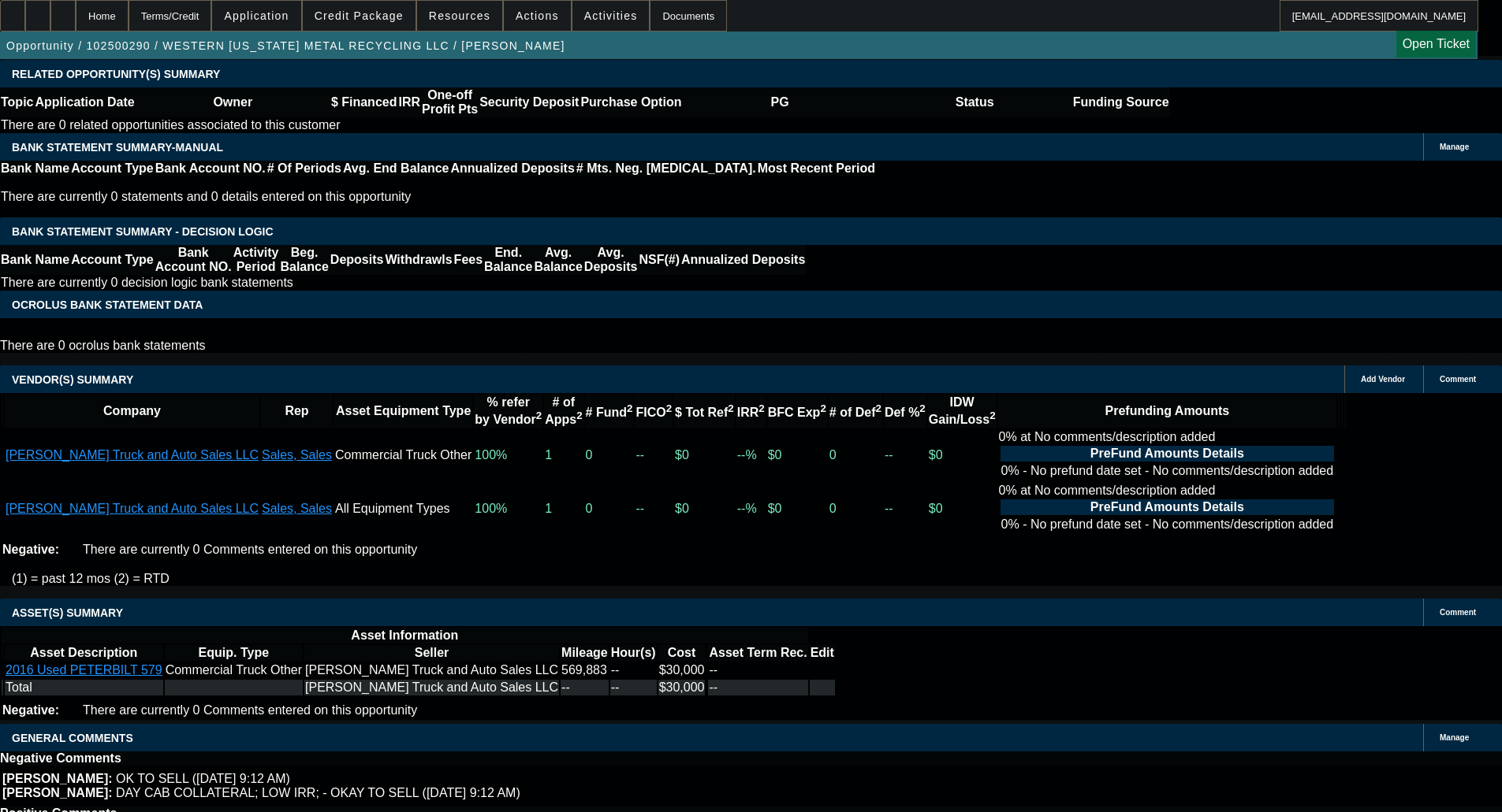
scroll to position [1968, 0]
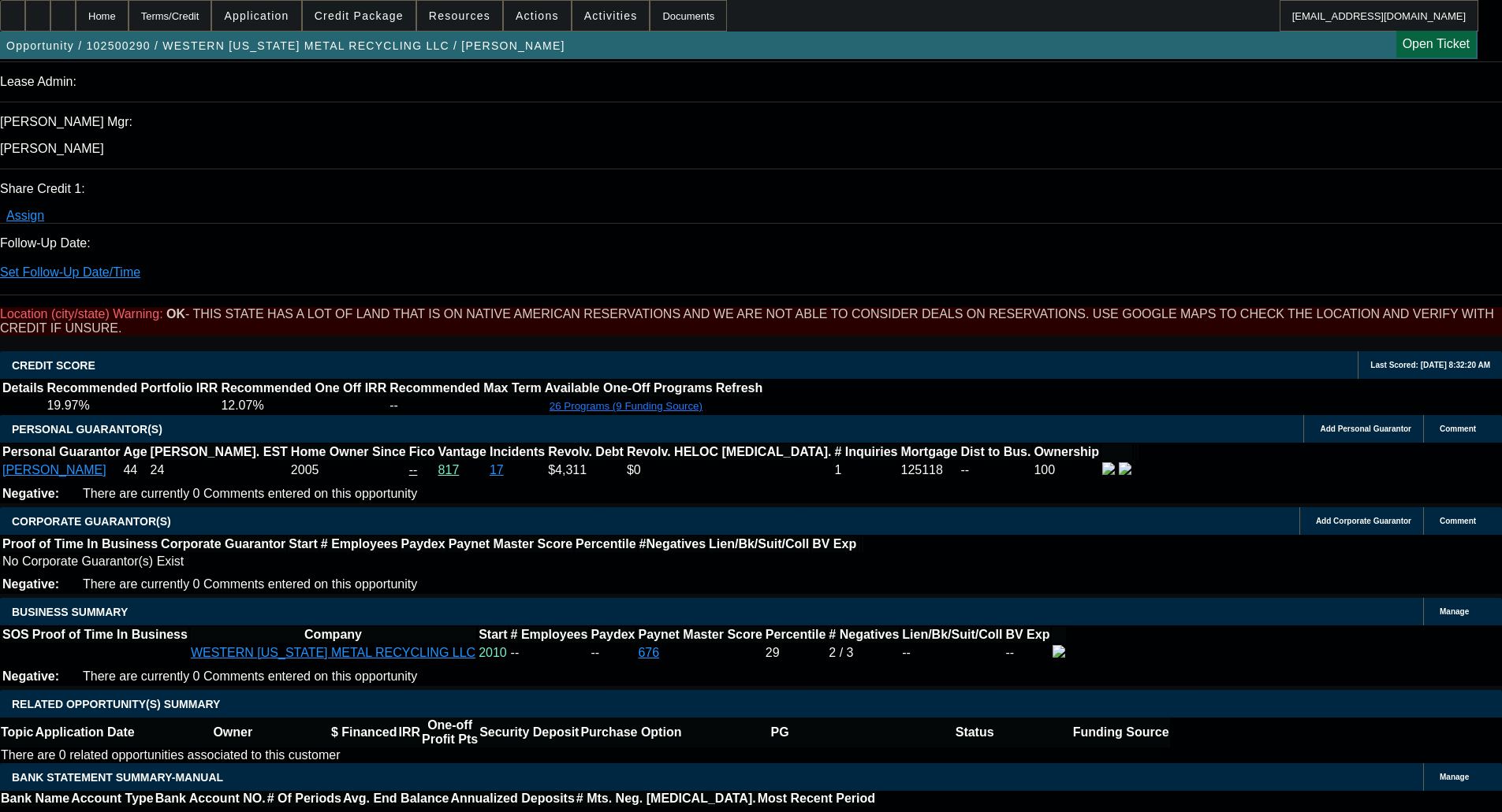
click at [389, 30] on span at bounding box center [358, 15] width 113 height 37
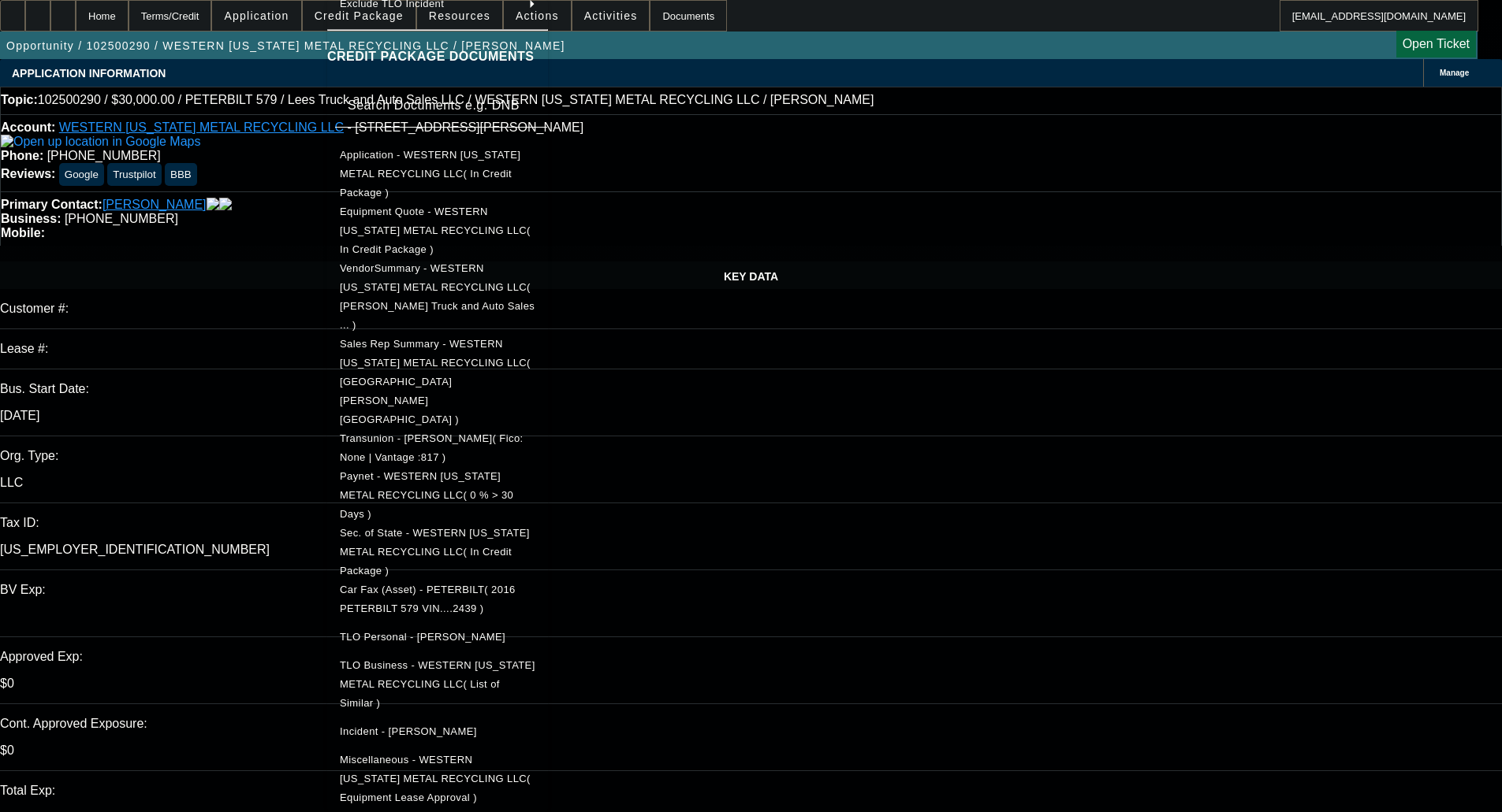
scroll to position [213, 0]
click at [461, 207] on span "Equipment Quote - WESTERN [US_STATE] METAL RECYCLING LLC( In Credit Package )" at bounding box center [437, 228] width 196 height 57
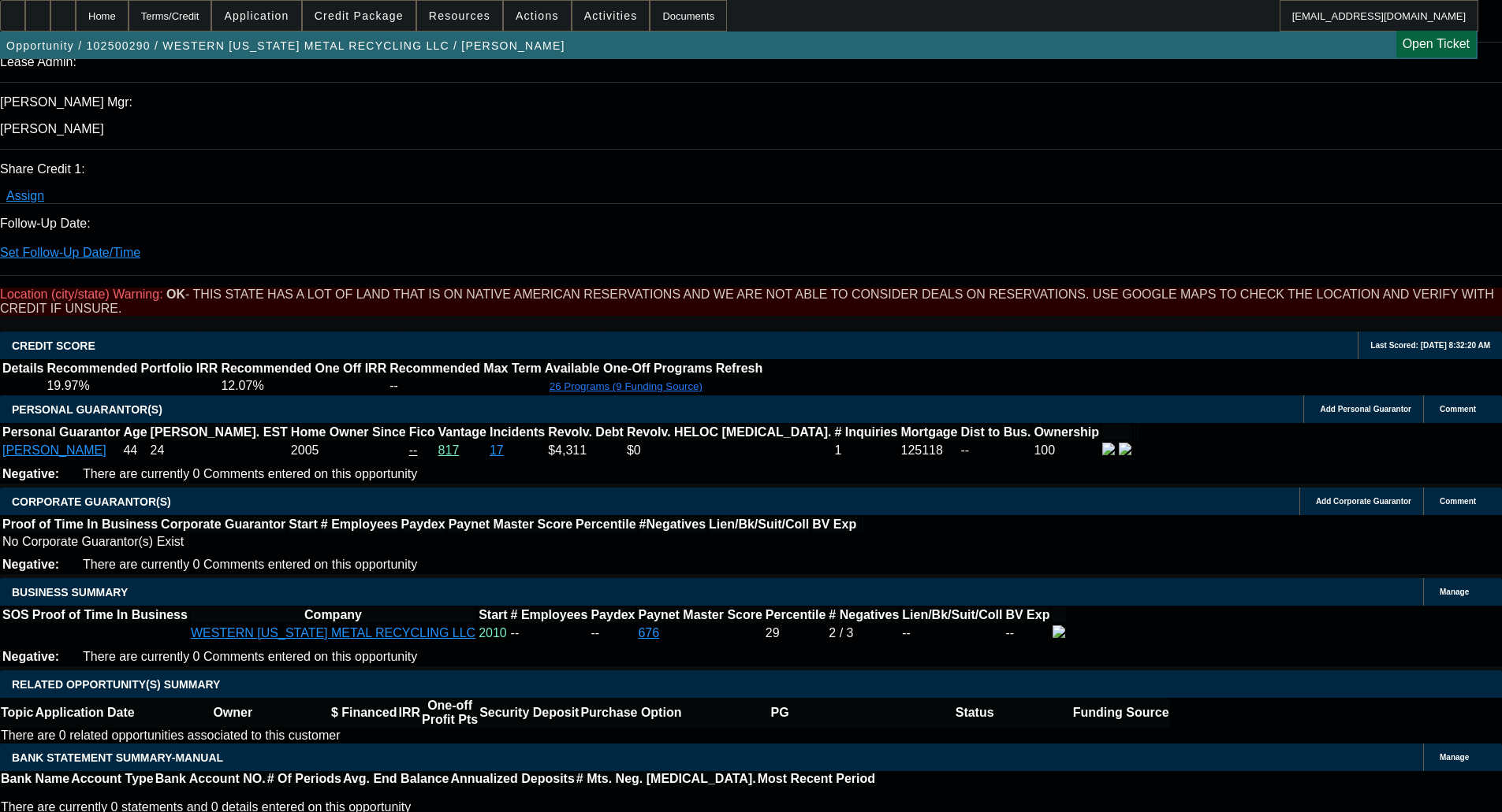
scroll to position [2609, 0]
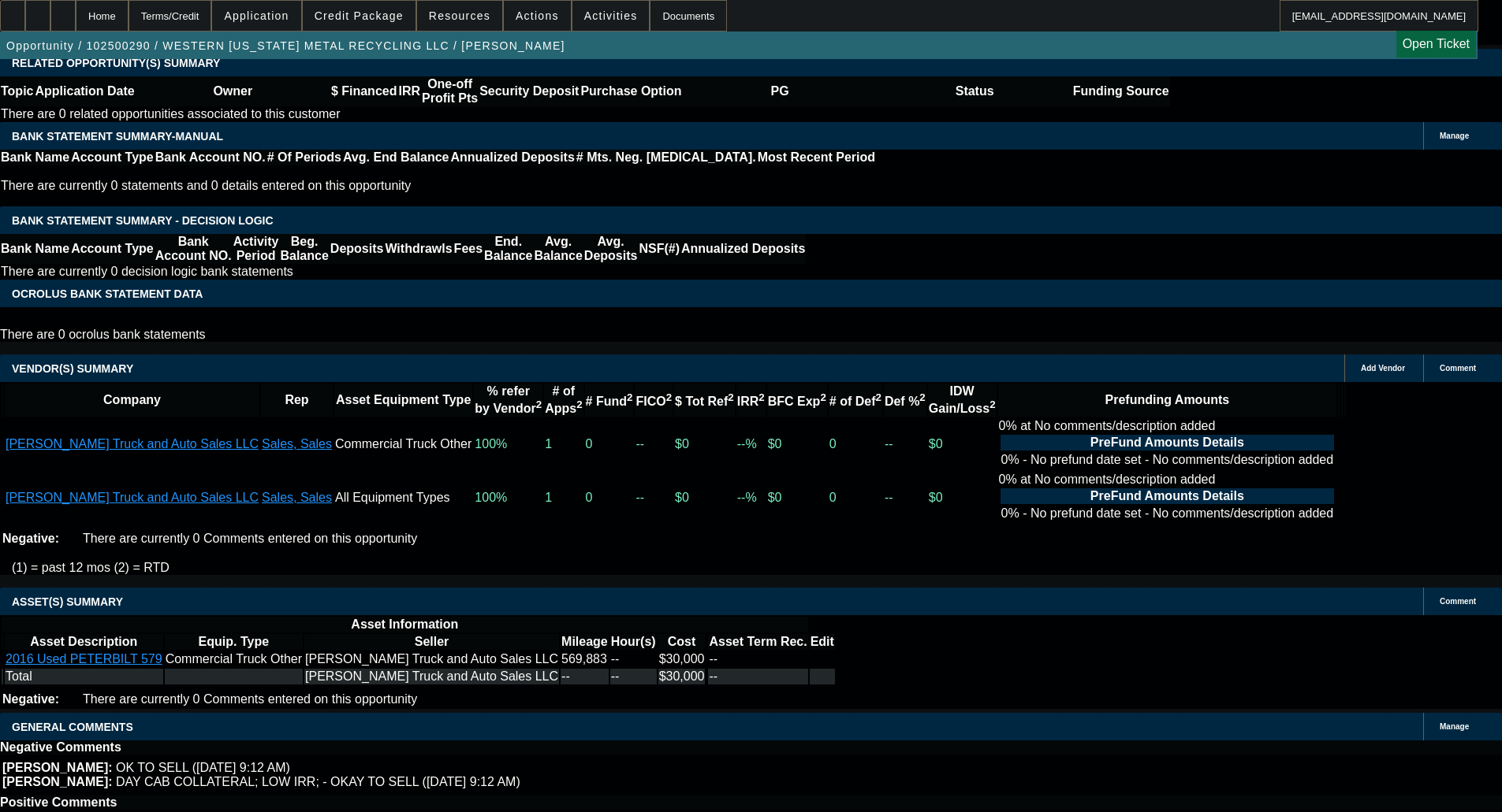
drag, startPoint x: 342, startPoint y: 460, endPoint x: 344, endPoint y: 477, distance: 17.1
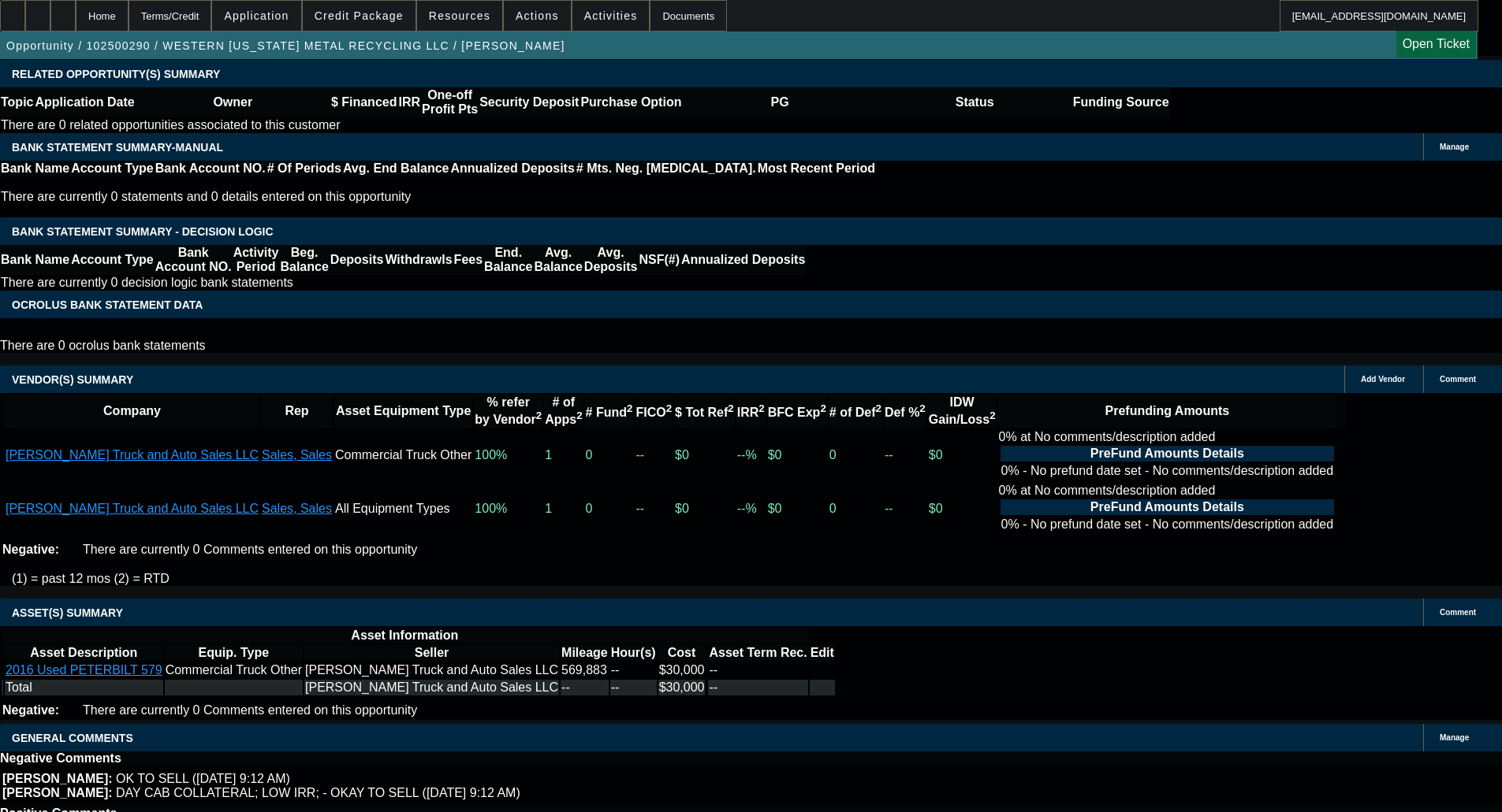
select select "6"
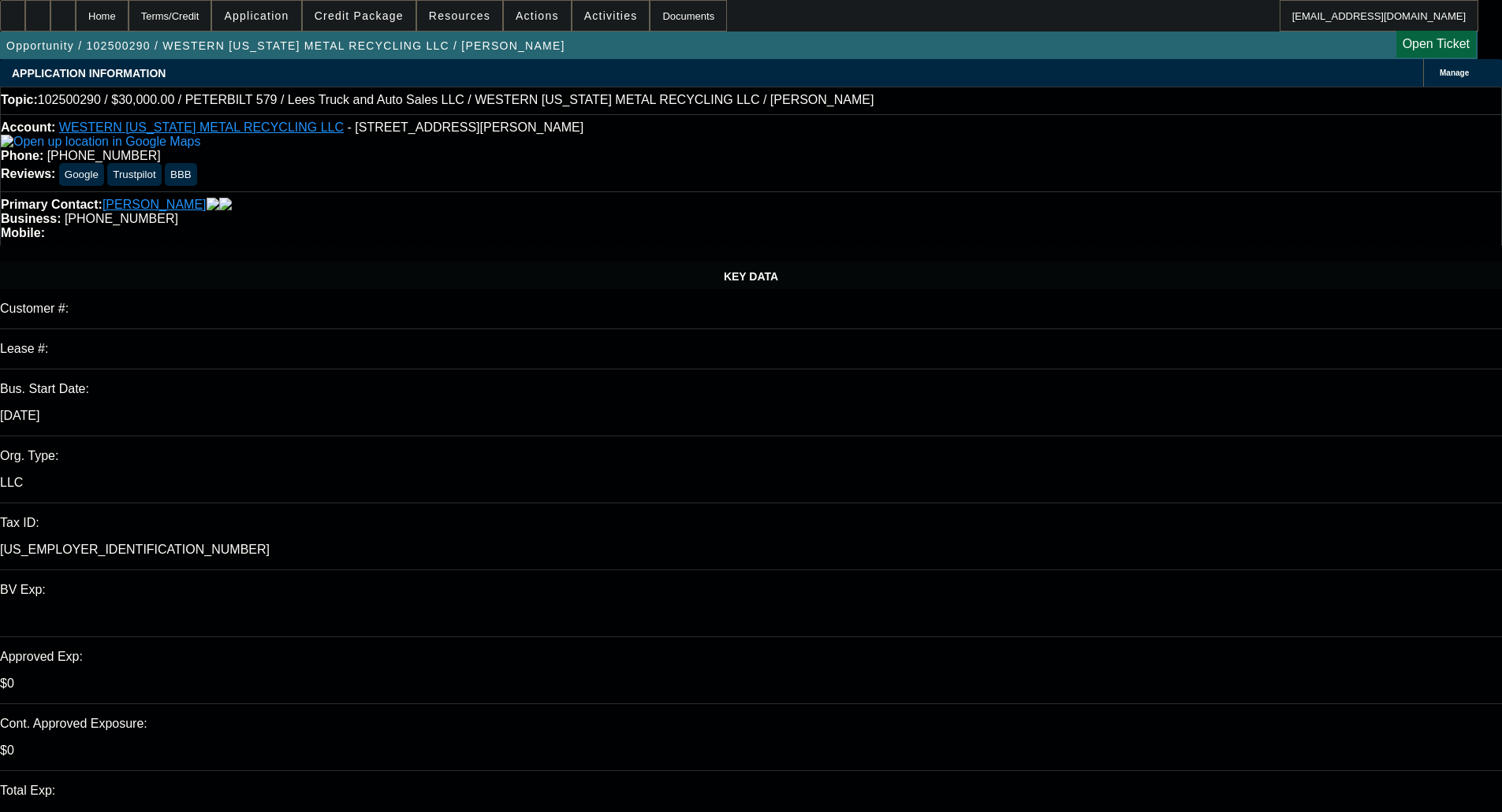
type textarea "We're missing all the contingent items still."
click at [404, 16] on span "Credit Package" at bounding box center [359, 16] width 89 height 13
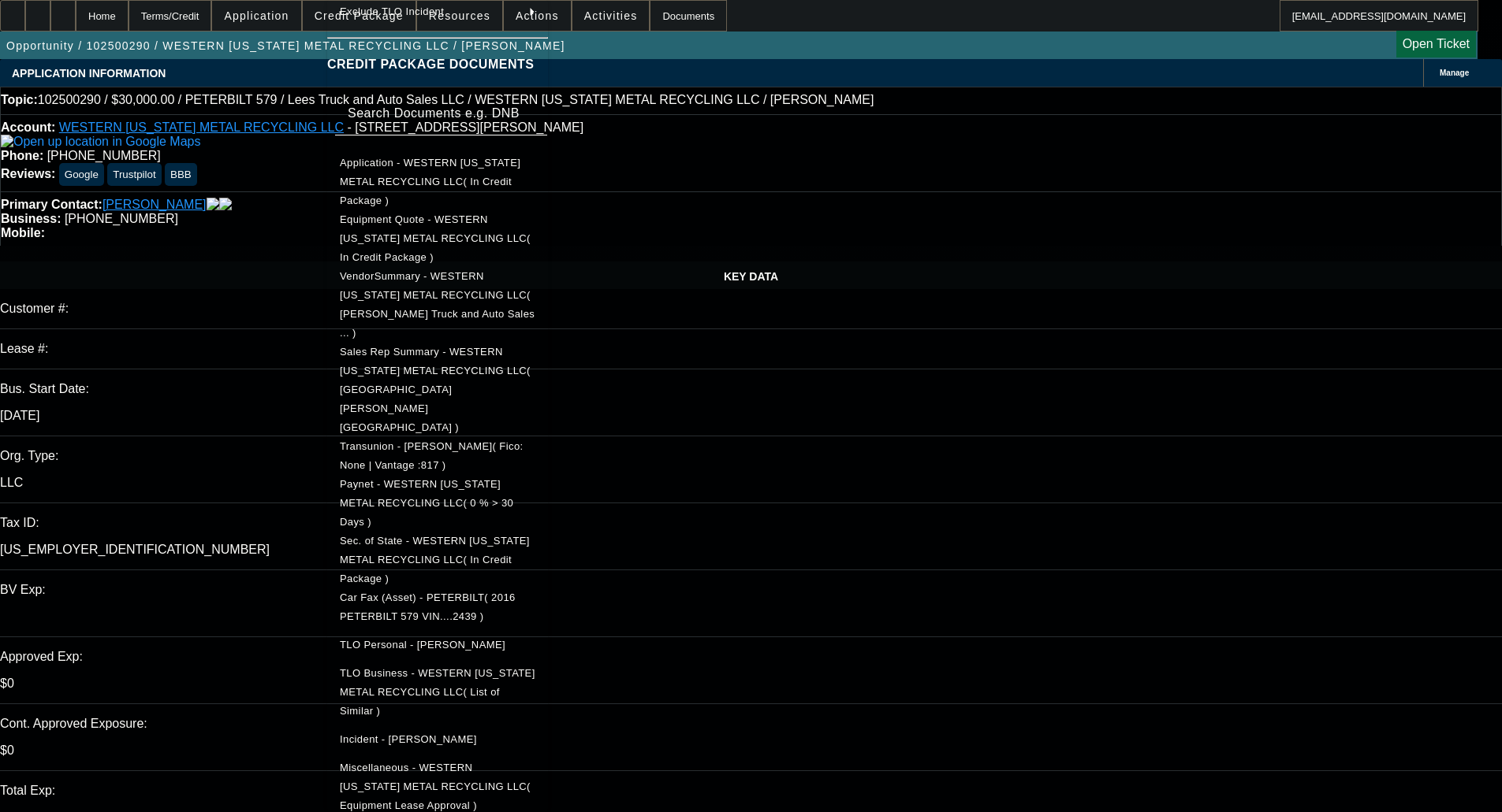
scroll to position [213, 0]
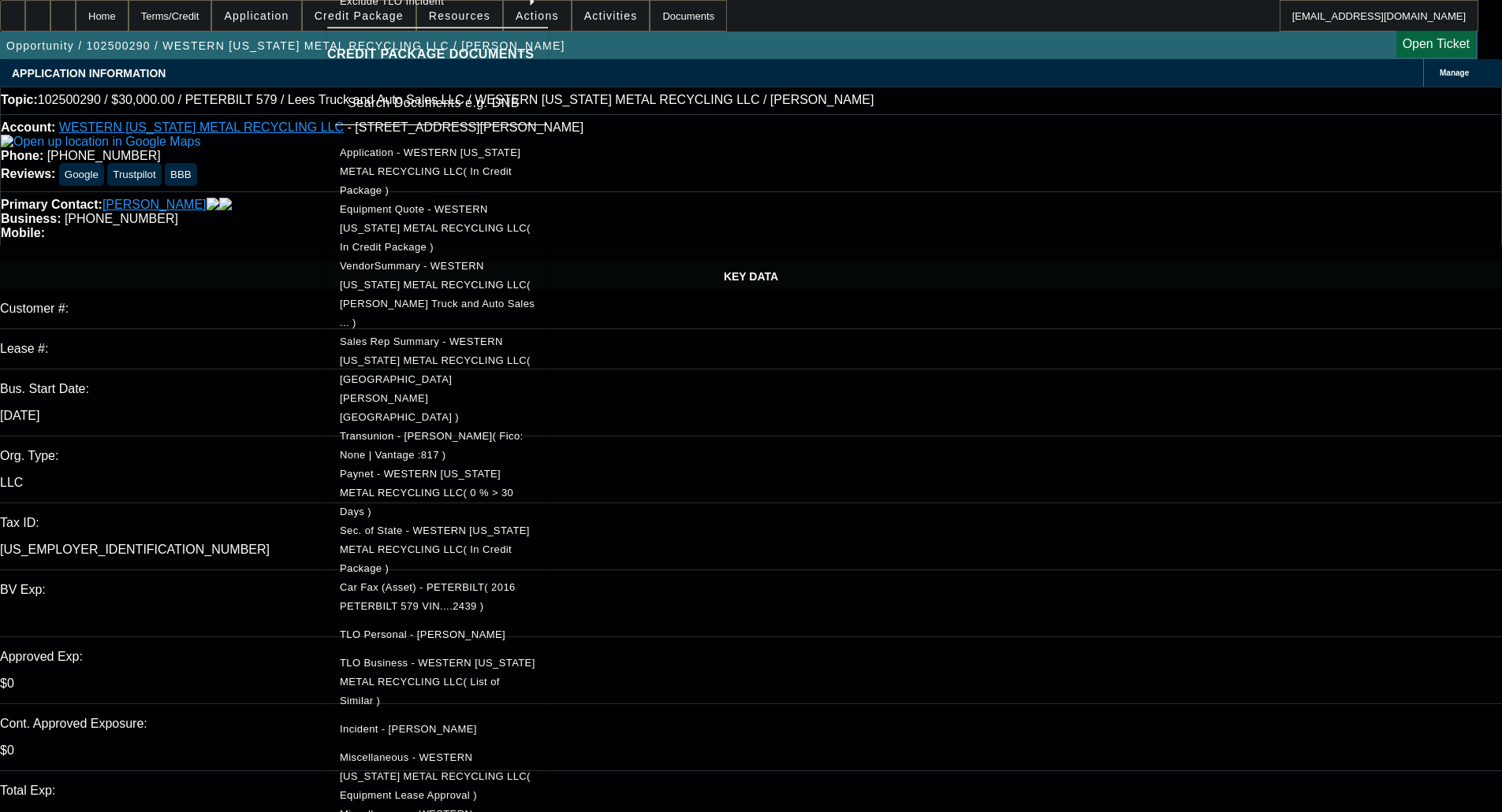
click at [451, 751] on span "Miscellaneous - WESTERN [US_STATE] METAL RECYCLING LLC( Equipment Lease Approva…" at bounding box center [435, 776] width 191 height 49
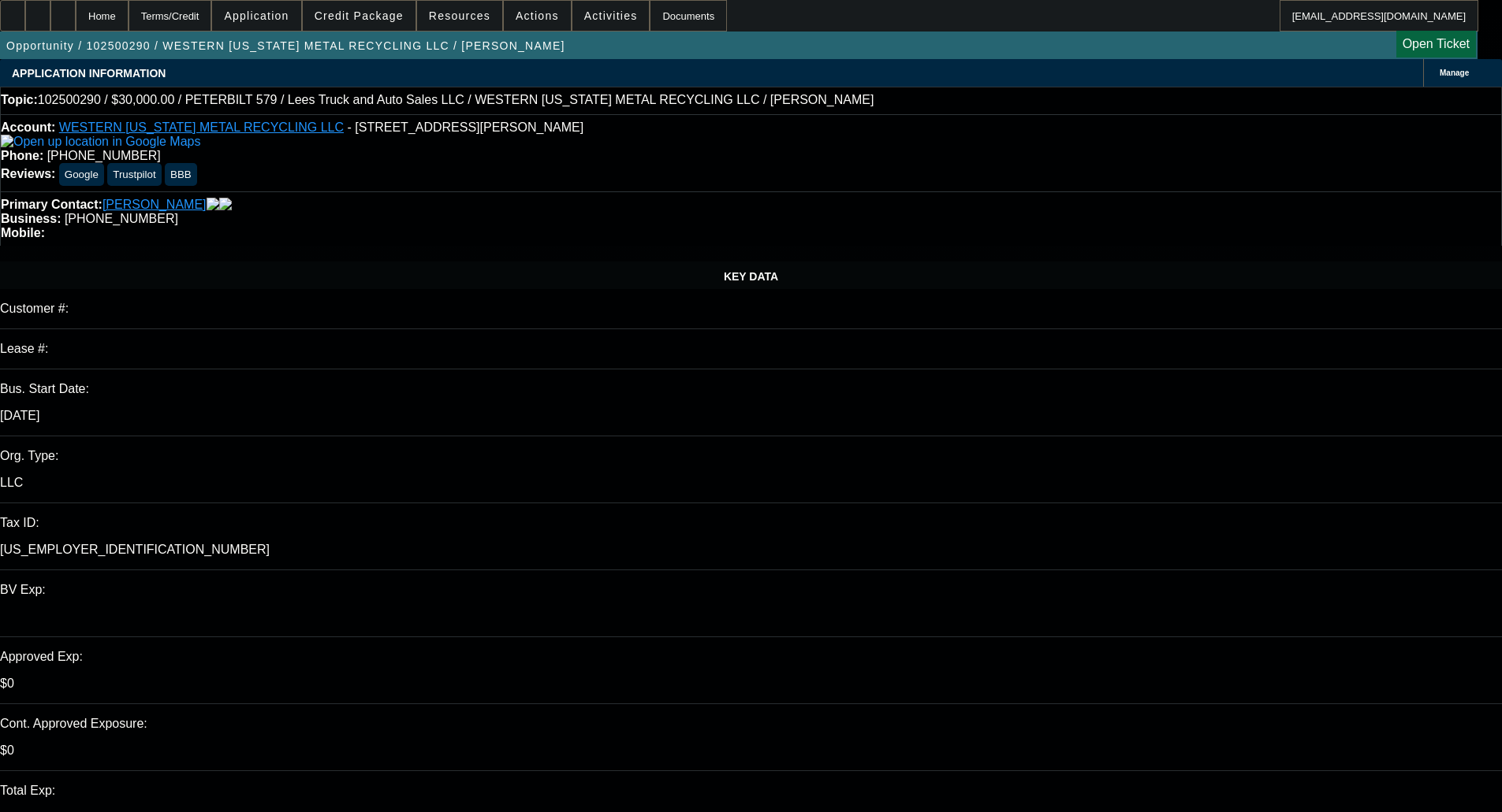
click at [382, 33] on span "button" at bounding box center [286, 45] width 571 height 37
click at [363, 23] on span at bounding box center [358, 15] width 113 height 37
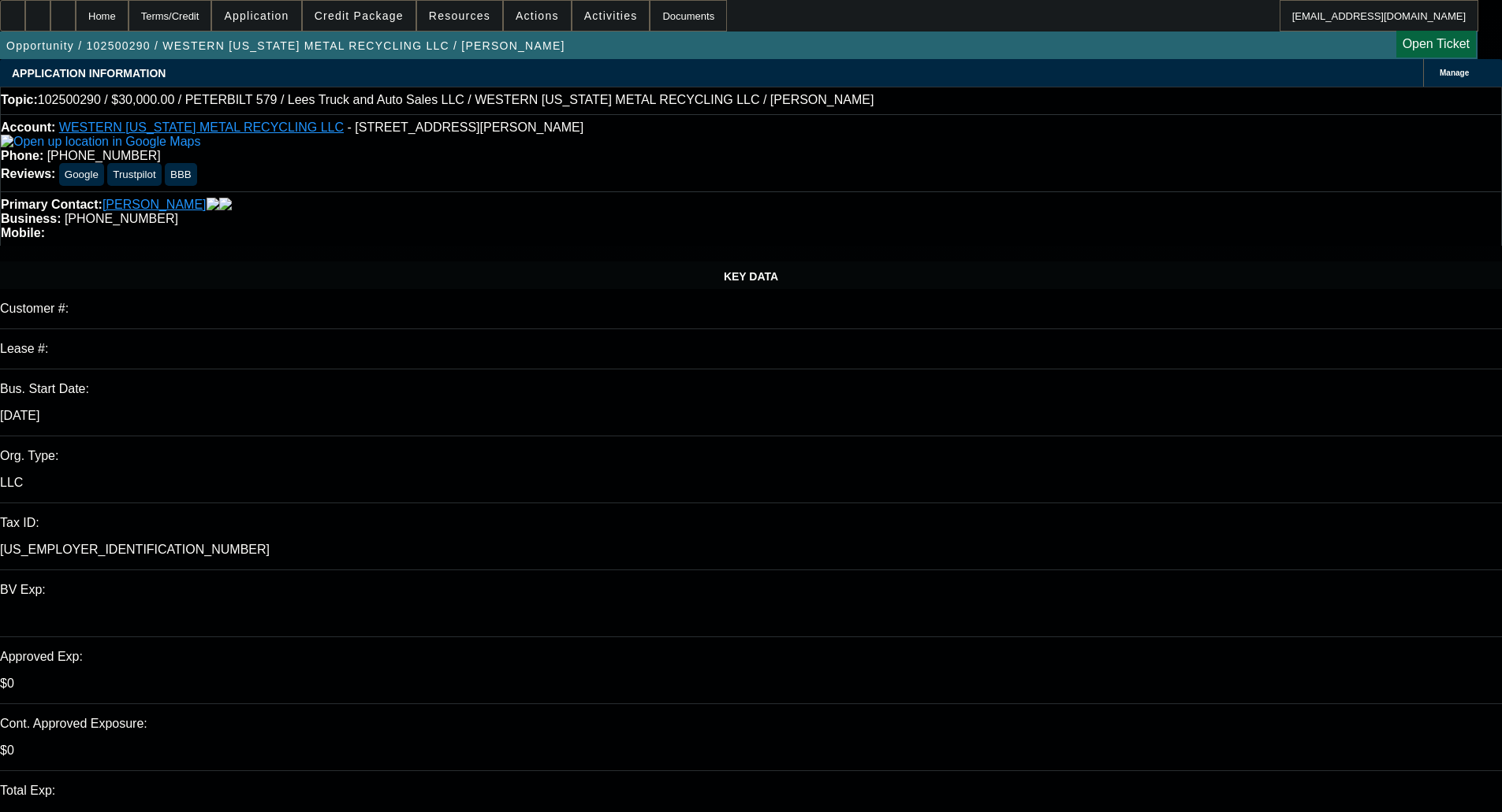
checkbox input "true"
drag, startPoint x: 1263, startPoint y: 249, endPoint x: 1215, endPoint y: 250, distance: 48.0
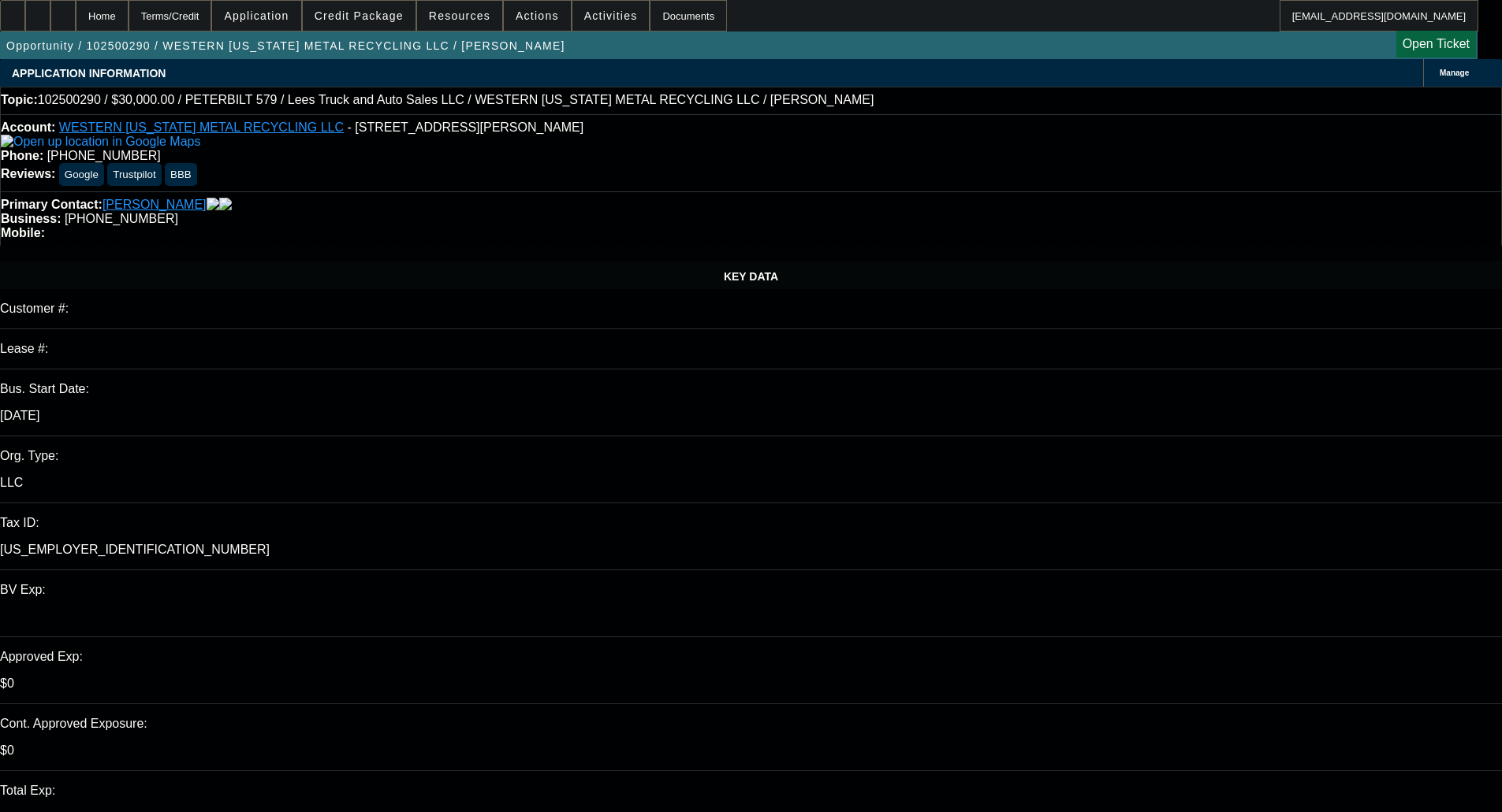
type textarea "We're missing all the contingent items from the file."
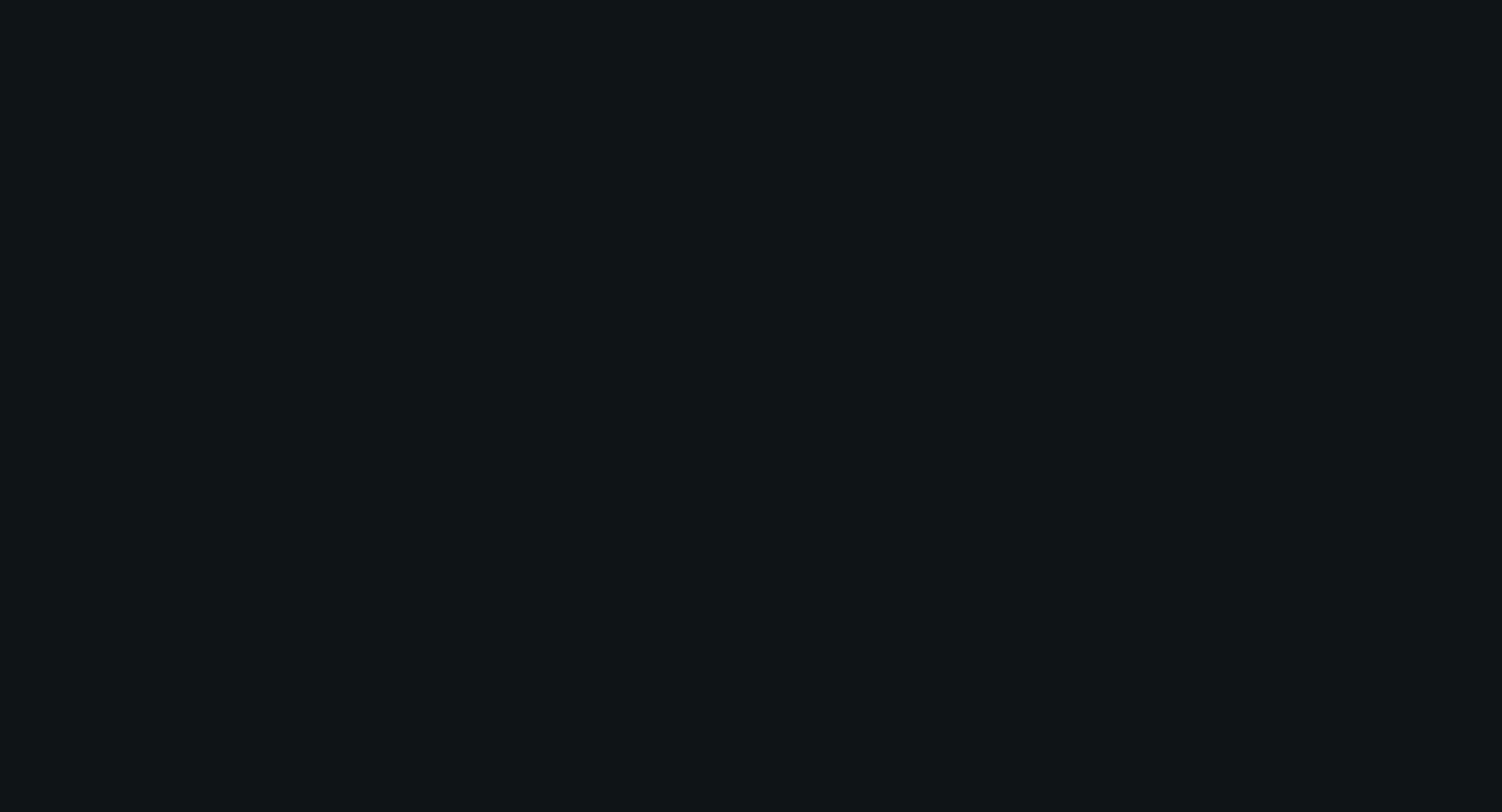
select select "0"
select select "3"
select select "0"
select select "6"
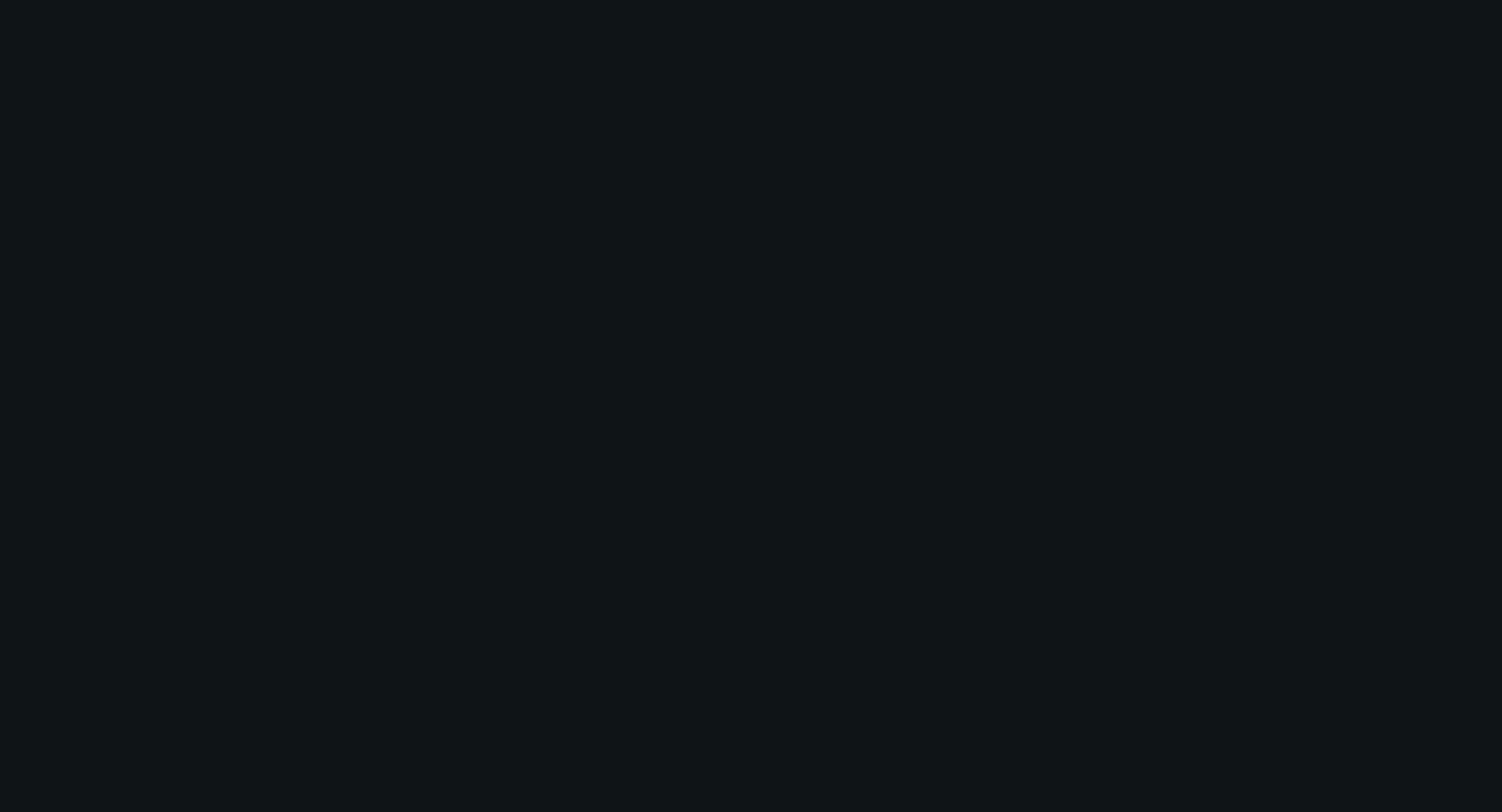
select select "0"
select select "3"
select select "0"
select select "6"
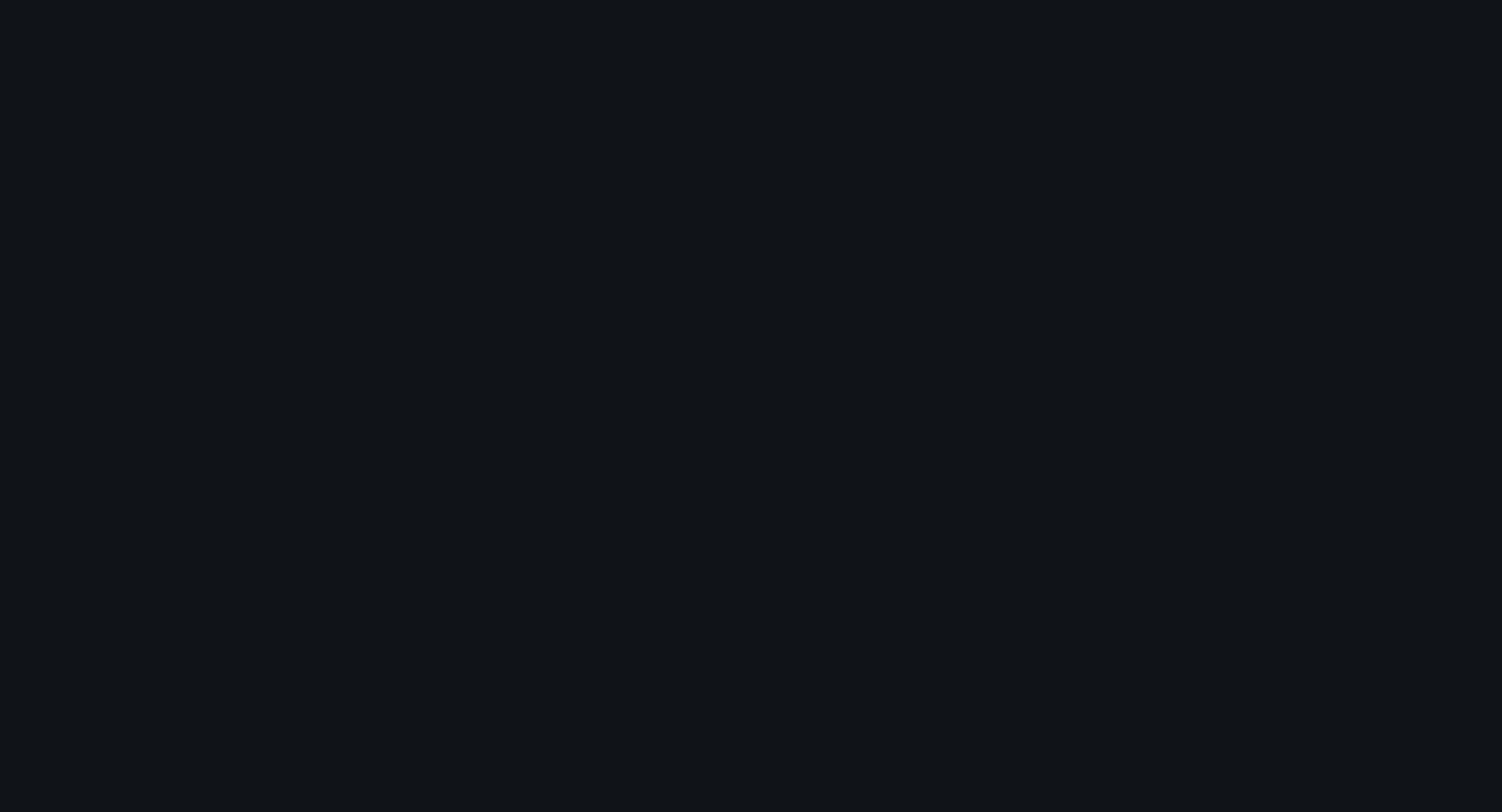
select select "0"
select select "3"
select select "0"
select select "6"
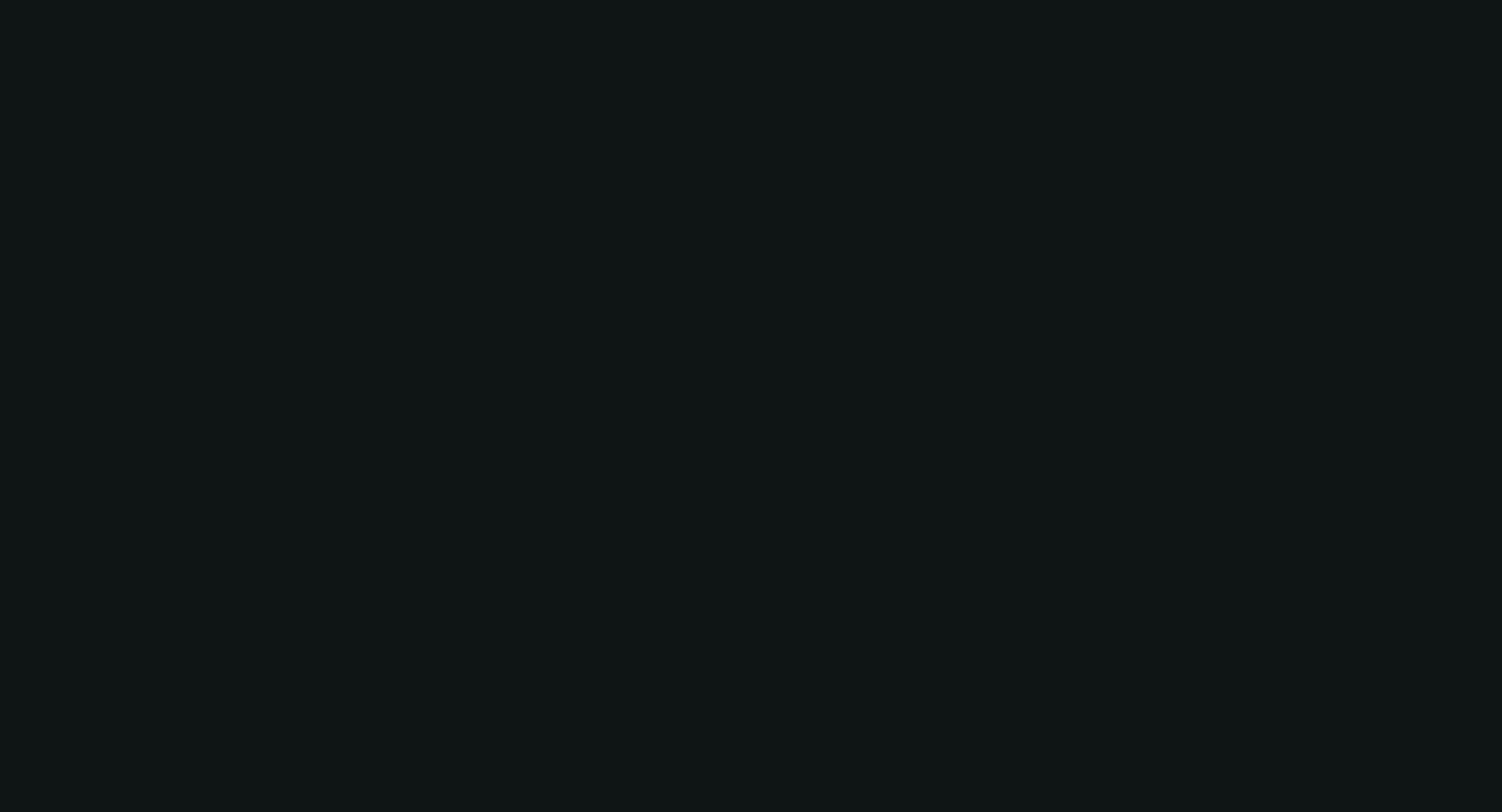
select select "0"
select select "3"
select select "0"
select select "6"
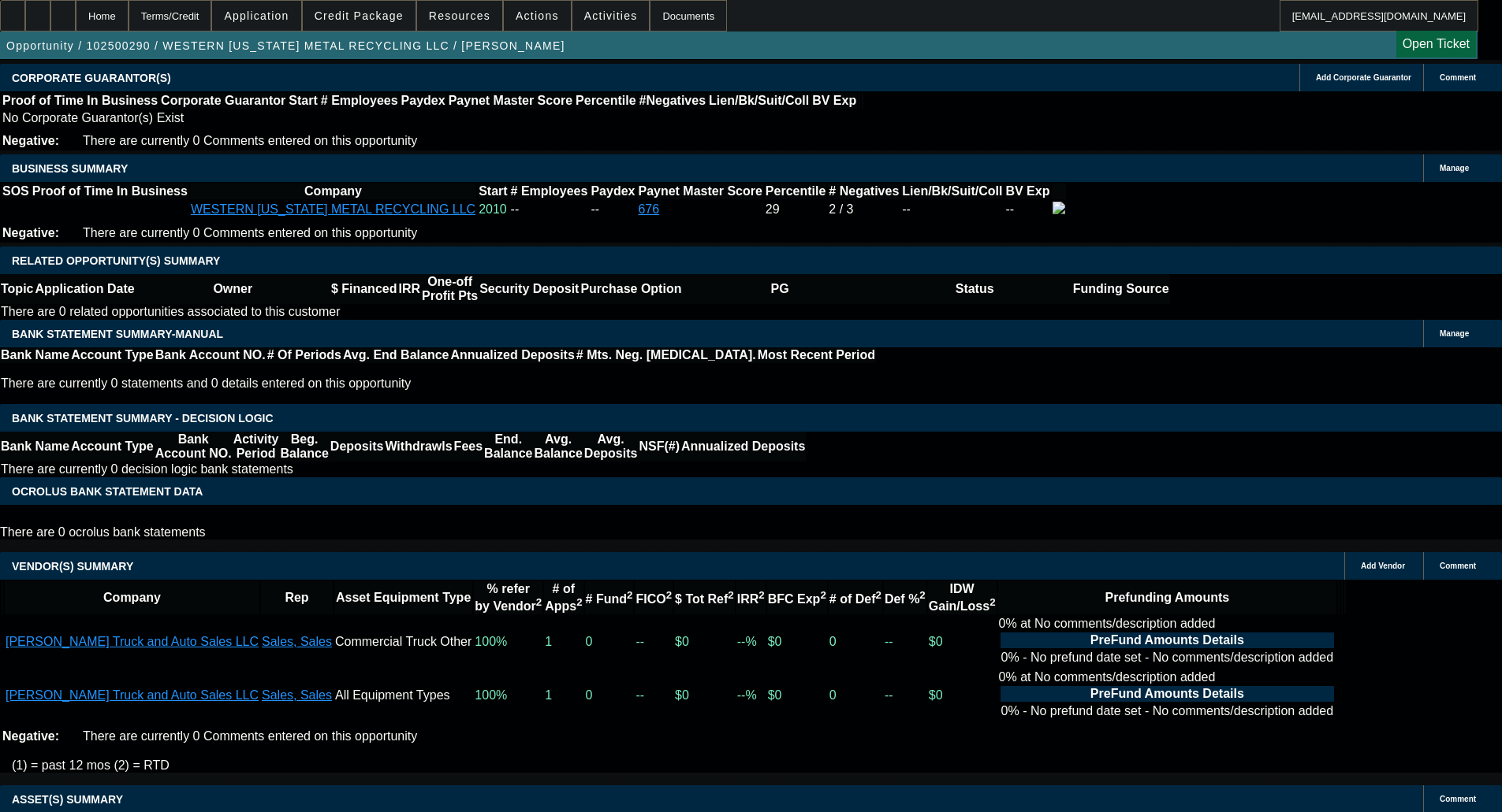
scroll to position [2058, 0]
